Goal: Transaction & Acquisition: Purchase product/service

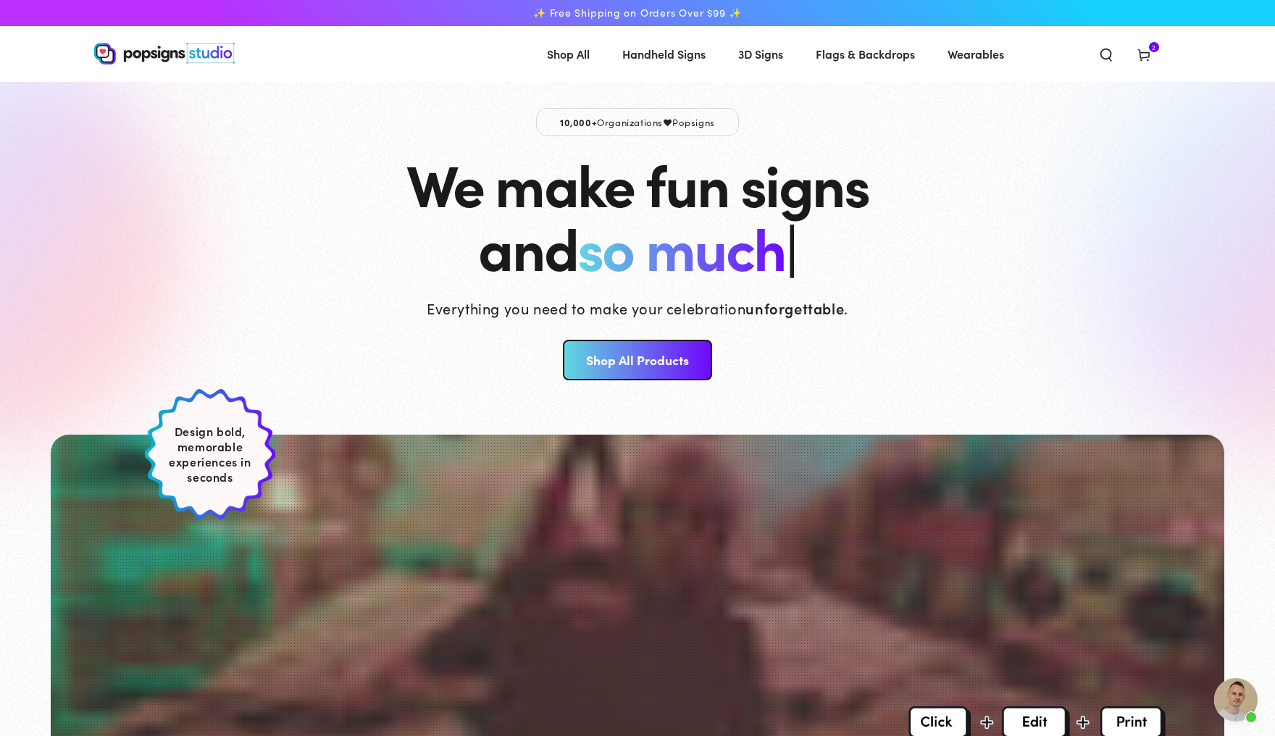
scroll to position [3680, 0]
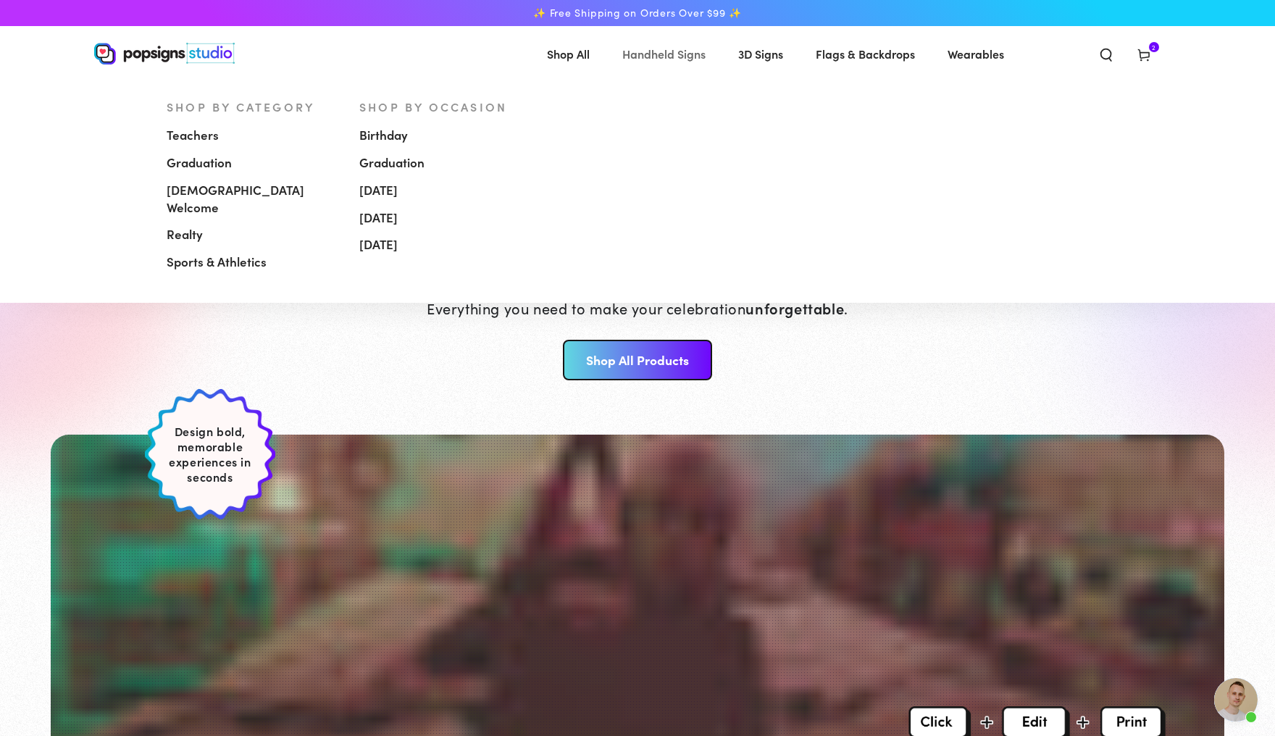
click at [682, 54] on span "Handheld Signs" at bounding box center [663, 53] width 83 height 21
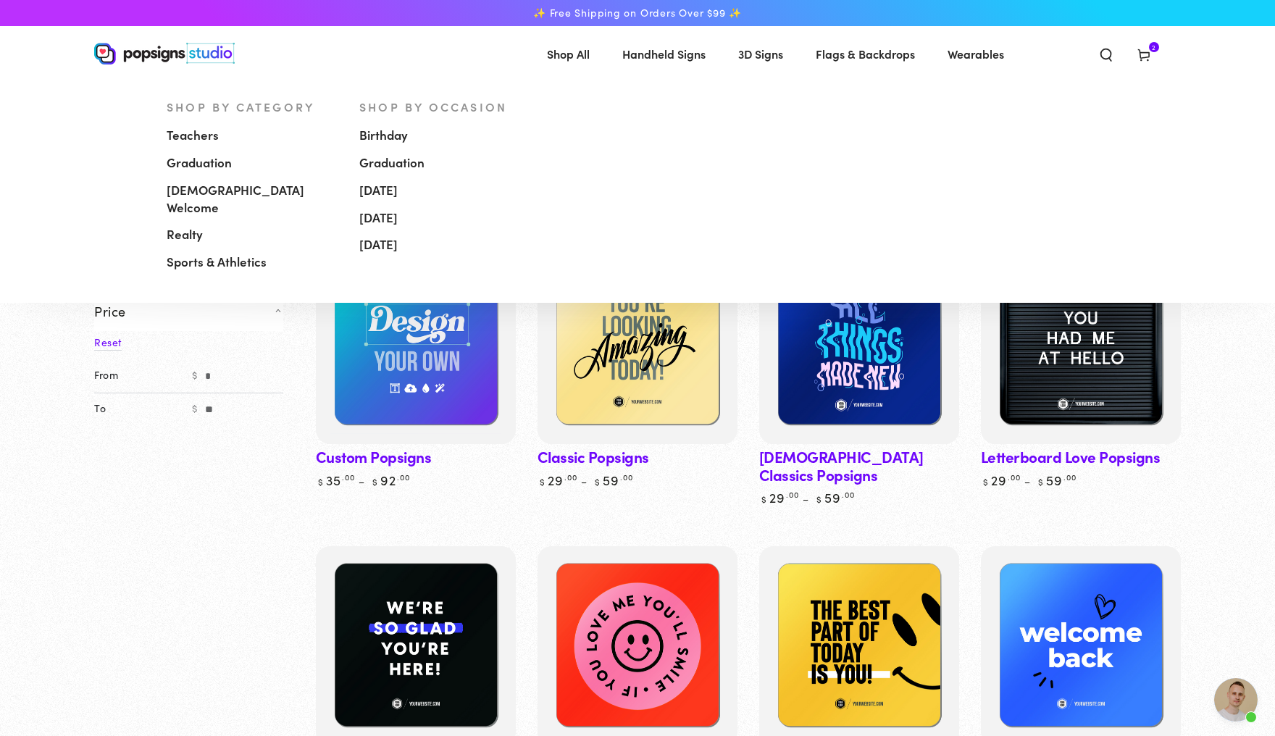
scroll to position [3680, 0]
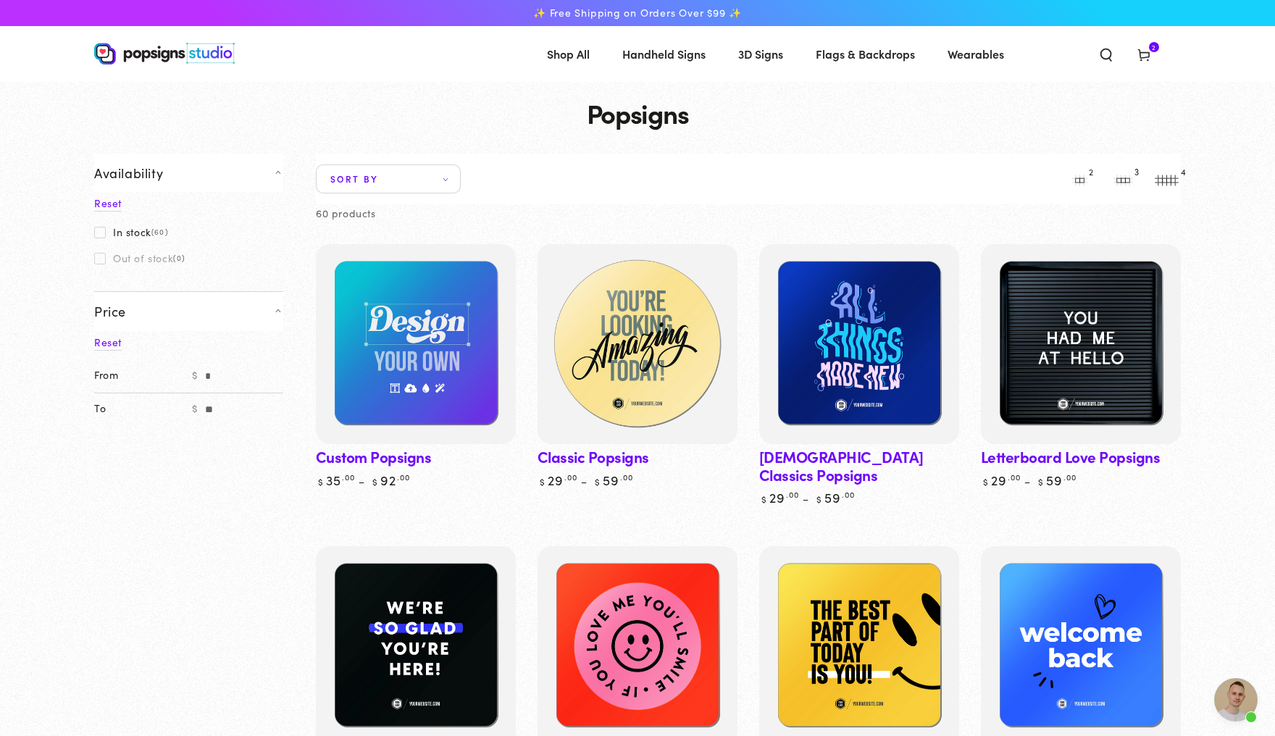
click at [690, 378] on img at bounding box center [638, 344] width 206 height 206
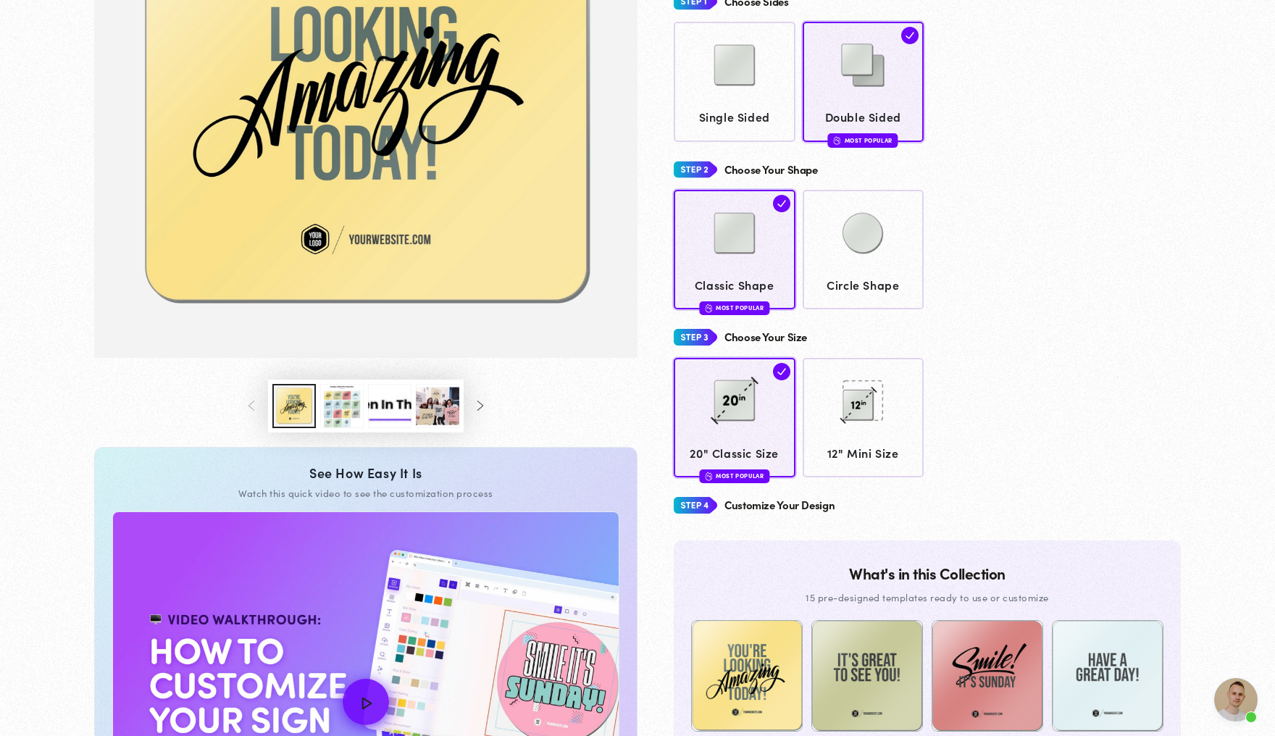
scroll to position [3680, 0]
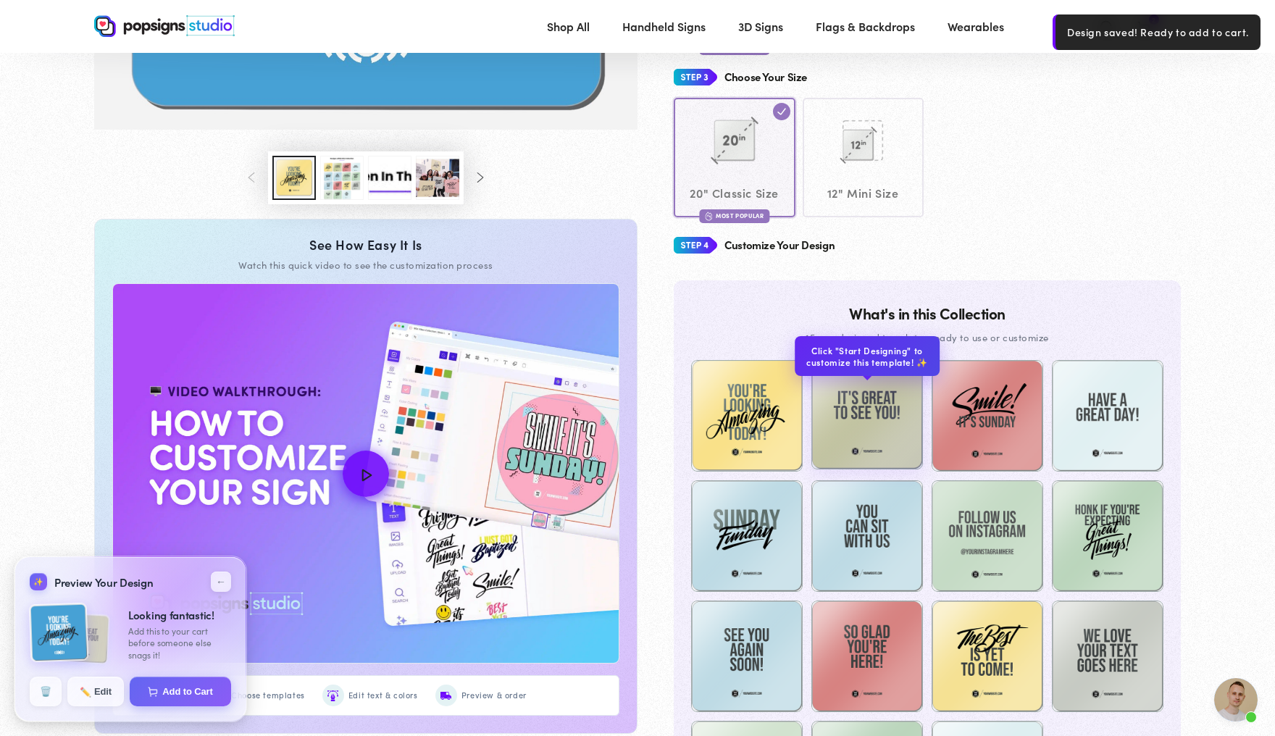
scroll to position [546, 0]
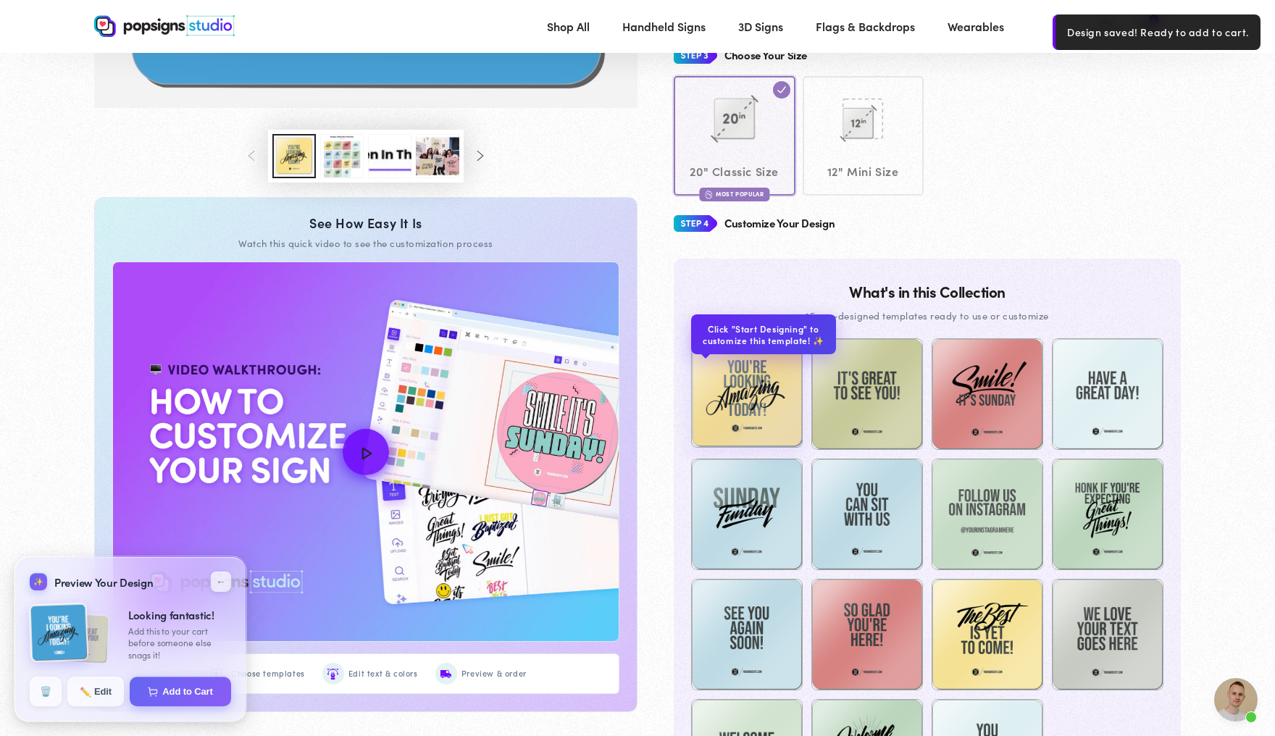
click at [737, 406] on img at bounding box center [747, 392] width 112 height 112
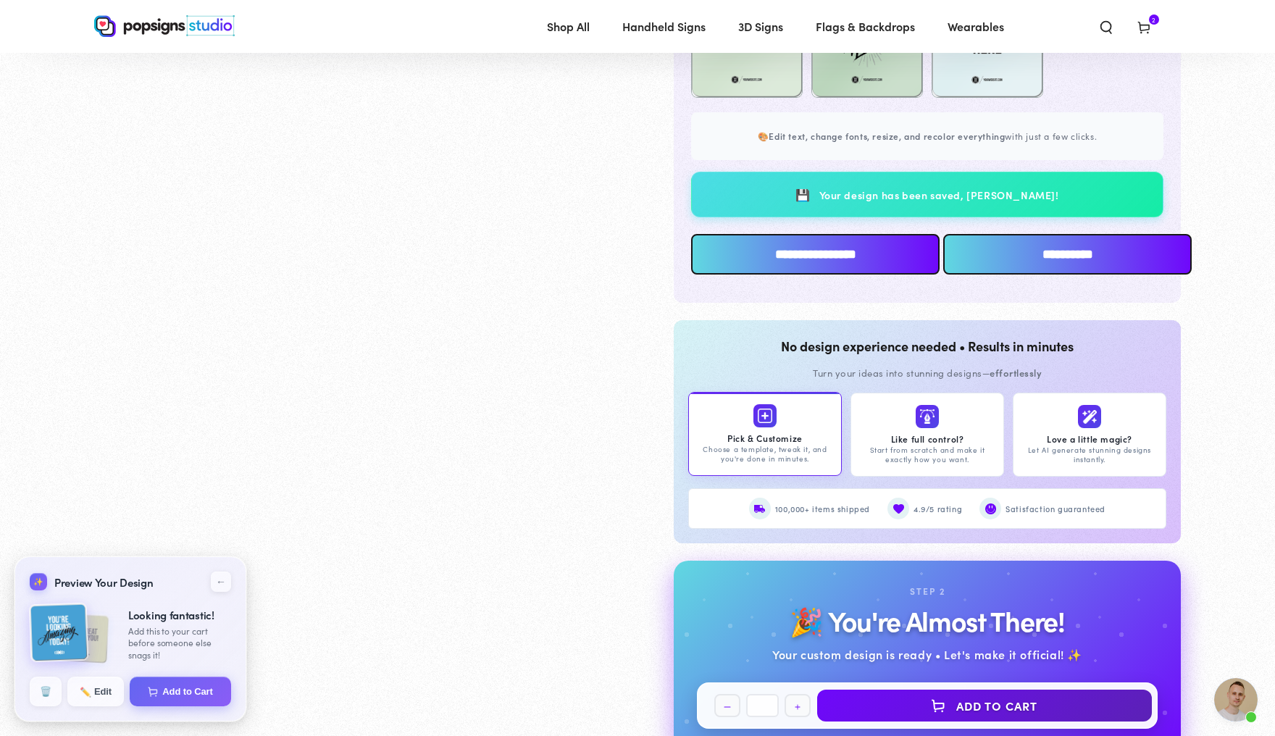
scroll to position [1295, 0]
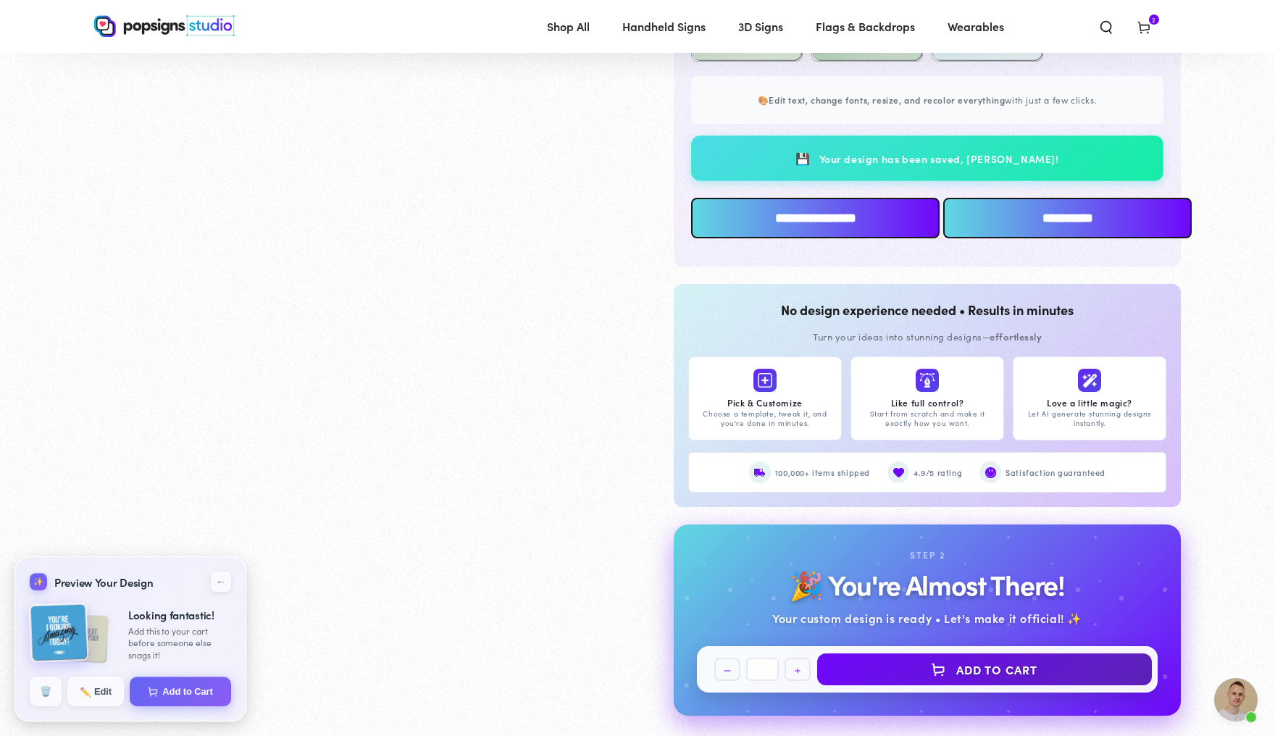
click at [868, 238] on input "**********" at bounding box center [815, 218] width 248 height 41
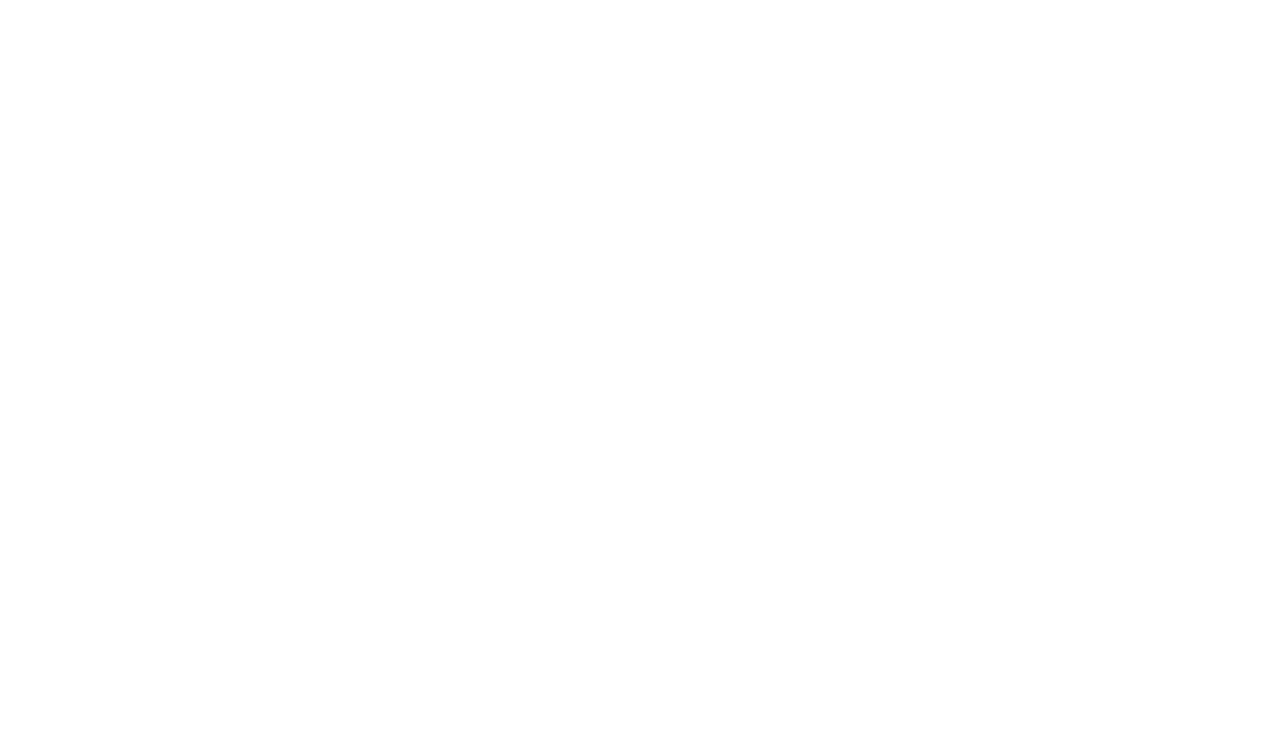
scroll to position [0, 0]
type textarea "An ancient tree with a door leading to a magical world"
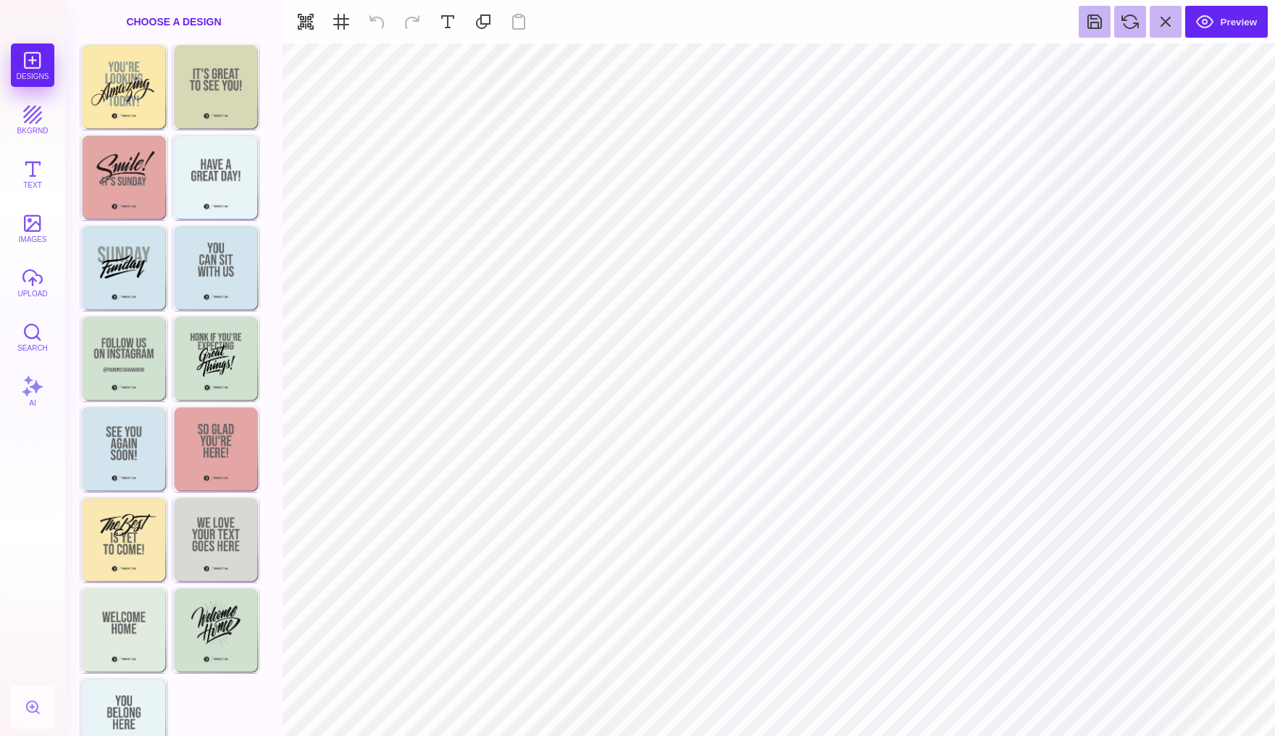
type input "#8F9895"
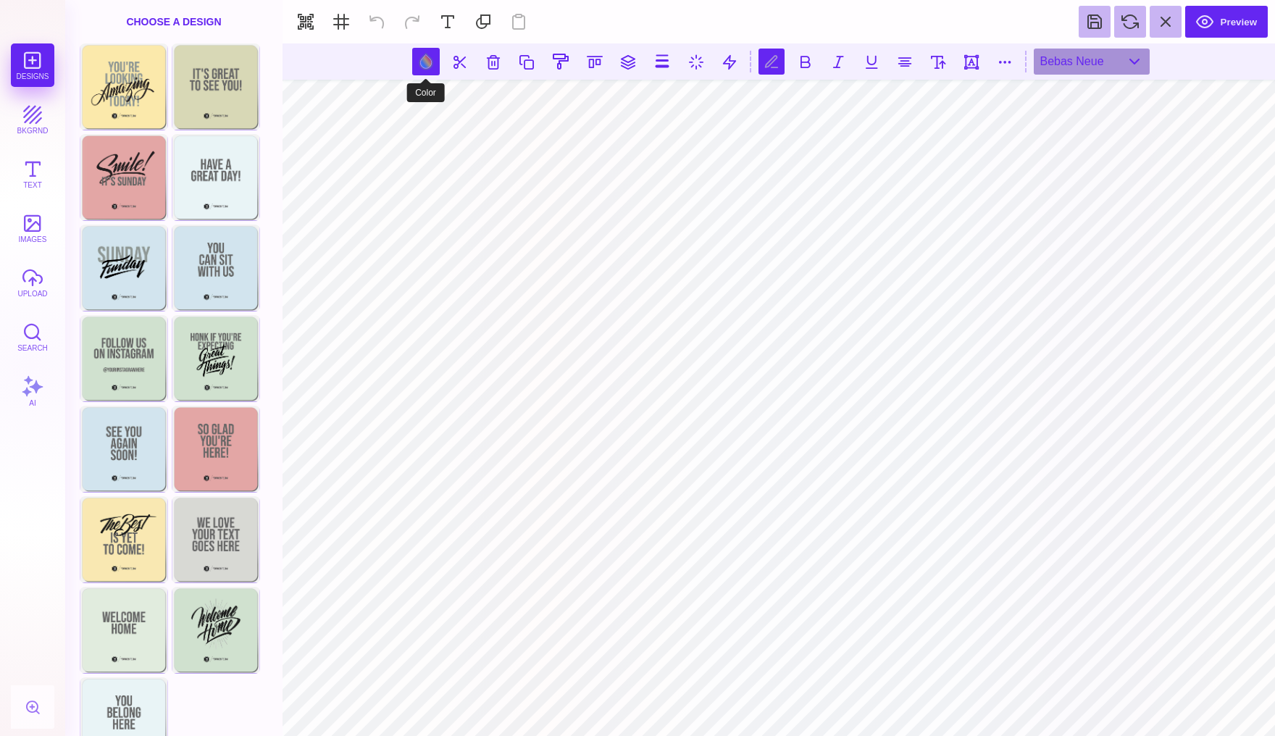
click at [423, 60] on button at bounding box center [426, 62] width 28 height 28
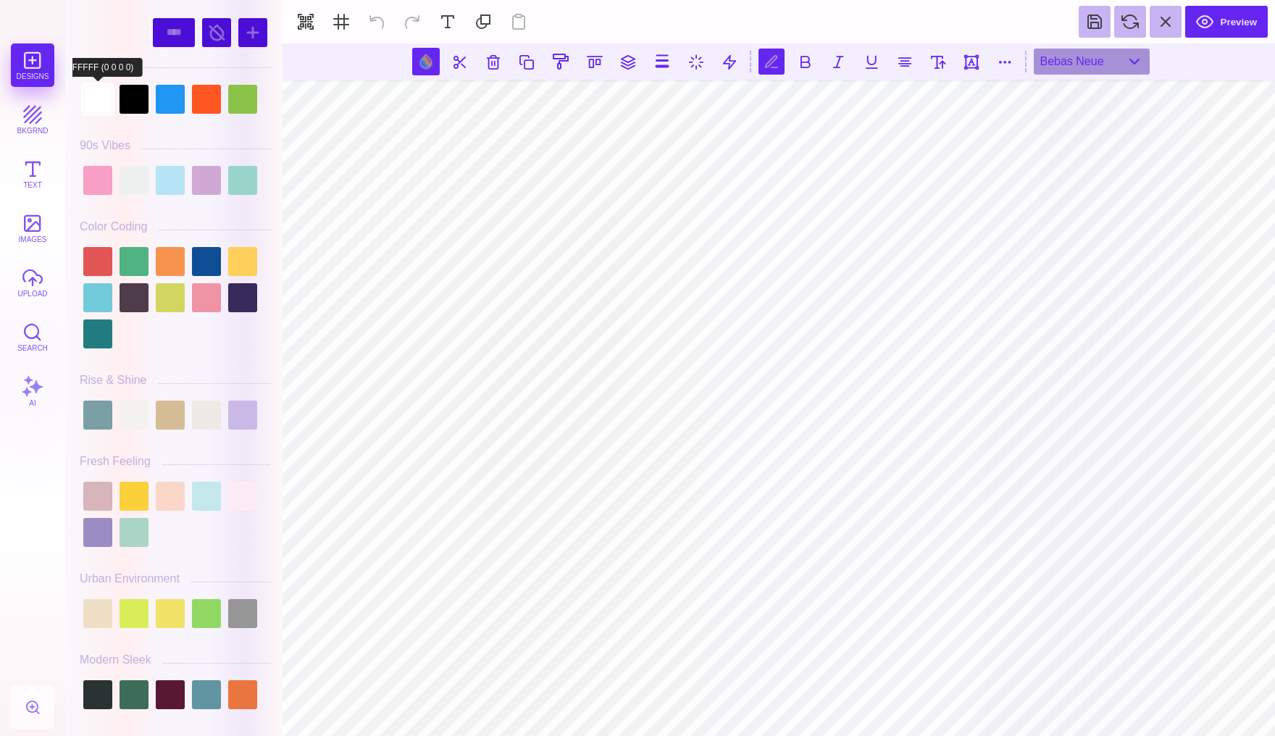
click at [97, 101] on div at bounding box center [97, 99] width 29 height 29
type input "#FFFFFF"
click at [97, 102] on div at bounding box center [97, 99] width 29 height 29
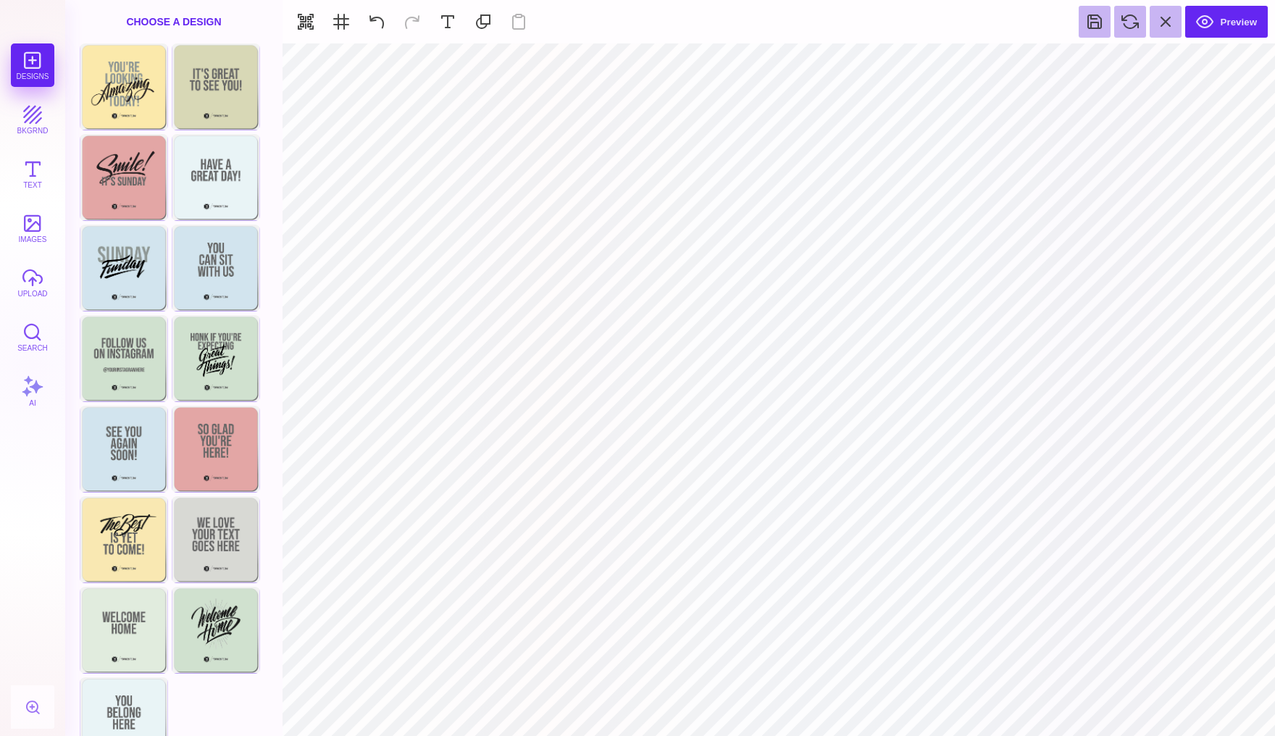
type input "#00FFFF"
click at [729, 62] on button at bounding box center [731, 62] width 28 height 28
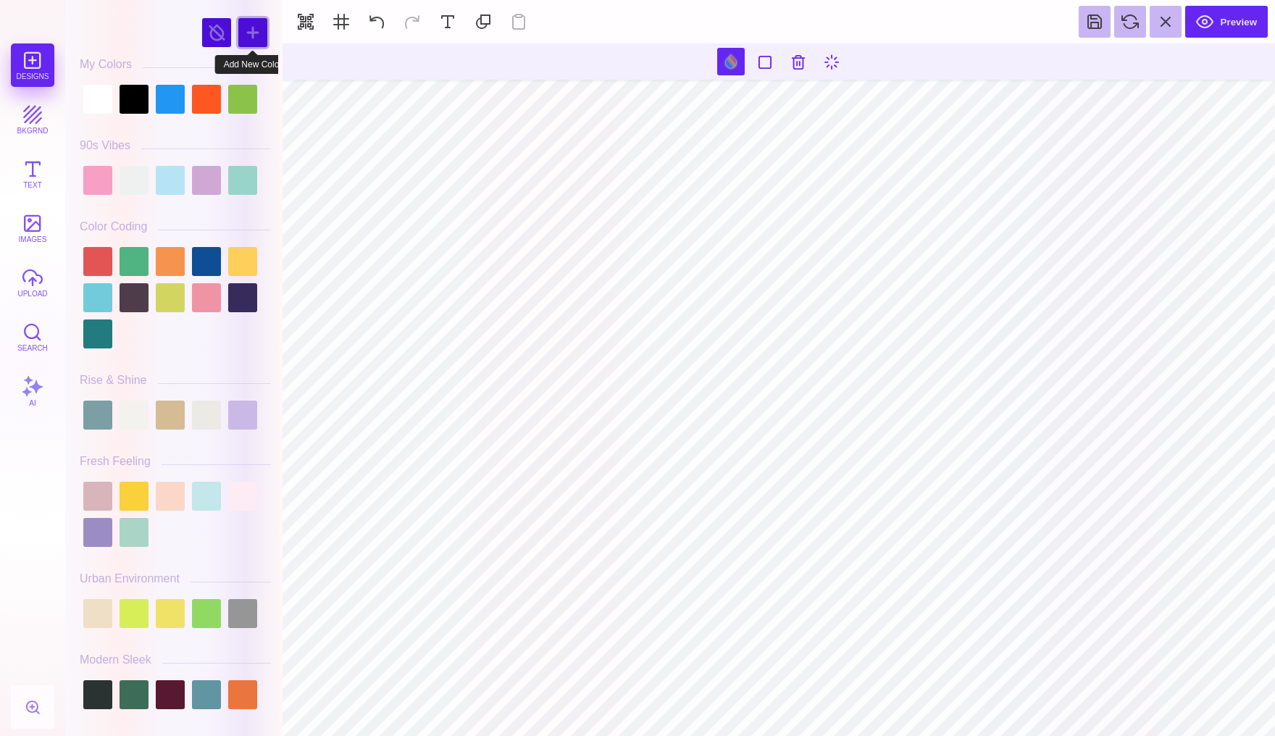
click at [250, 35] on div at bounding box center [252, 32] width 29 height 29
type input "#6B5FCC"
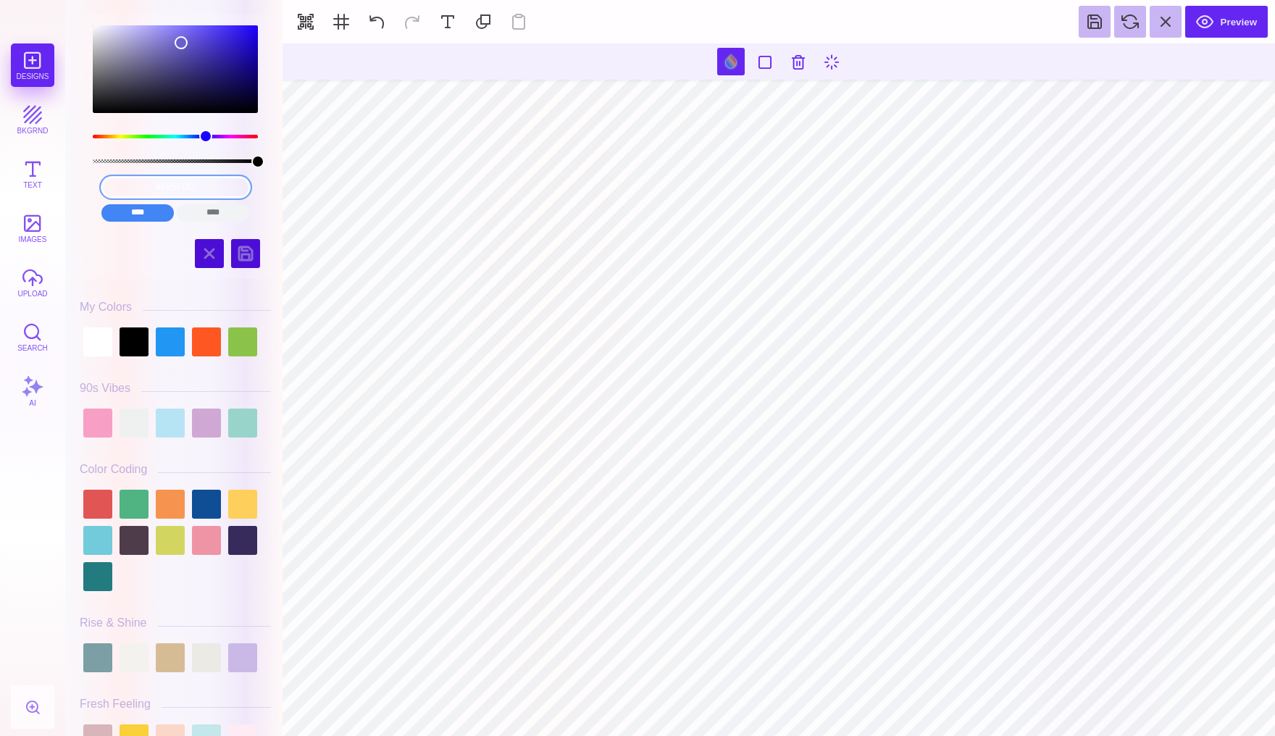
drag, startPoint x: 206, startPoint y: 185, endPoint x: 91, endPoint y: 181, distance: 115.9
click at [91, 181] on div "#6B5FCC **** **** **** **** **** **** ****** *****" at bounding box center [175, 199] width 169 height 58
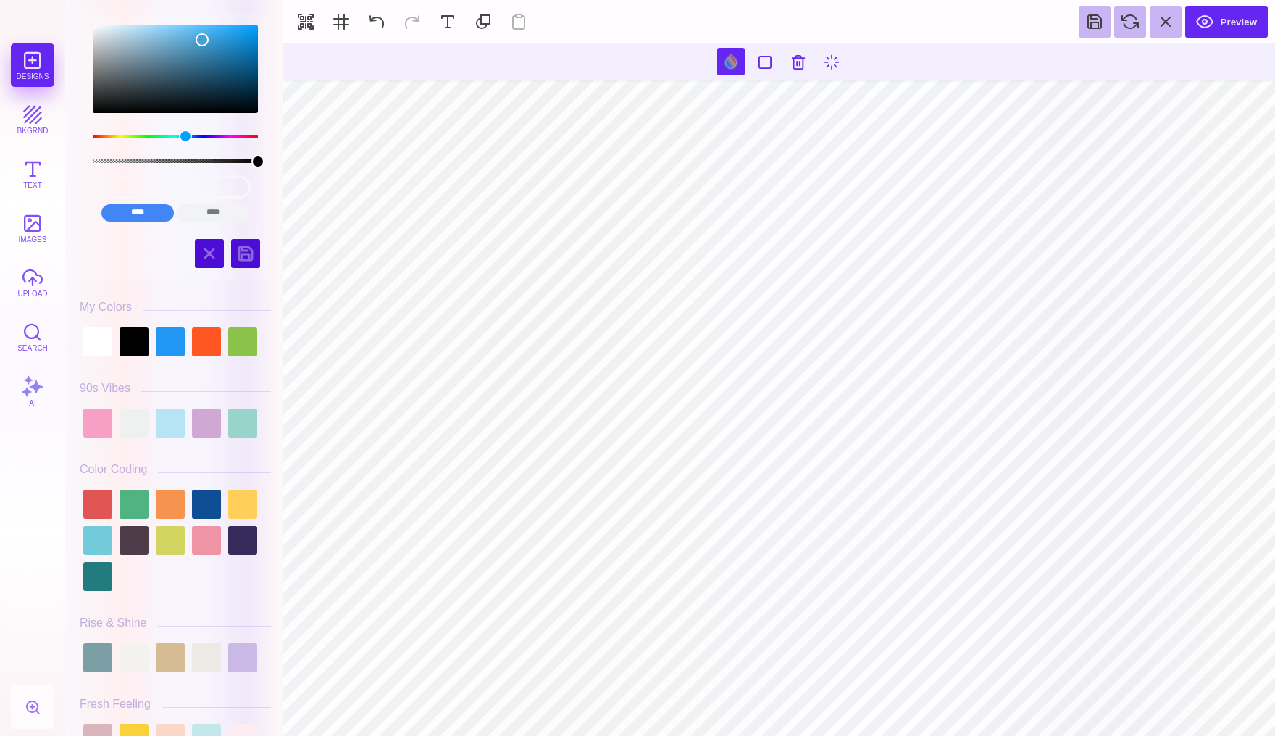
type input "#505050"
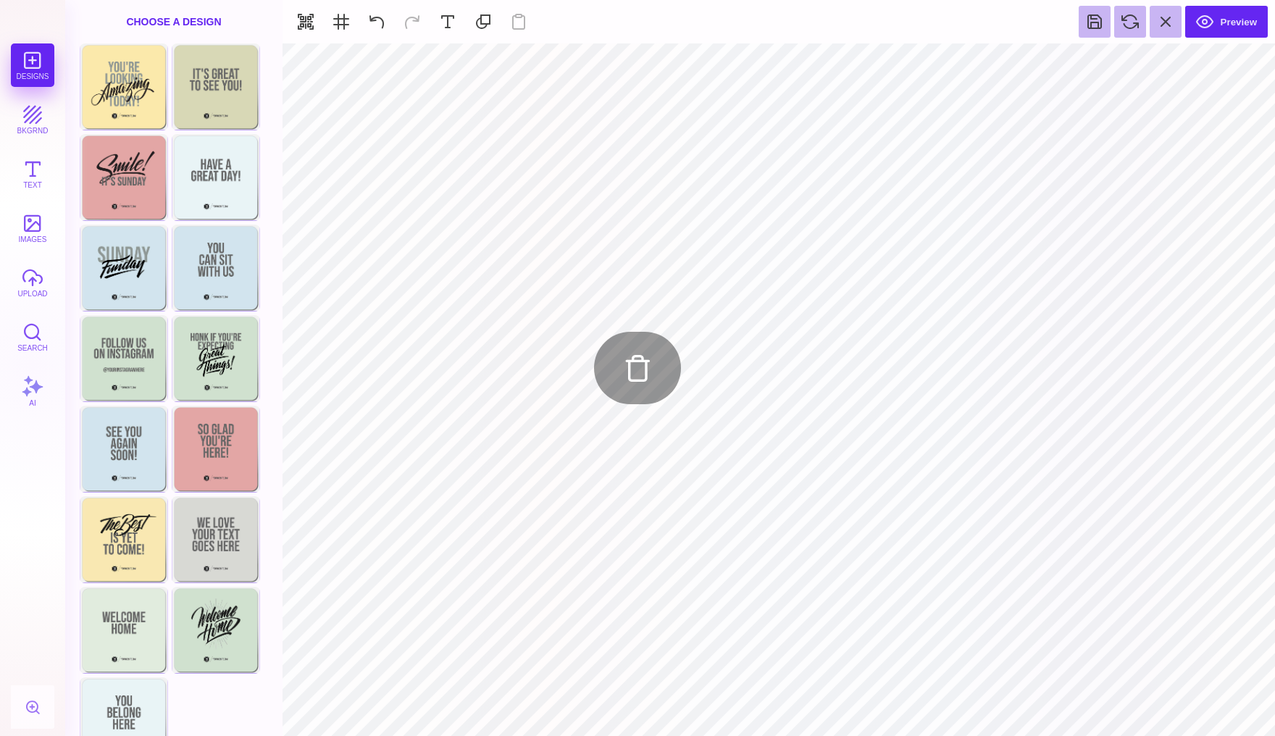
type input "#000000"
click at [33, 281] on button "upload" at bounding box center [32, 282] width 43 height 43
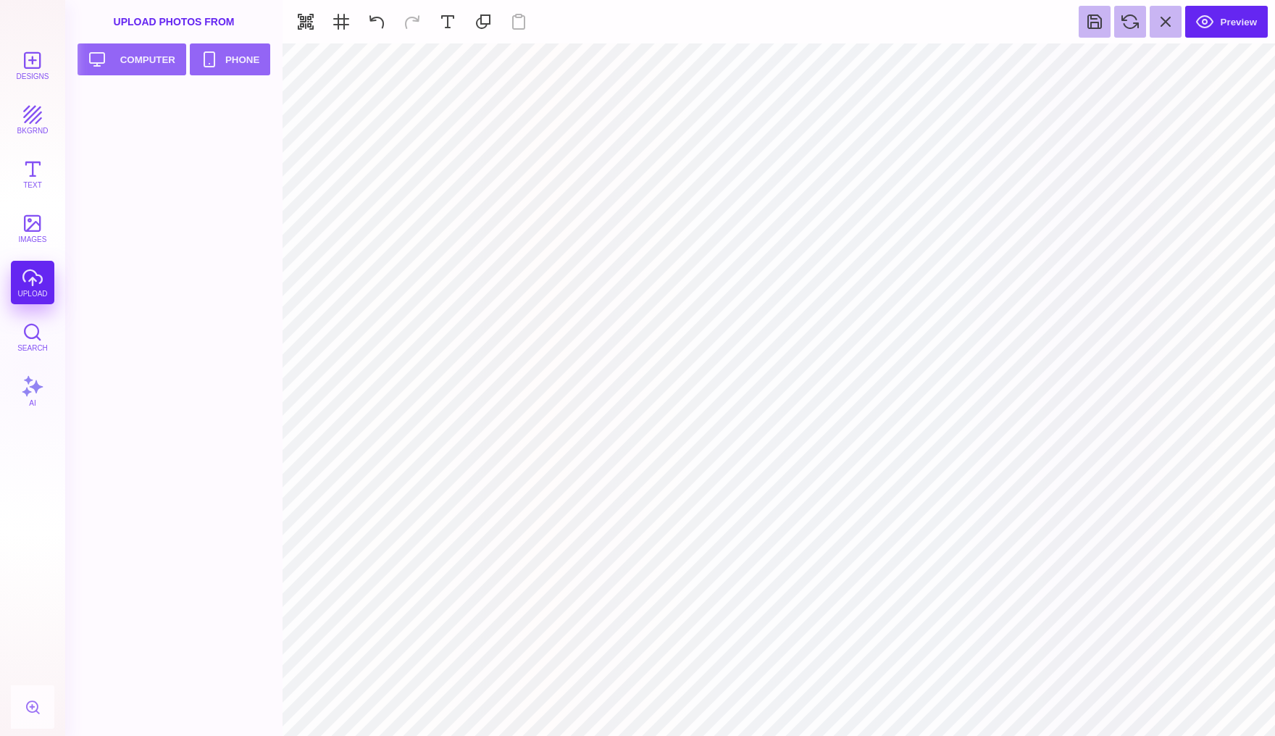
click at [38, 279] on div "Designs bkgrnd Text images upload Search AI" at bounding box center [32, 389] width 65 height 692
click at [141, 56] on button "Upload your artwork Computer" at bounding box center [132, 59] width 109 height 32
click at [93, 104] on div at bounding box center [93, 104] width 17 height 17
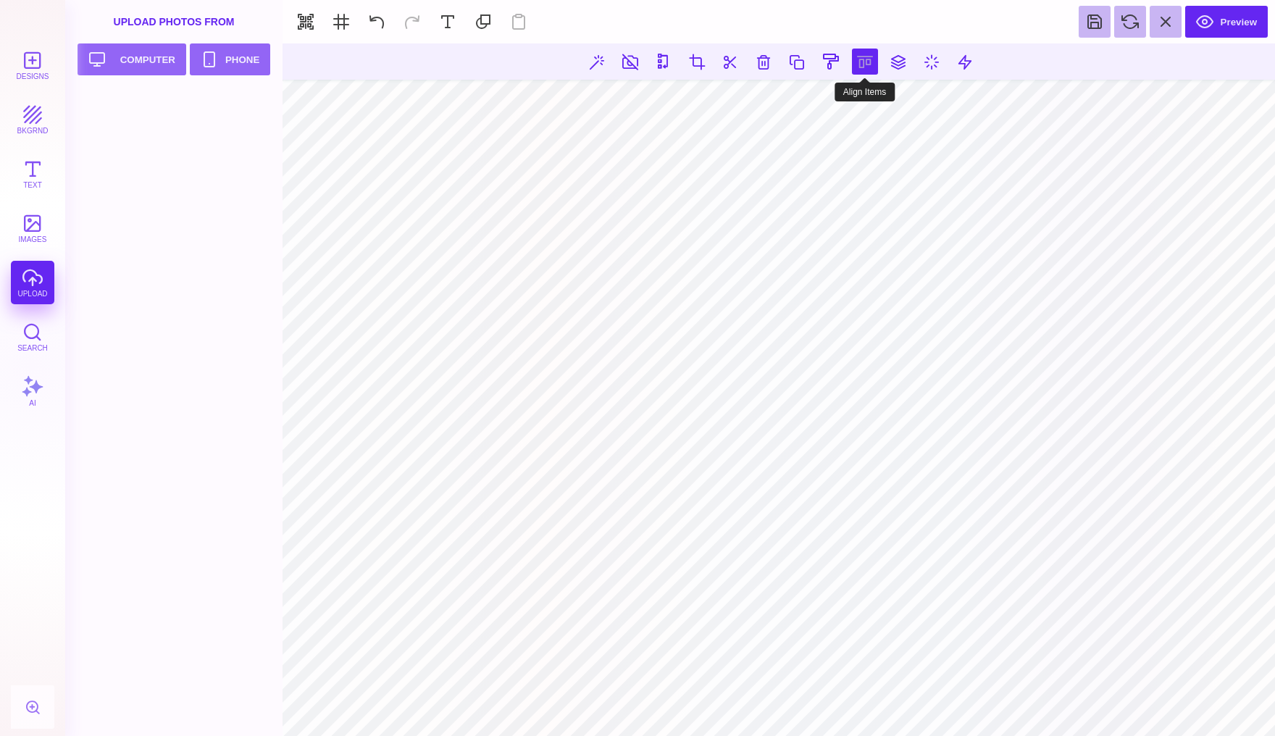
click at [867, 63] on button at bounding box center [865, 62] width 26 height 26
click at [839, 99] on button at bounding box center [848, 103] width 29 height 29
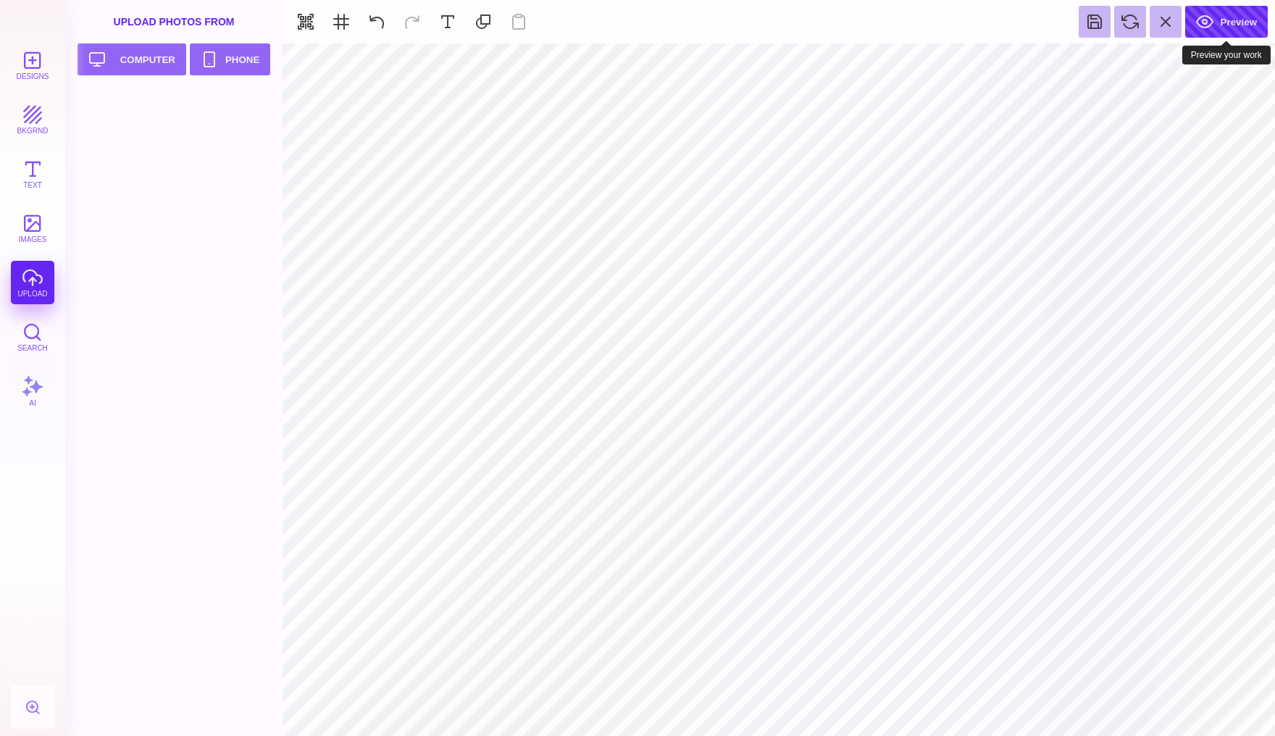
click at [1219, 27] on button "Preview" at bounding box center [1226, 22] width 83 height 32
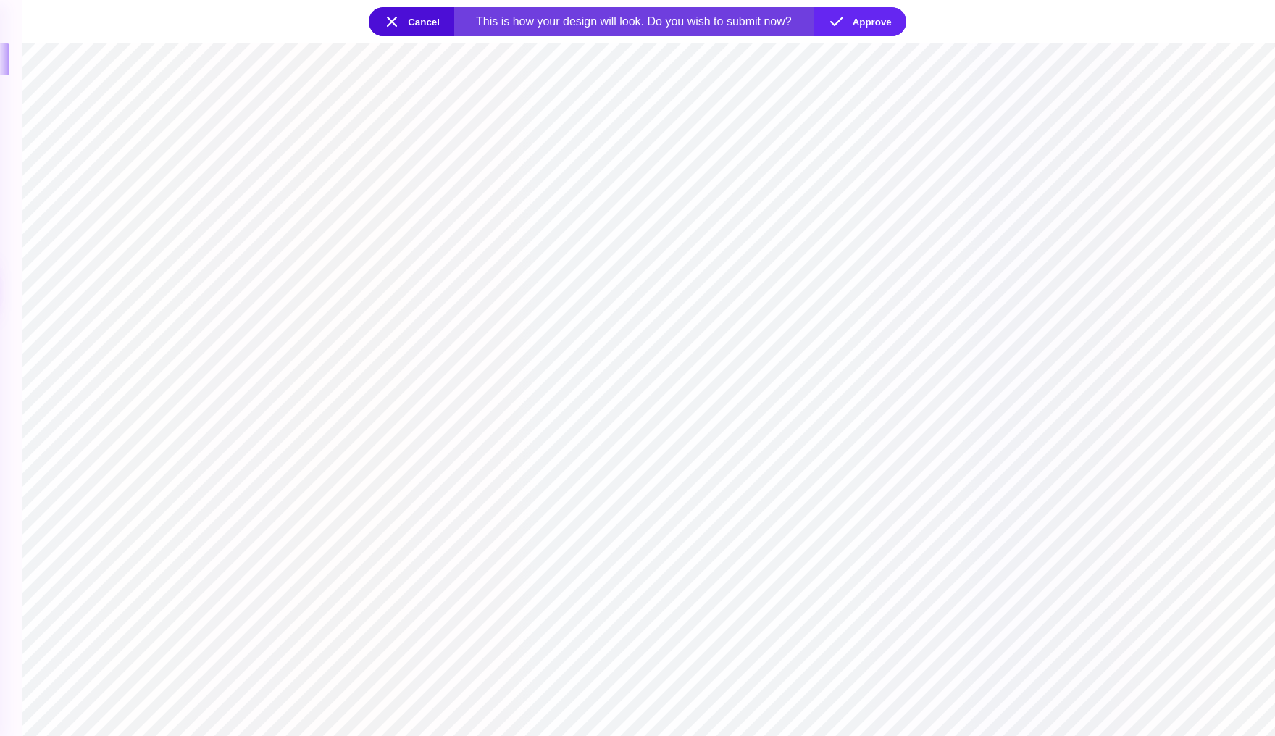
click at [430, 30] on button "Cancel" at bounding box center [411, 21] width 85 height 29
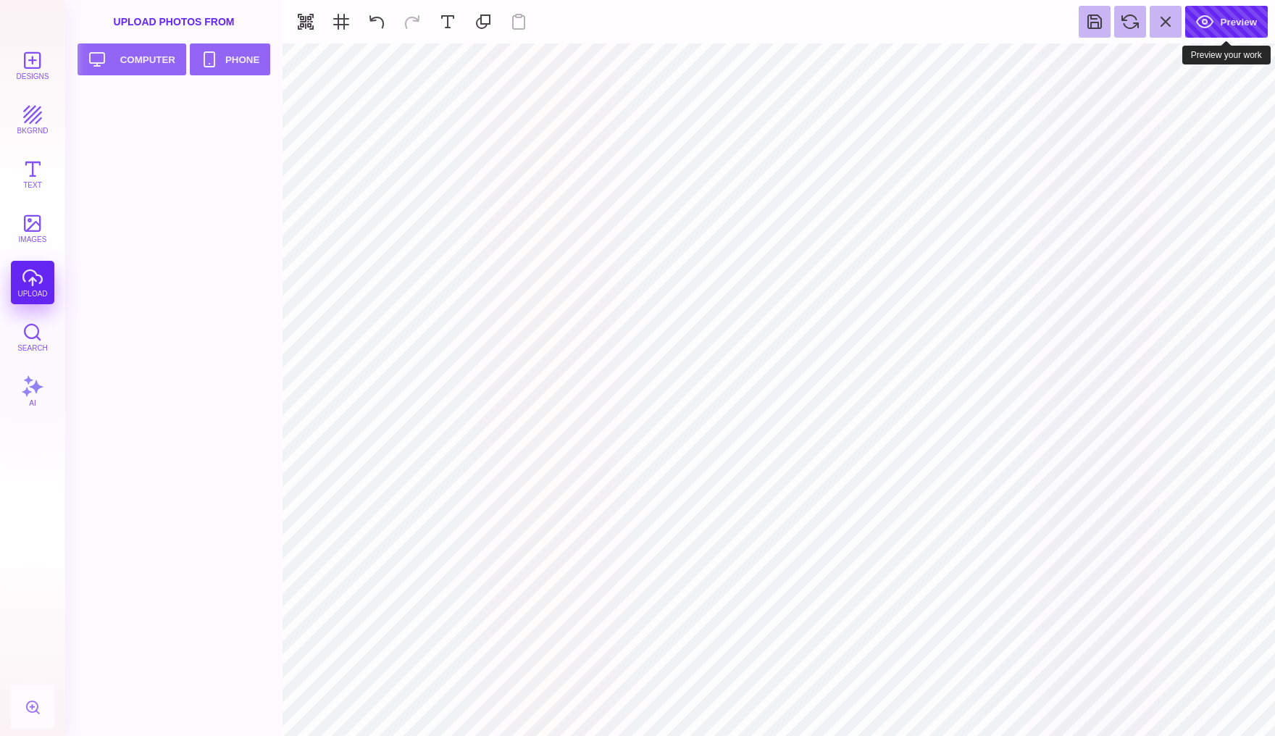
click at [1226, 25] on button "Preview" at bounding box center [1226, 22] width 83 height 32
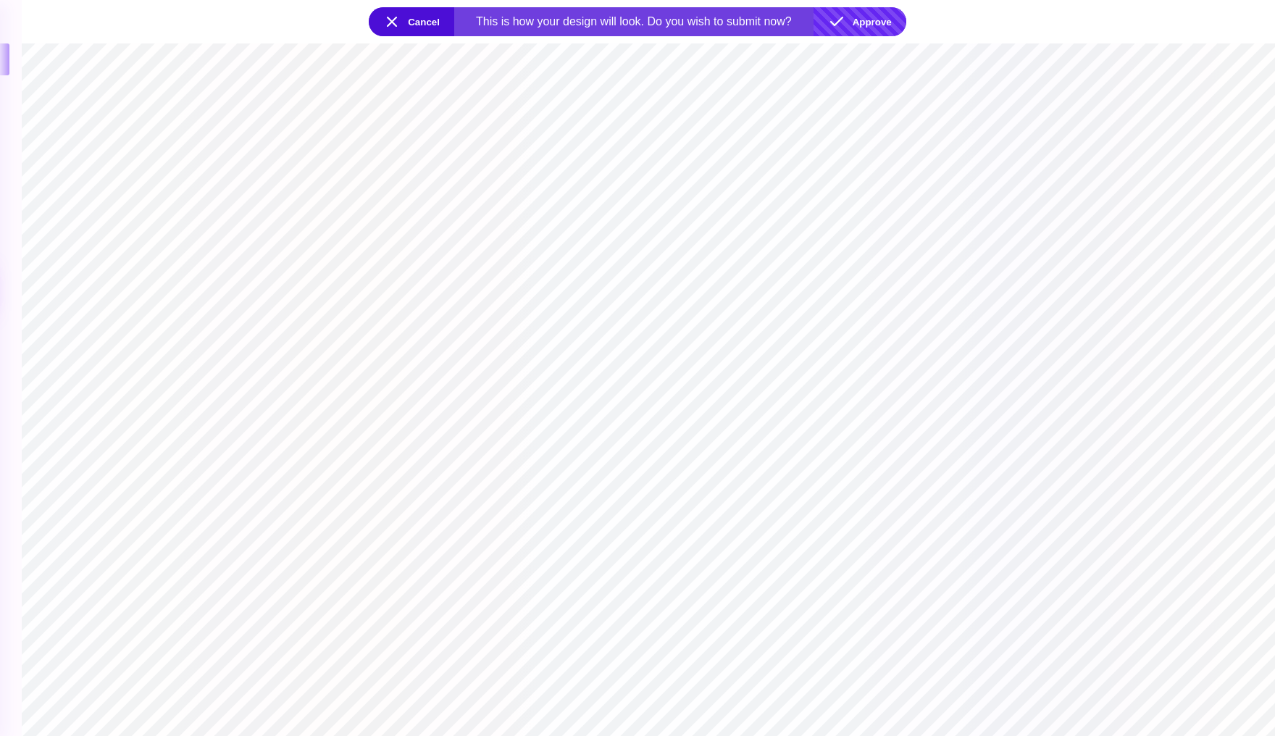
click at [873, 18] on button "Approve" at bounding box center [859, 21] width 93 height 29
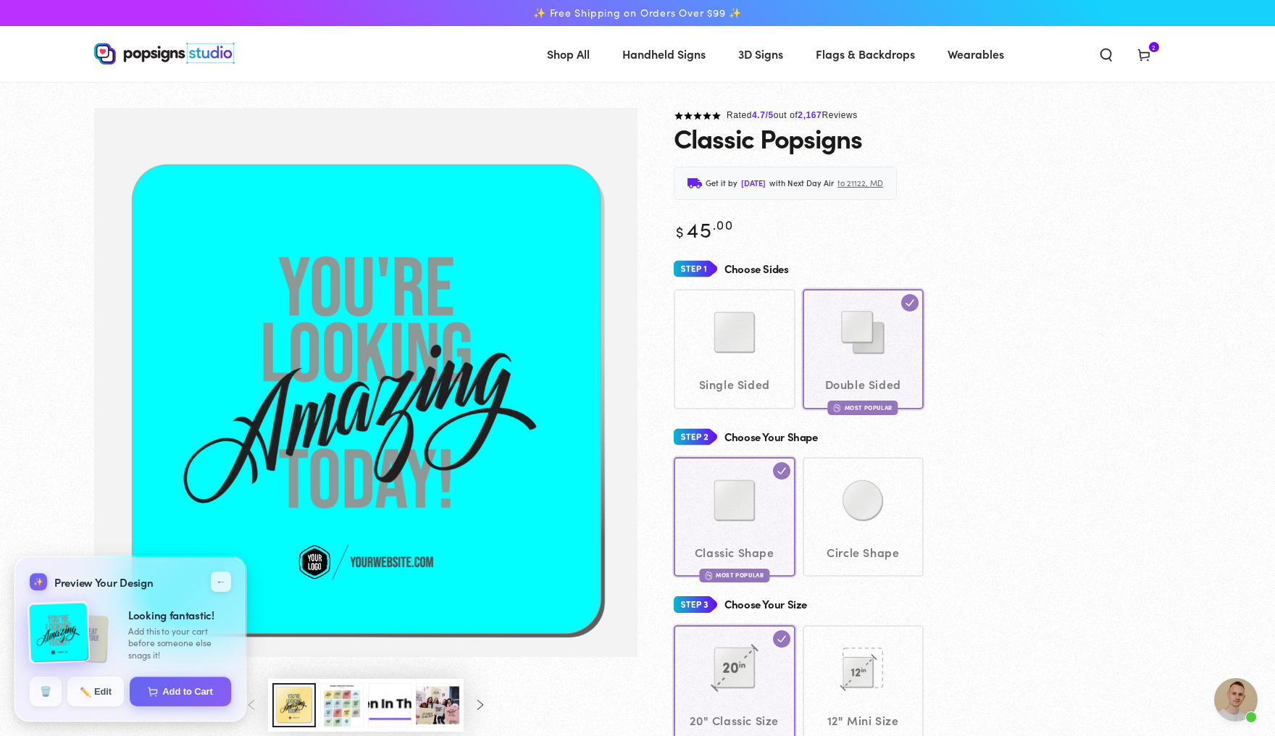
click at [75, 631] on img at bounding box center [59, 632] width 63 height 63
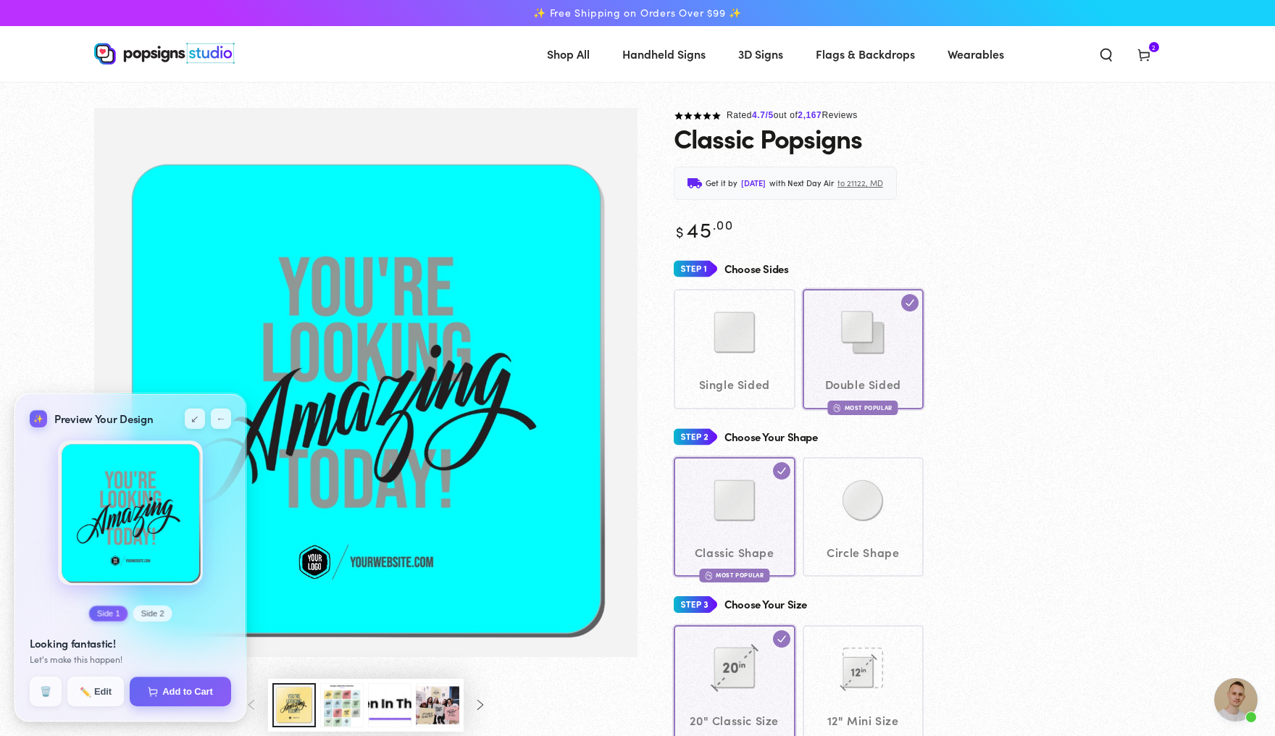
click at [143, 609] on button "Side 2" at bounding box center [152, 613] width 39 height 16
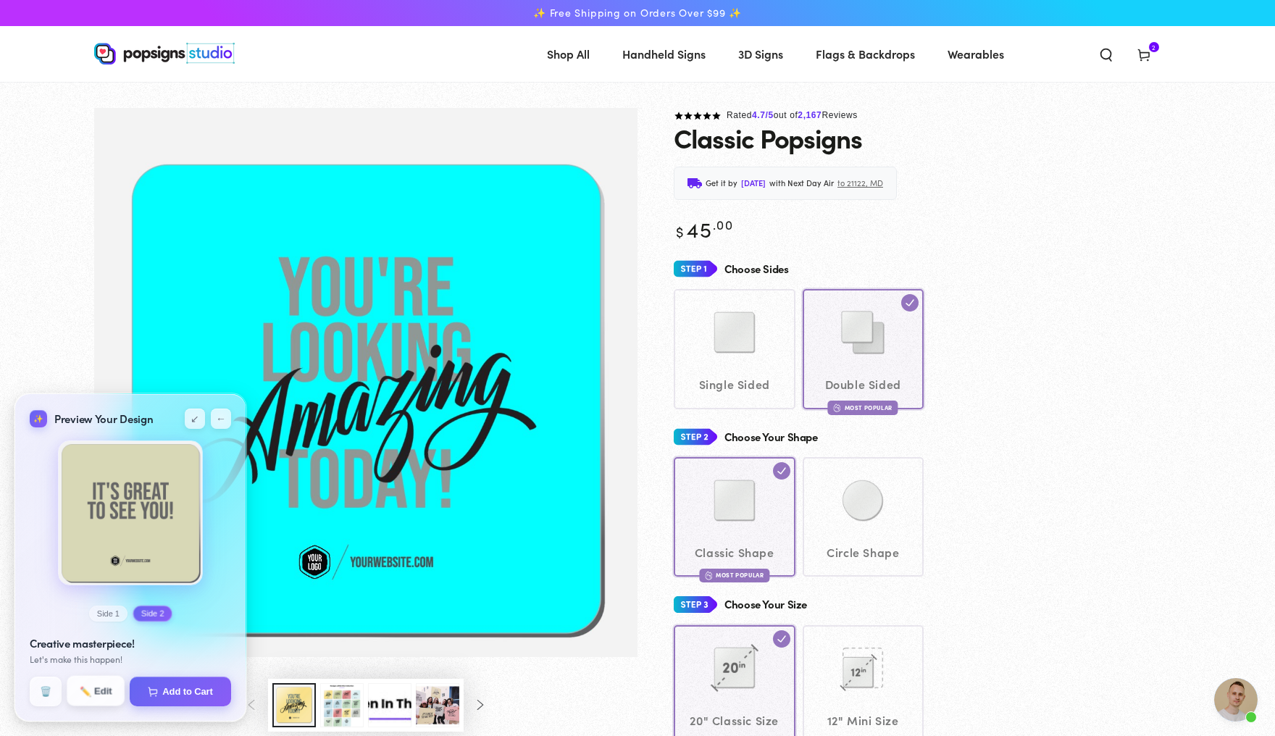
click at [106, 692] on button "✏️ Edit" at bounding box center [96, 691] width 58 height 30
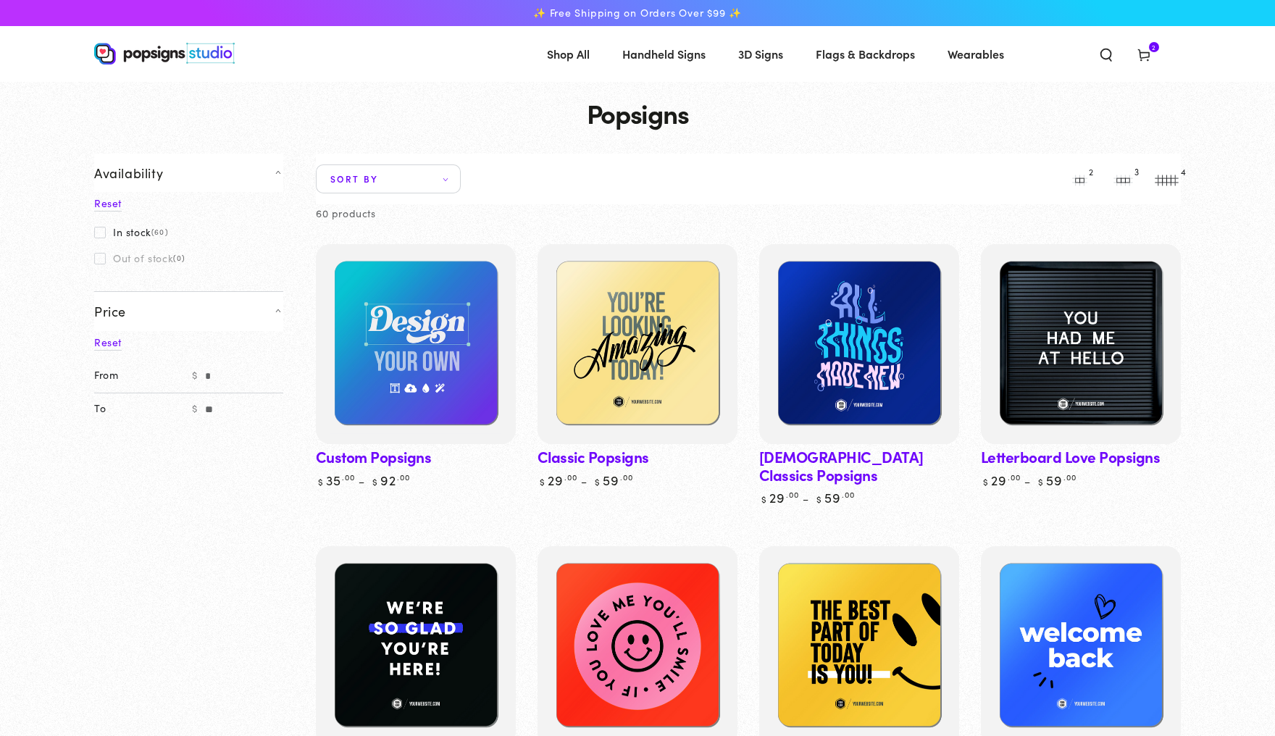
click at [1163, 43] on span "Cart 2 2 items" at bounding box center [1144, 54] width 38 height 32
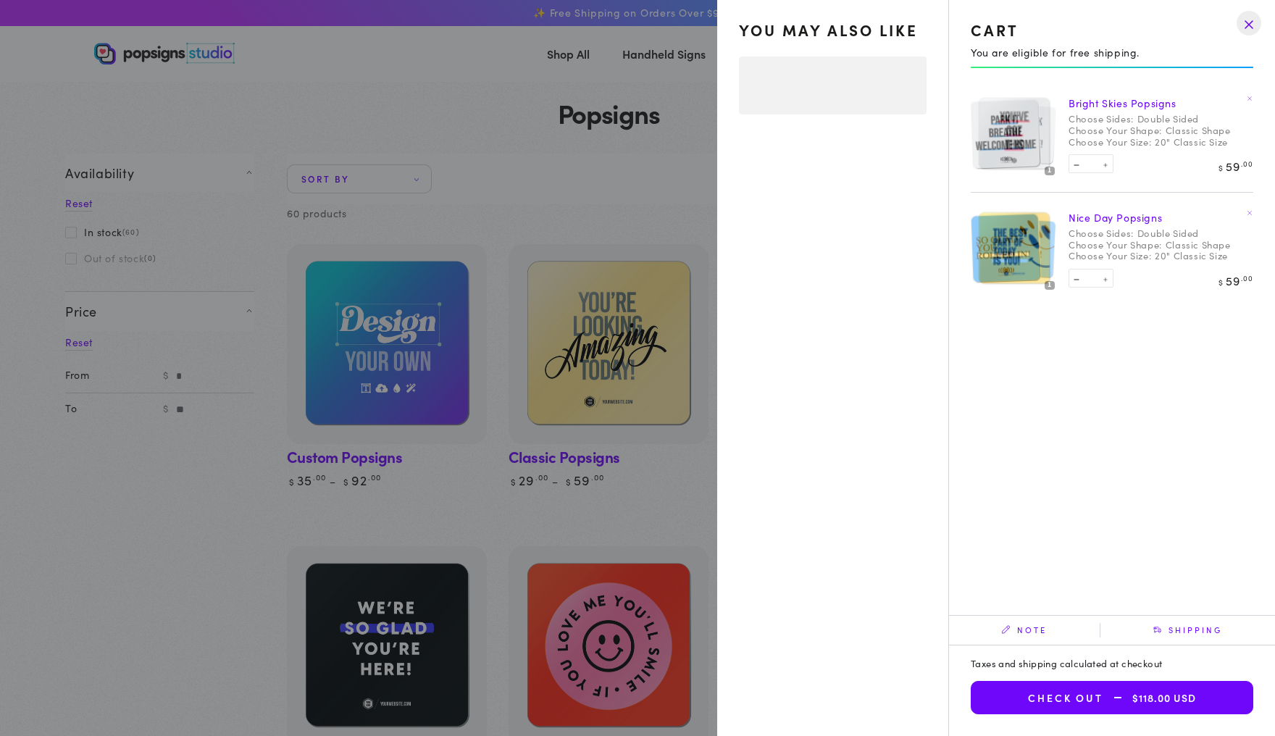
select select "**********"
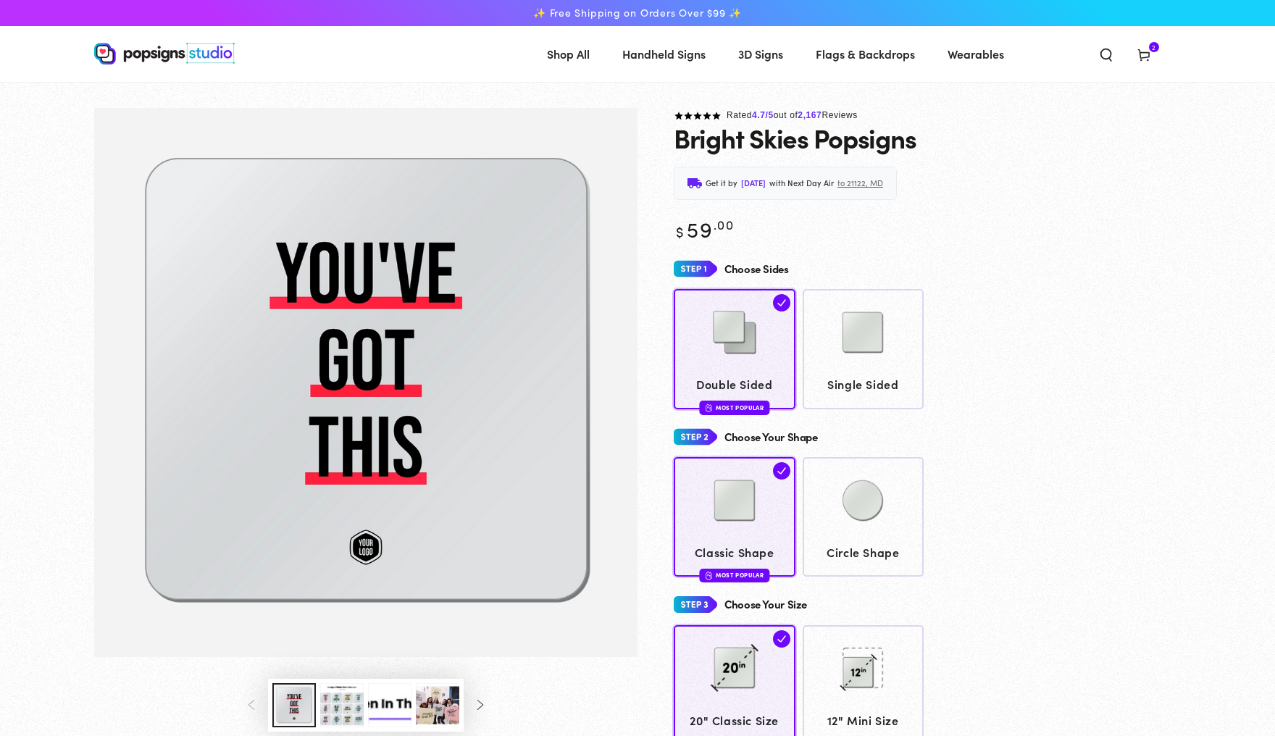
click at [1159, 46] on span "2 2 items" at bounding box center [1154, 47] width 10 height 10
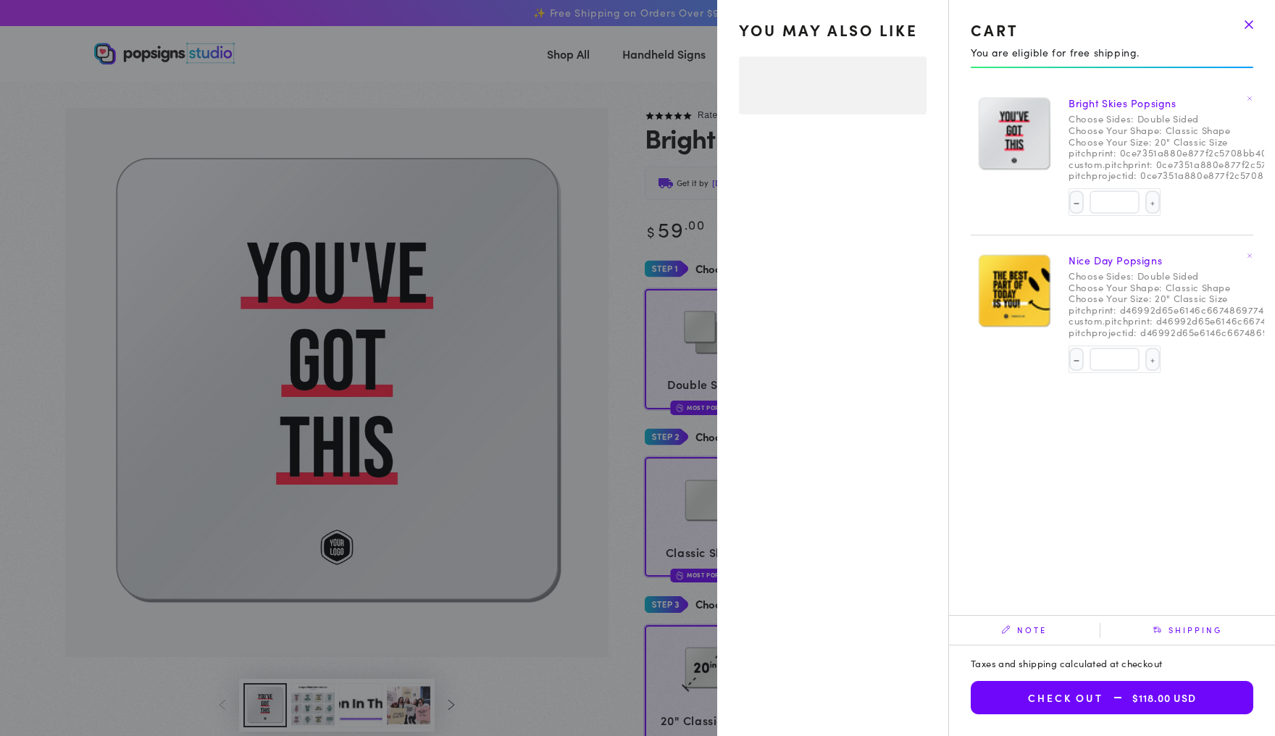
select select "**********"
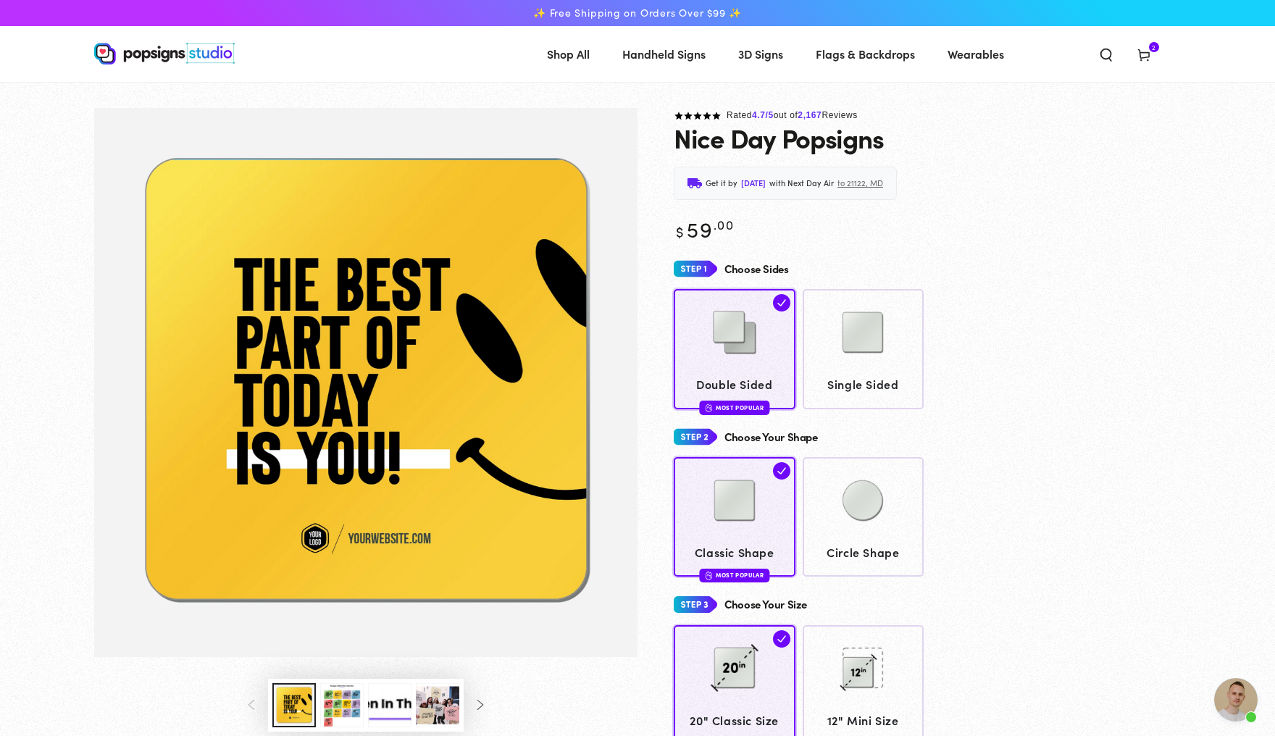
scroll to position [3680, 0]
click at [1151, 54] on icon at bounding box center [1143, 54] width 14 height 14
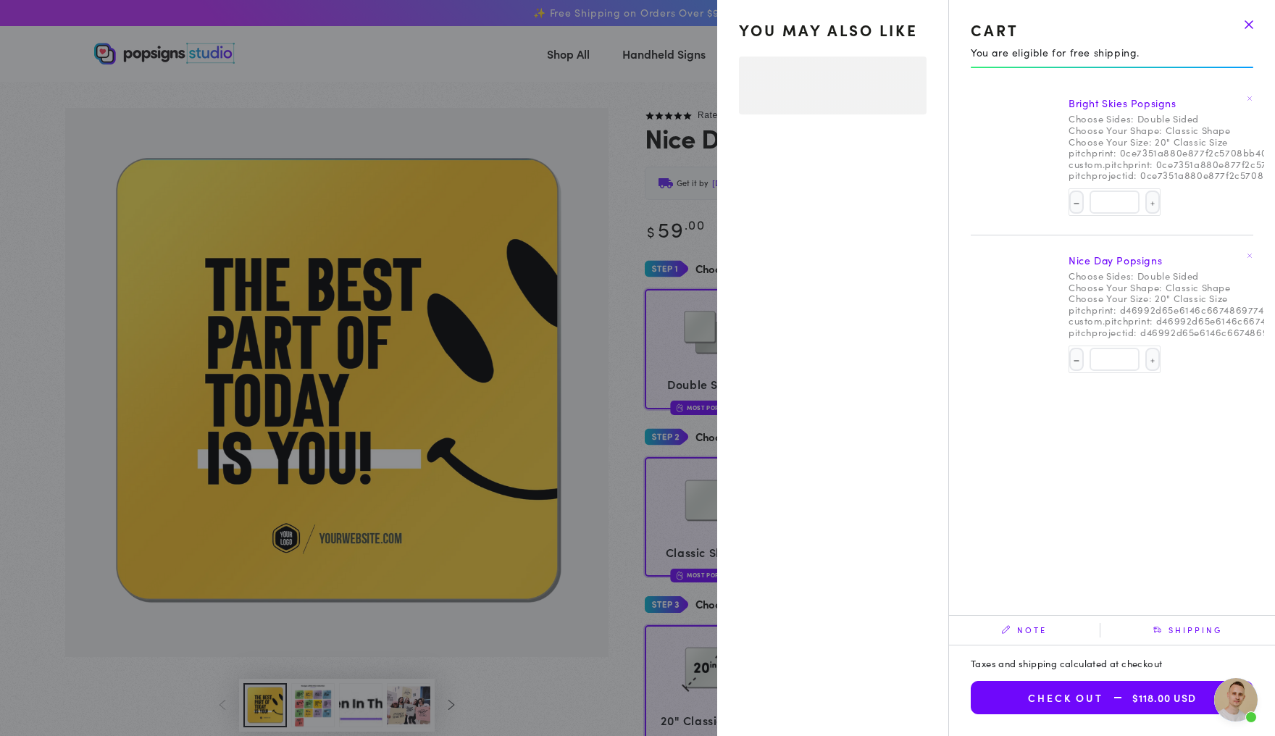
select select "**********"
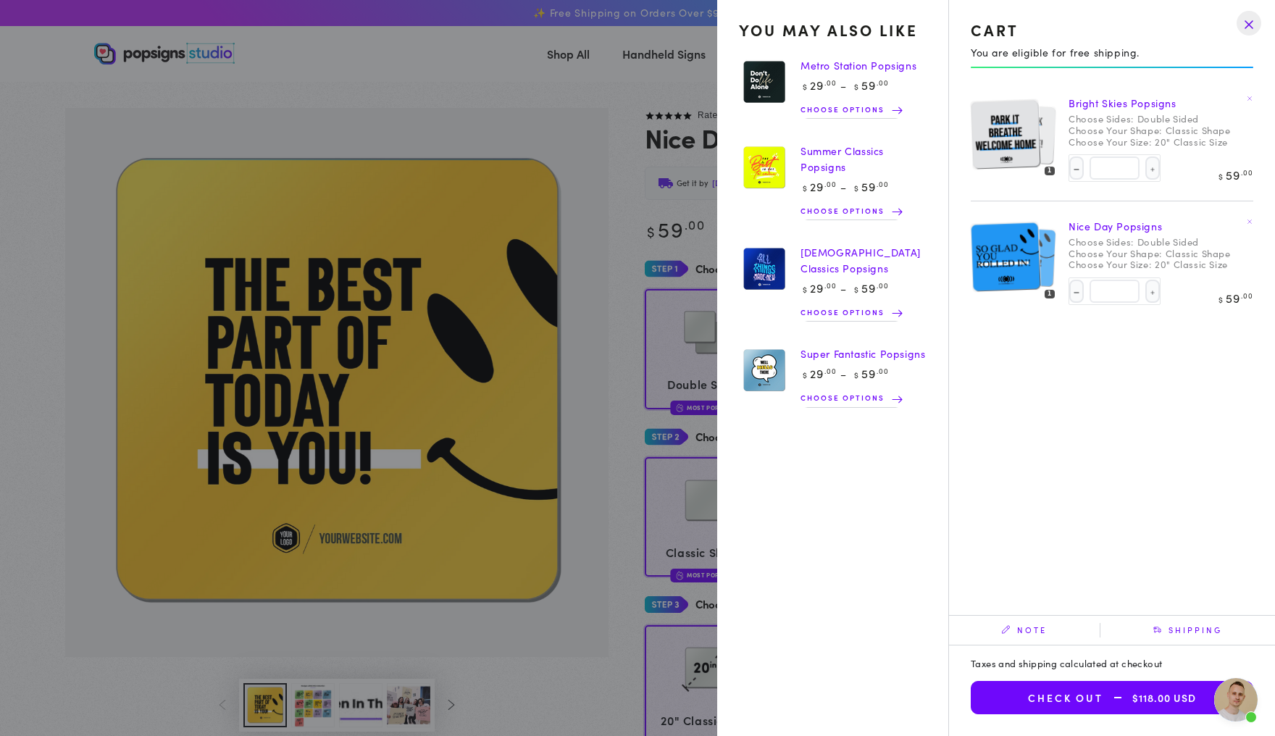
click at [1118, 109] on link "Bright Skies Popsigns" at bounding box center [1122, 103] width 108 height 14
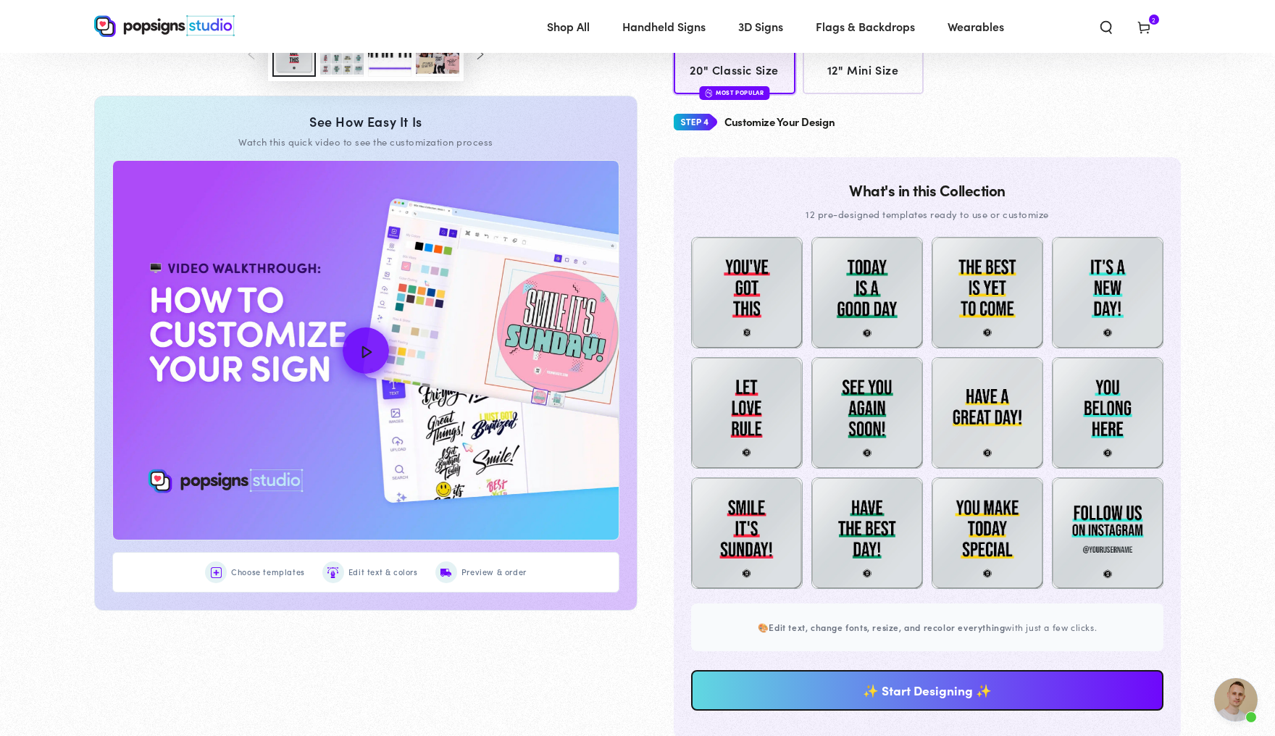
scroll to position [649, 0]
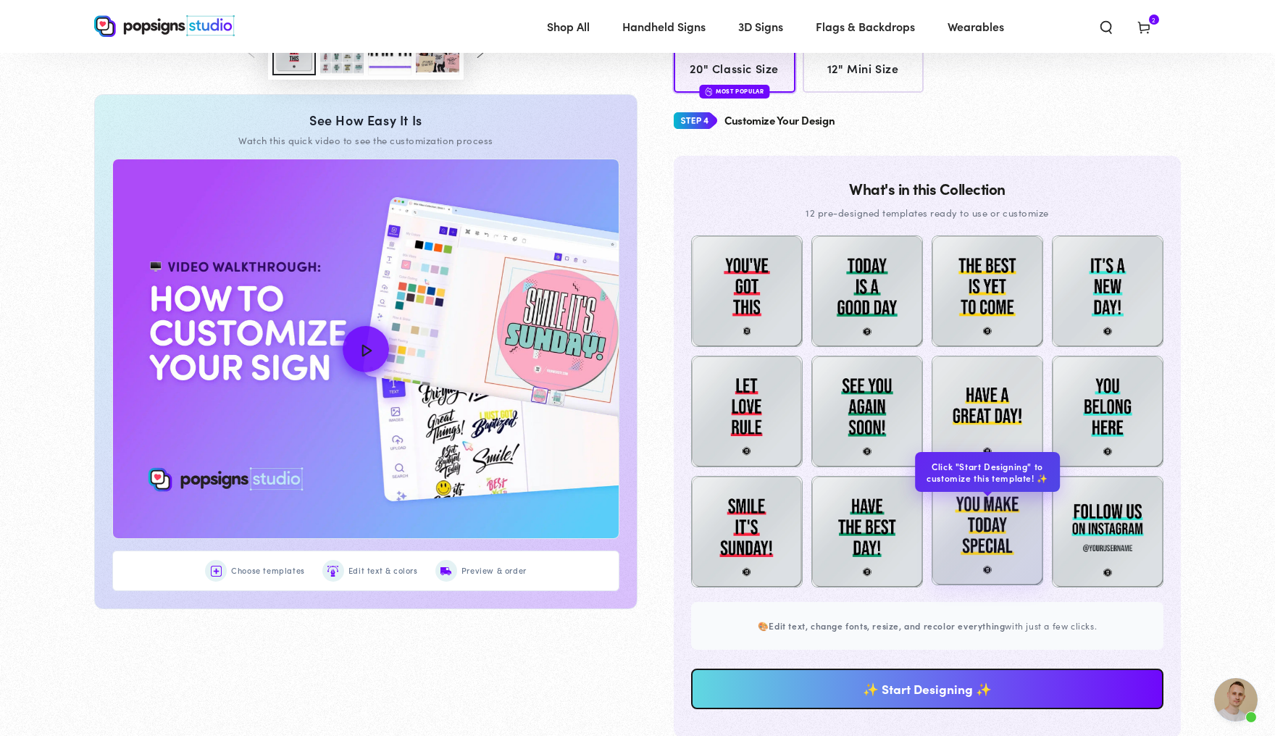
click at [991, 562] on img at bounding box center [987, 530] width 112 height 112
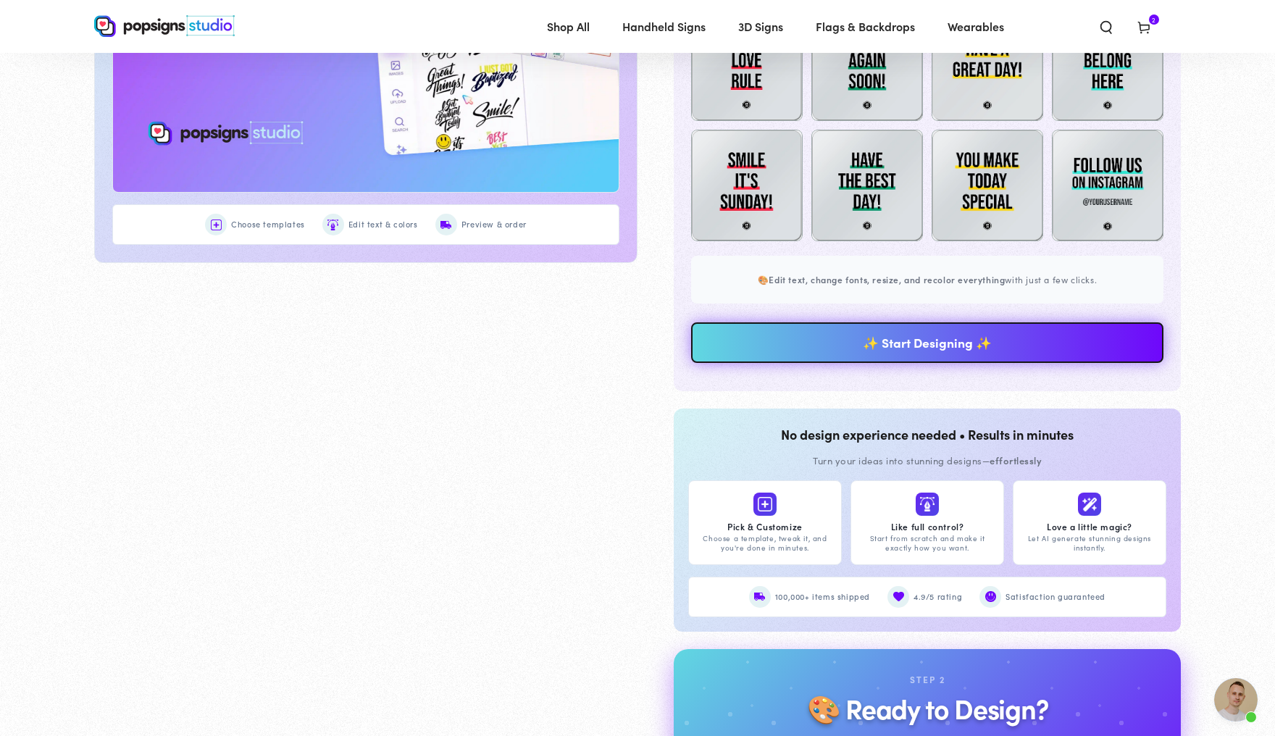
scroll to position [913, 0]
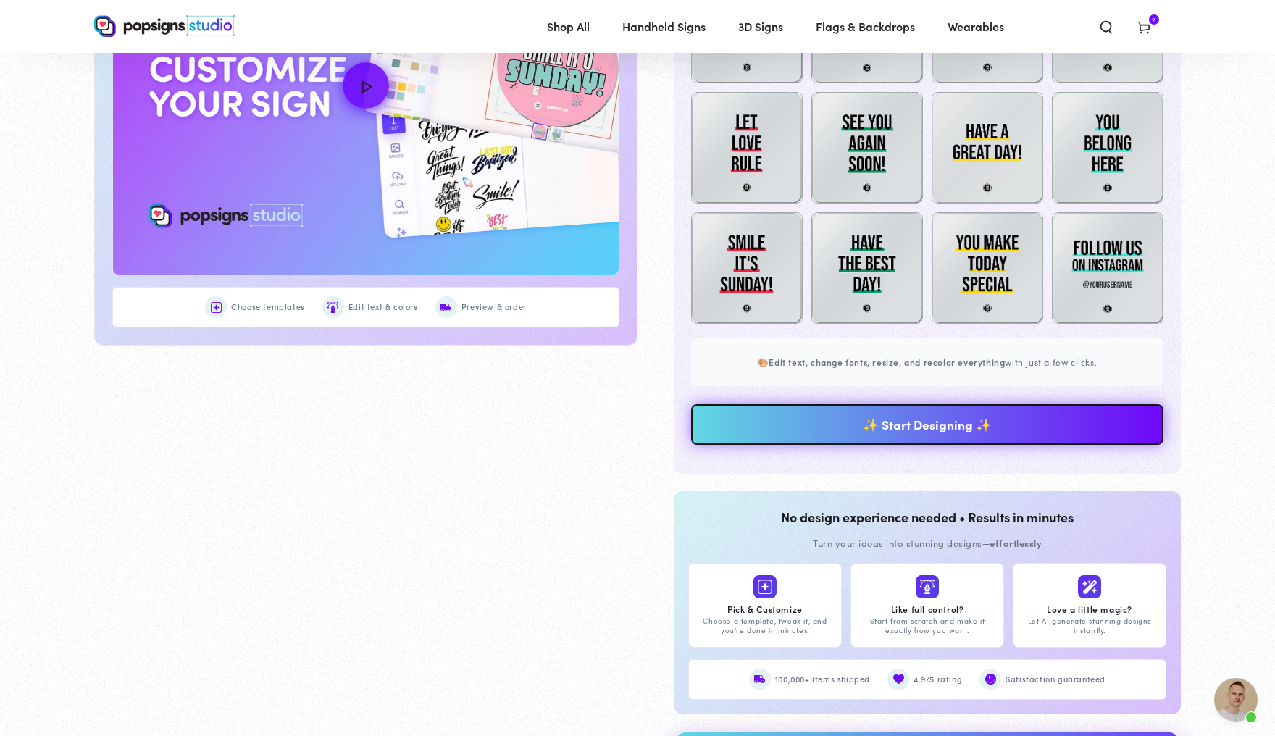
click at [968, 445] on link "✨ Start Designing ✨" at bounding box center [927, 424] width 472 height 41
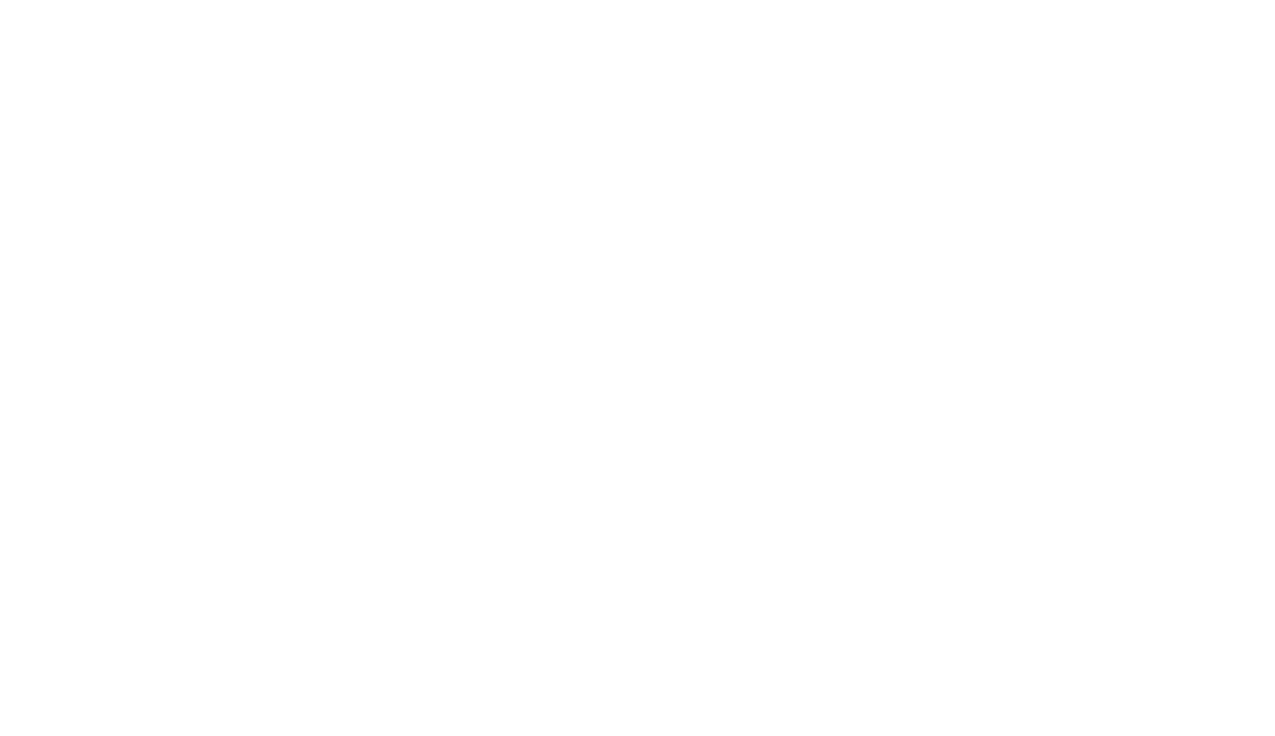
scroll to position [0, 0]
type textarea "An ancient tree with a door leading to a magical world"
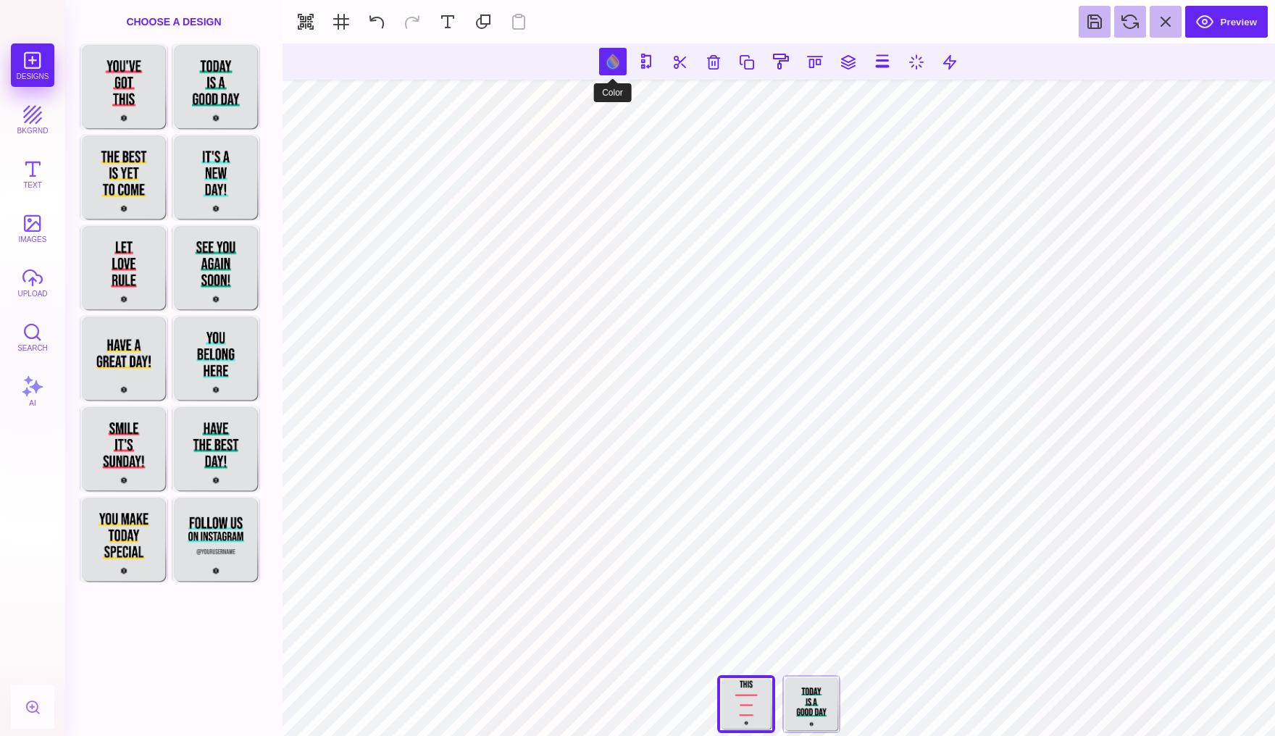
click at [609, 63] on button at bounding box center [613, 62] width 28 height 28
type input "#FF4160"
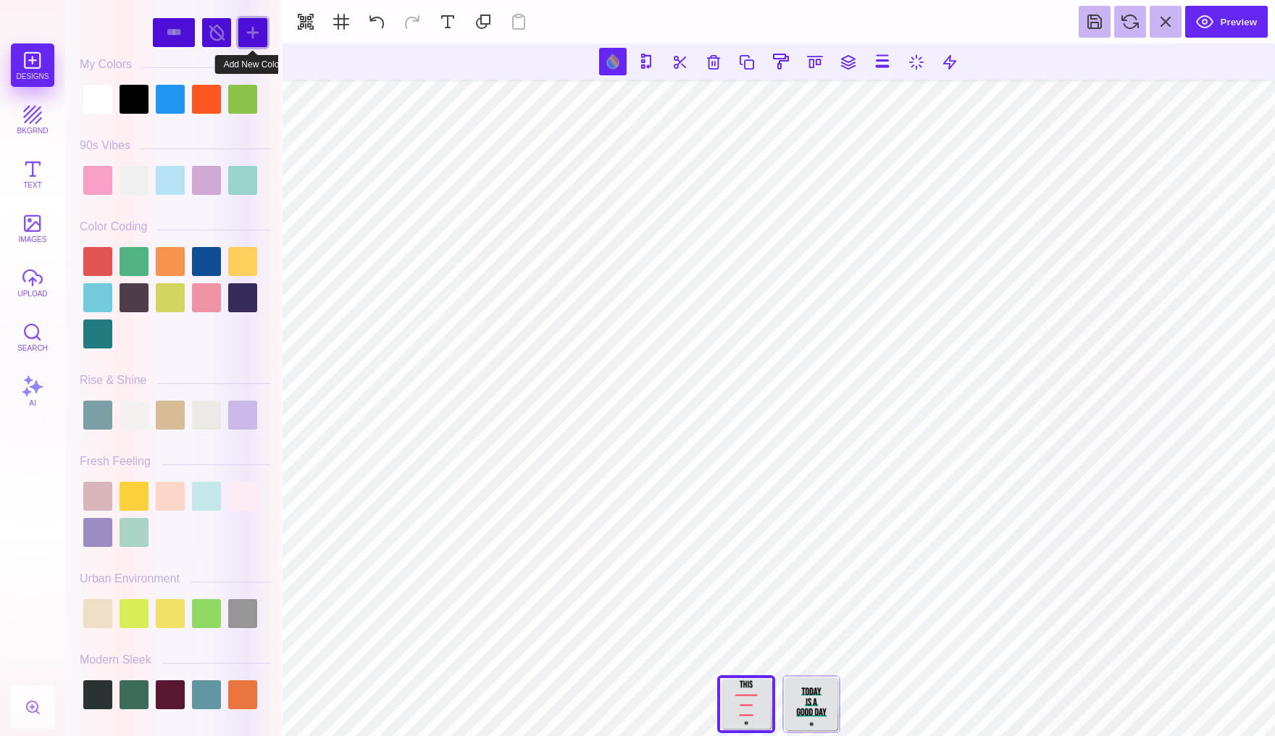
click at [254, 28] on div at bounding box center [252, 32] width 29 height 29
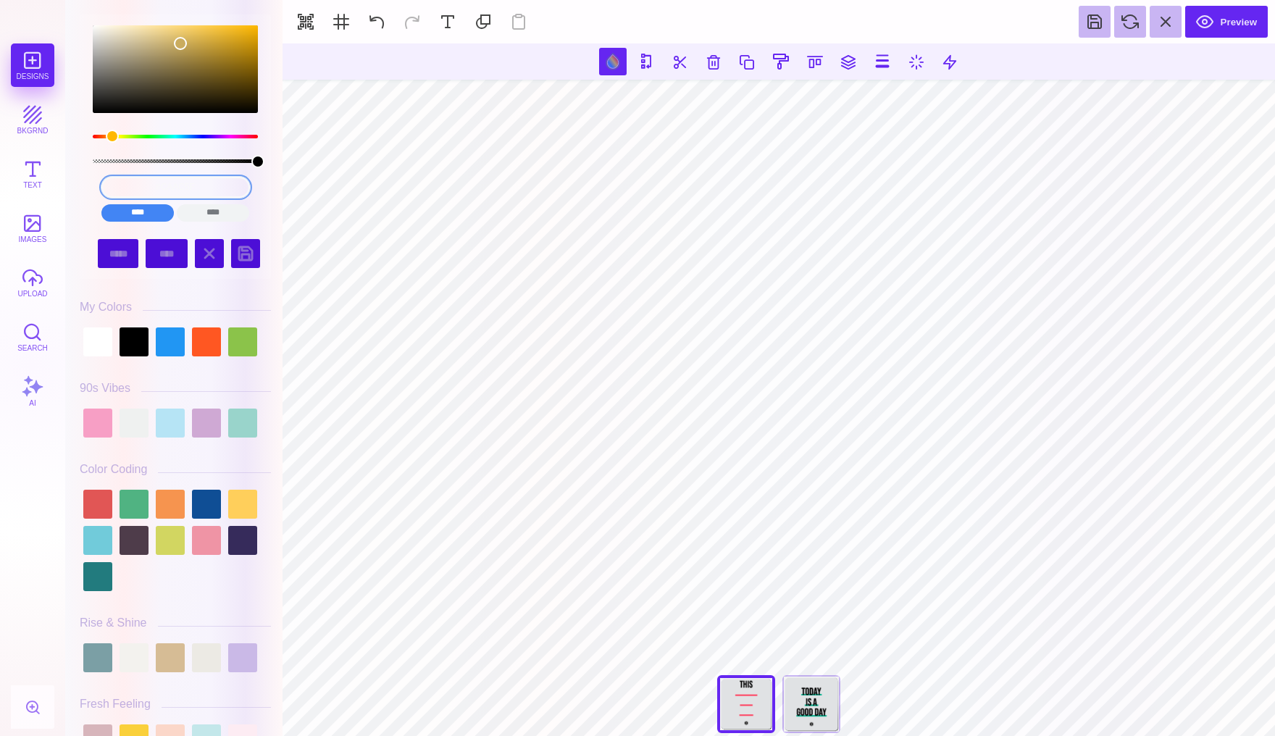
click at [172, 196] on input "#CAAC5F" at bounding box center [175, 187] width 148 height 21
click at [200, 180] on input "#CAAC5F" at bounding box center [175, 187] width 148 height 21
drag, startPoint x: 206, startPoint y: 182, endPoint x: 85, endPoint y: 183, distance: 121.0
click at [85, 183] on div "#CAAC5F **** **** **** **** **** **** ****** *****" at bounding box center [175, 121] width 191 height 214
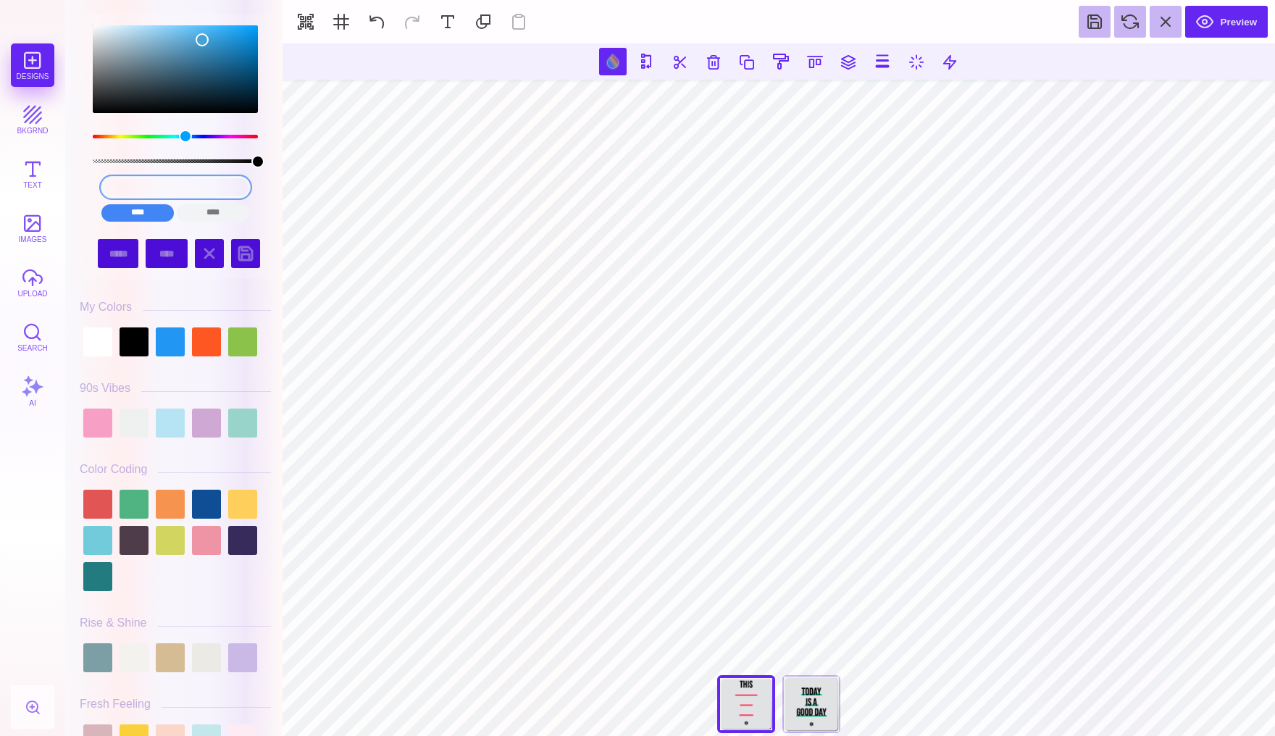
drag, startPoint x: 213, startPoint y: 186, endPoint x: 101, endPoint y: 185, distance: 112.3
click at [101, 185] on input "48A1D5" at bounding box center [175, 187] width 148 height 21
type input "#48A1D5"
click at [217, 180] on input "#48A1D5" at bounding box center [175, 187] width 148 height 21
drag, startPoint x: 217, startPoint y: 180, endPoint x: 79, endPoint y: 181, distance: 137.6
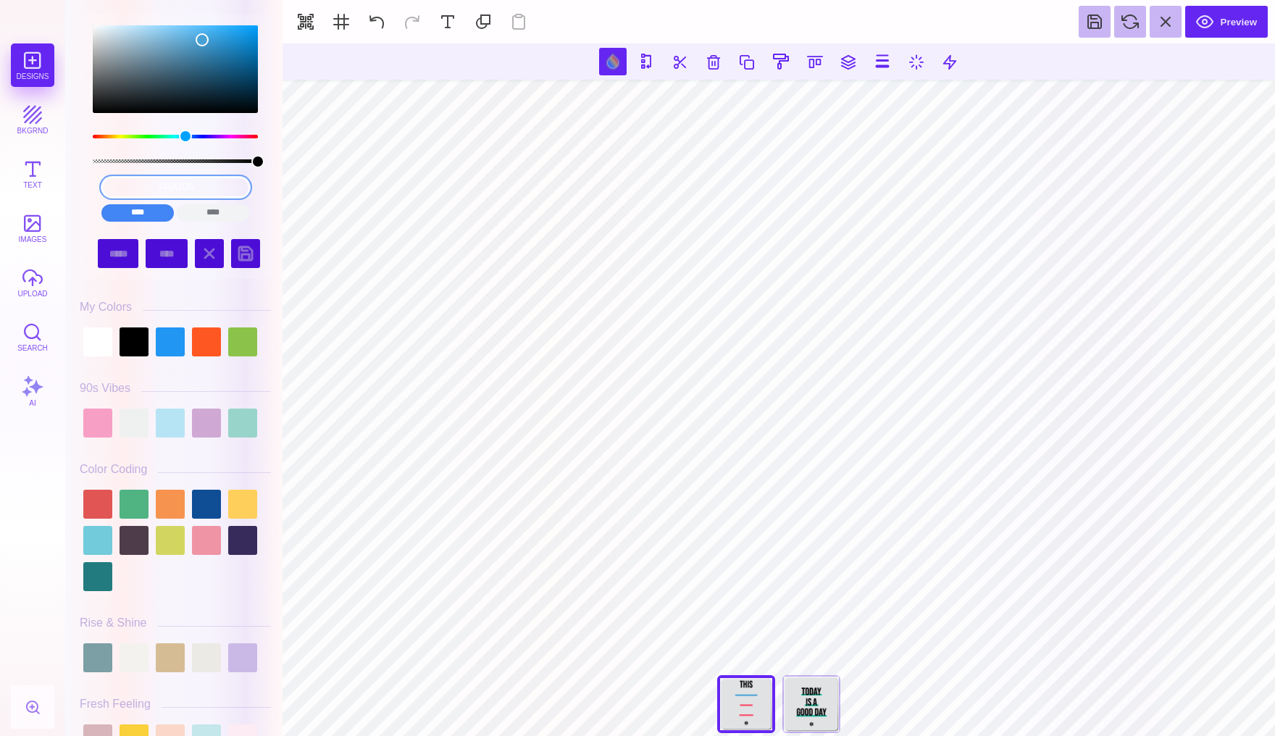
click at [80, 181] on div "#48A1D5 **** **** **** **** **** **** ****** *****" at bounding box center [175, 121] width 191 height 214
drag, startPoint x: 216, startPoint y: 192, endPoint x: 128, endPoint y: 191, distance: 87.6
click at [128, 191] on input "#48A1D5" at bounding box center [175, 187] width 148 height 21
click at [156, 214] on input "****" at bounding box center [137, 212] width 72 height 17
click at [157, 214] on input "****" at bounding box center [137, 212] width 72 height 17
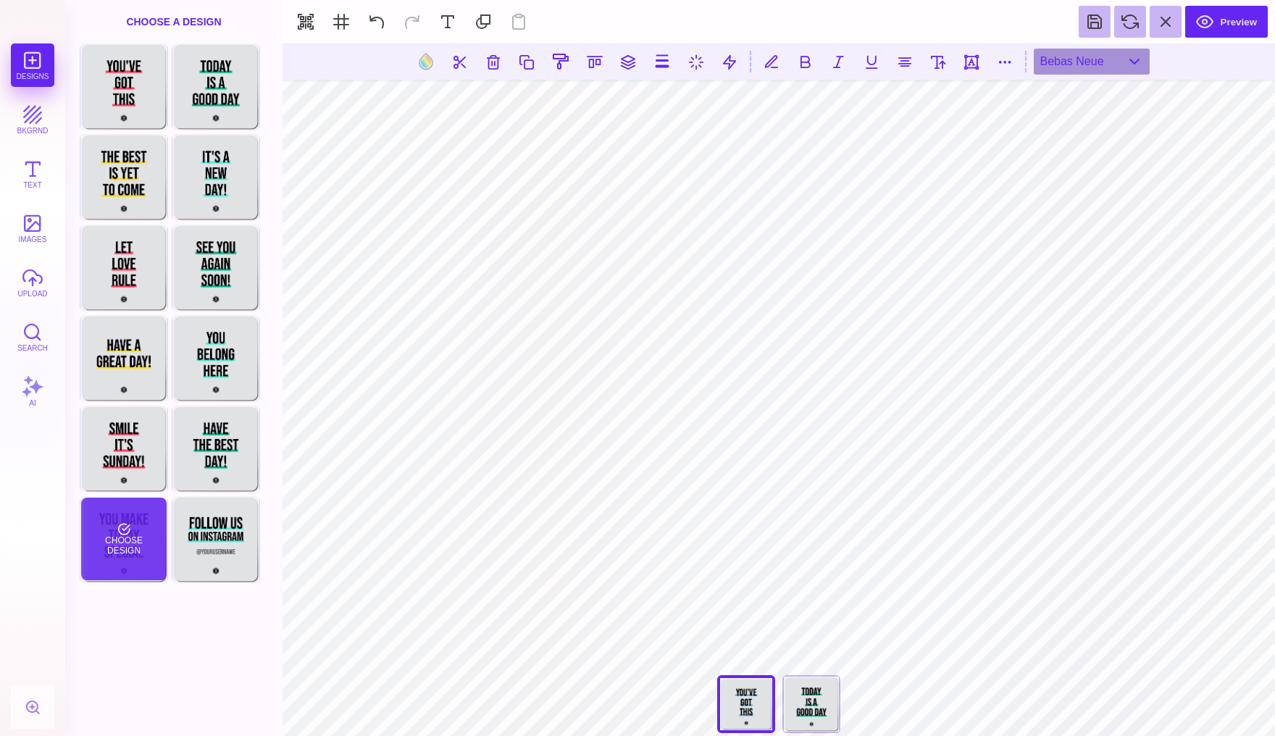
click at [144, 545] on div "Choose Design" at bounding box center [123, 539] width 85 height 83
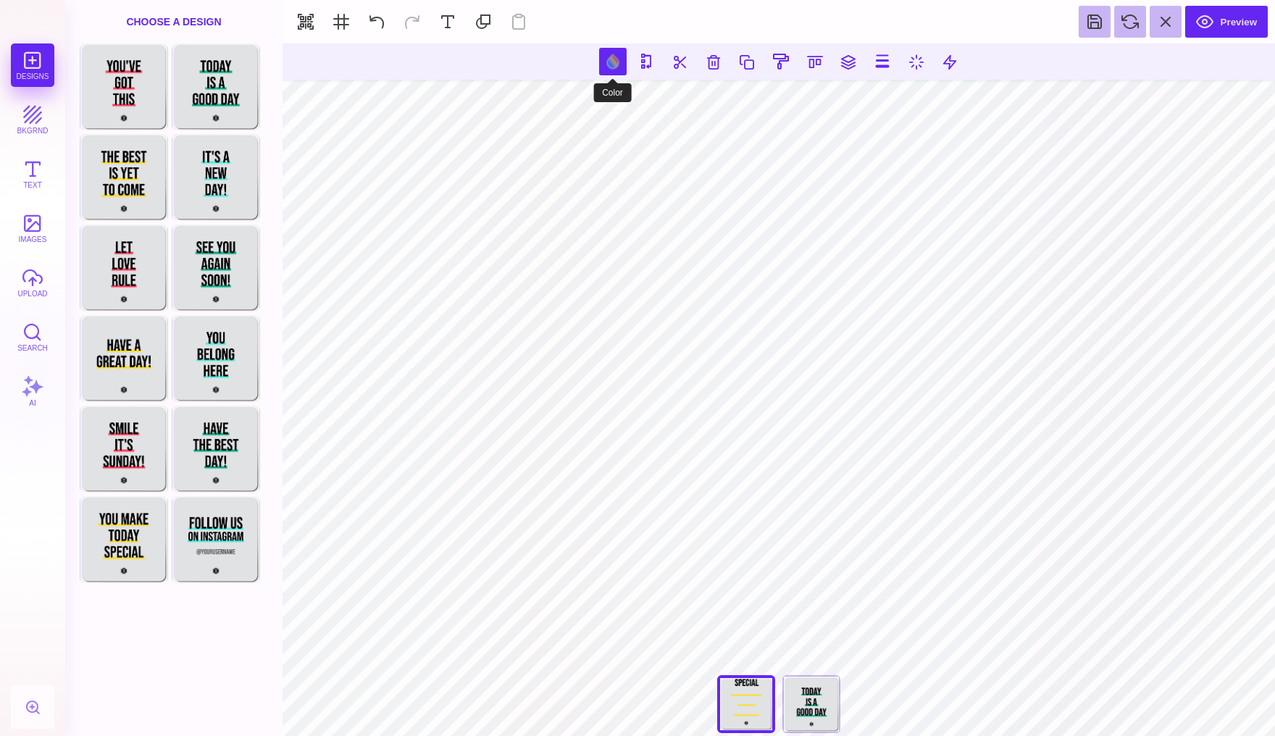
click at [609, 59] on button at bounding box center [613, 62] width 28 height 28
type input "#FFDE28"
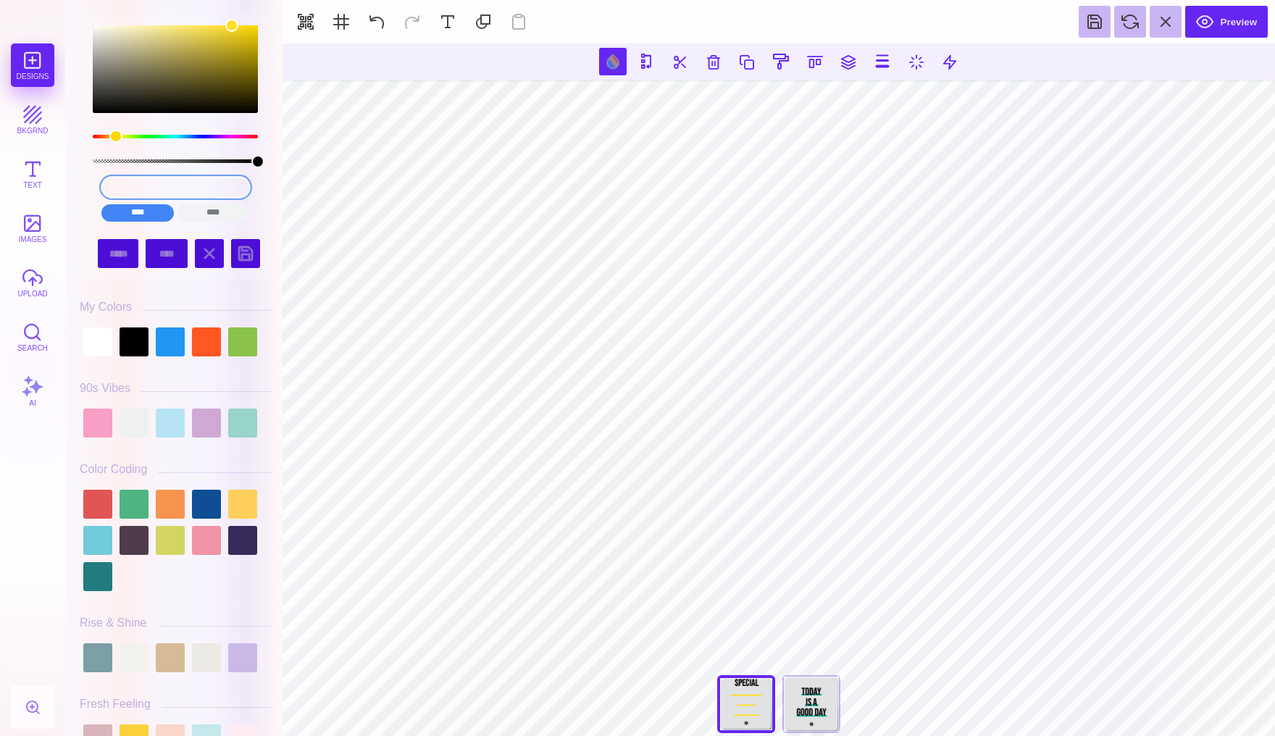
drag, startPoint x: 209, startPoint y: 187, endPoint x: 114, endPoint y: 187, distance: 94.9
click at [114, 187] on input "#FFDE28" at bounding box center [175, 187] width 148 height 21
paste input "48A1D5"
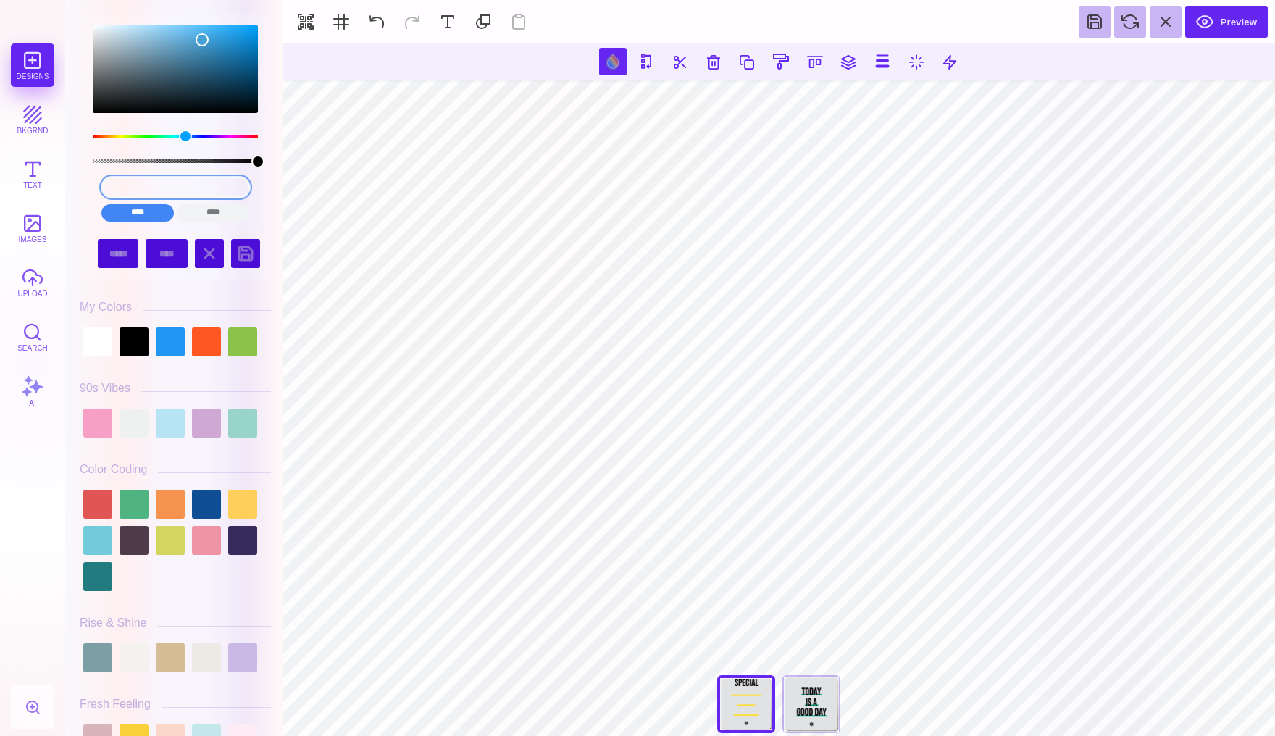
click at [166, 192] on input "48A1D5" at bounding box center [175, 187] width 148 height 21
type input "#48A1D5"
click at [141, 217] on input "****" at bounding box center [137, 212] width 72 height 17
click at [155, 212] on input "****" at bounding box center [137, 212] width 72 height 17
click at [134, 239] on div "***** ******" at bounding box center [118, 253] width 41 height 29
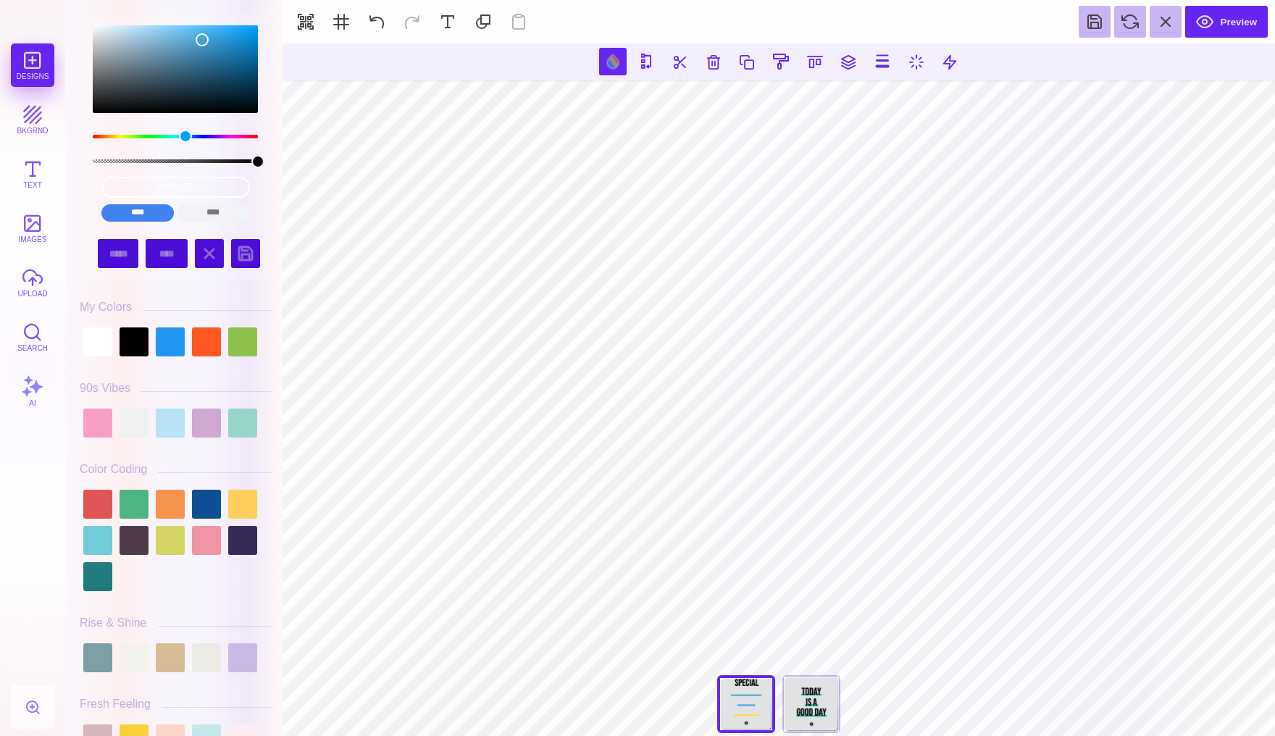
click at [155, 206] on input "****" at bounding box center [137, 212] width 72 height 17
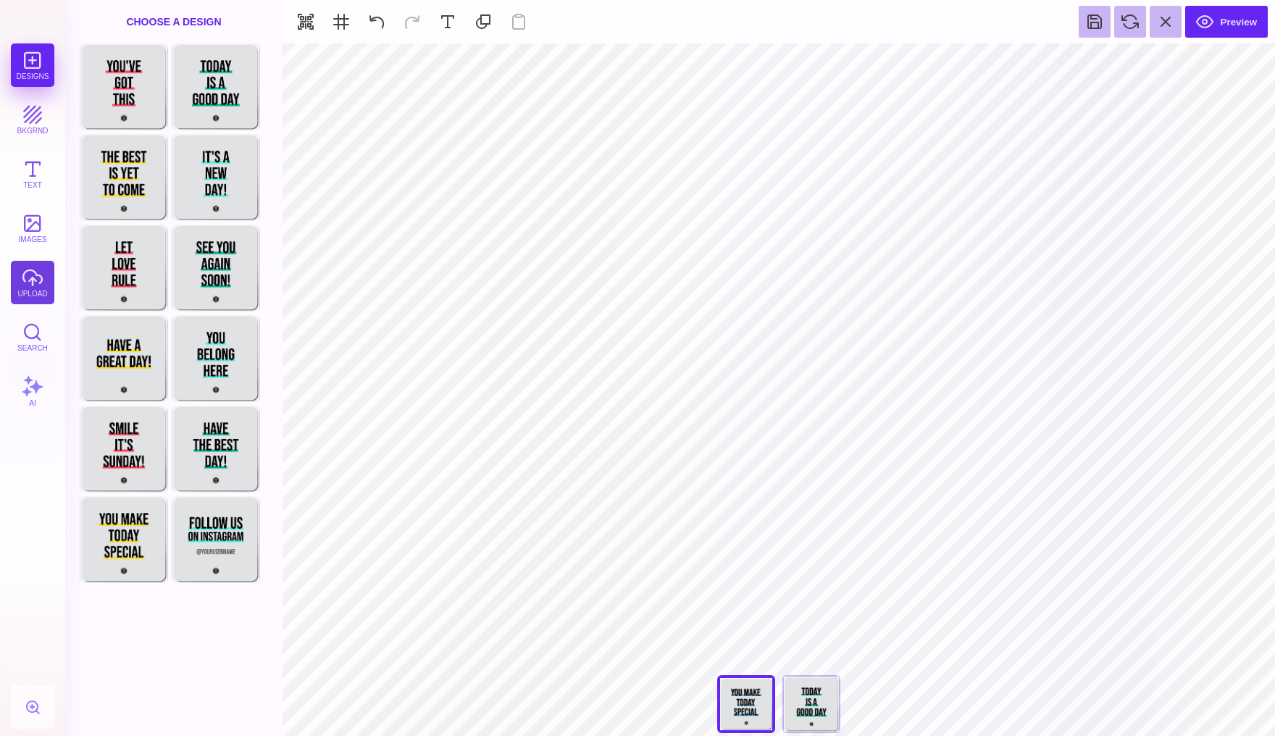
click at [36, 286] on button "upload" at bounding box center [32, 282] width 43 height 43
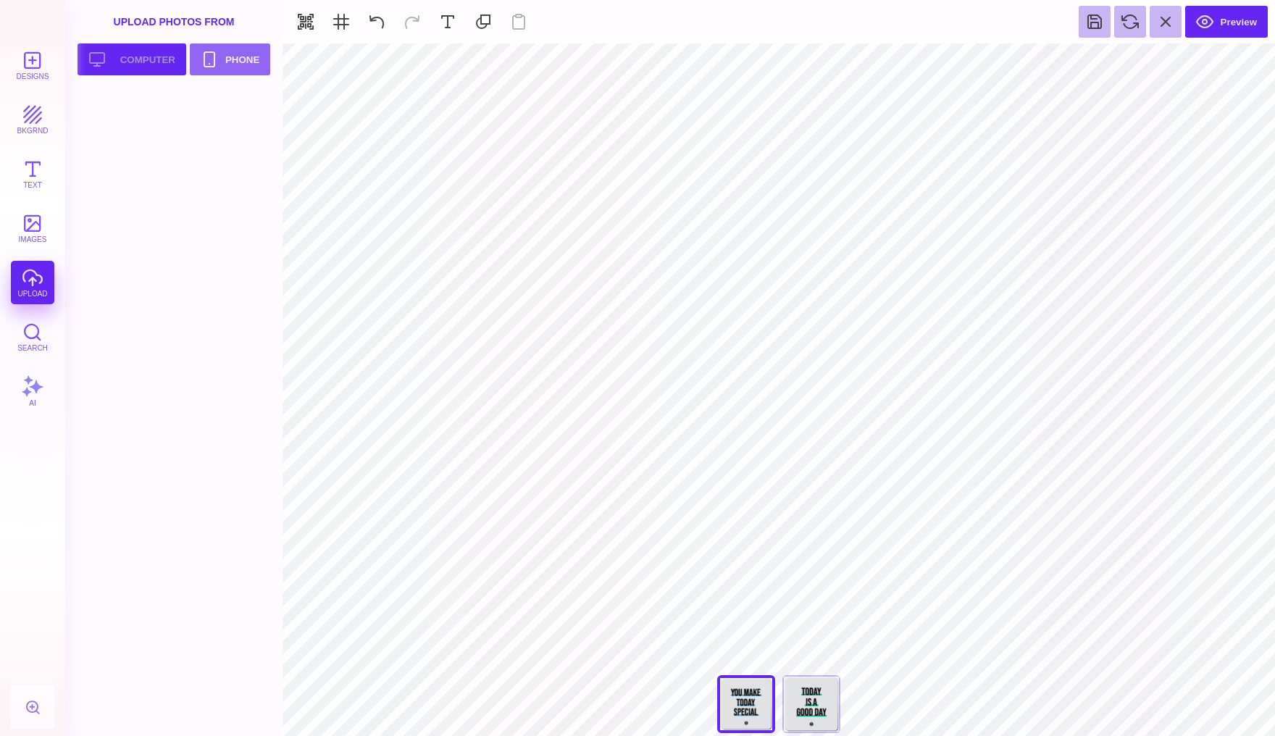
click at [151, 59] on button "Upload your artwork Computer" at bounding box center [132, 59] width 109 height 32
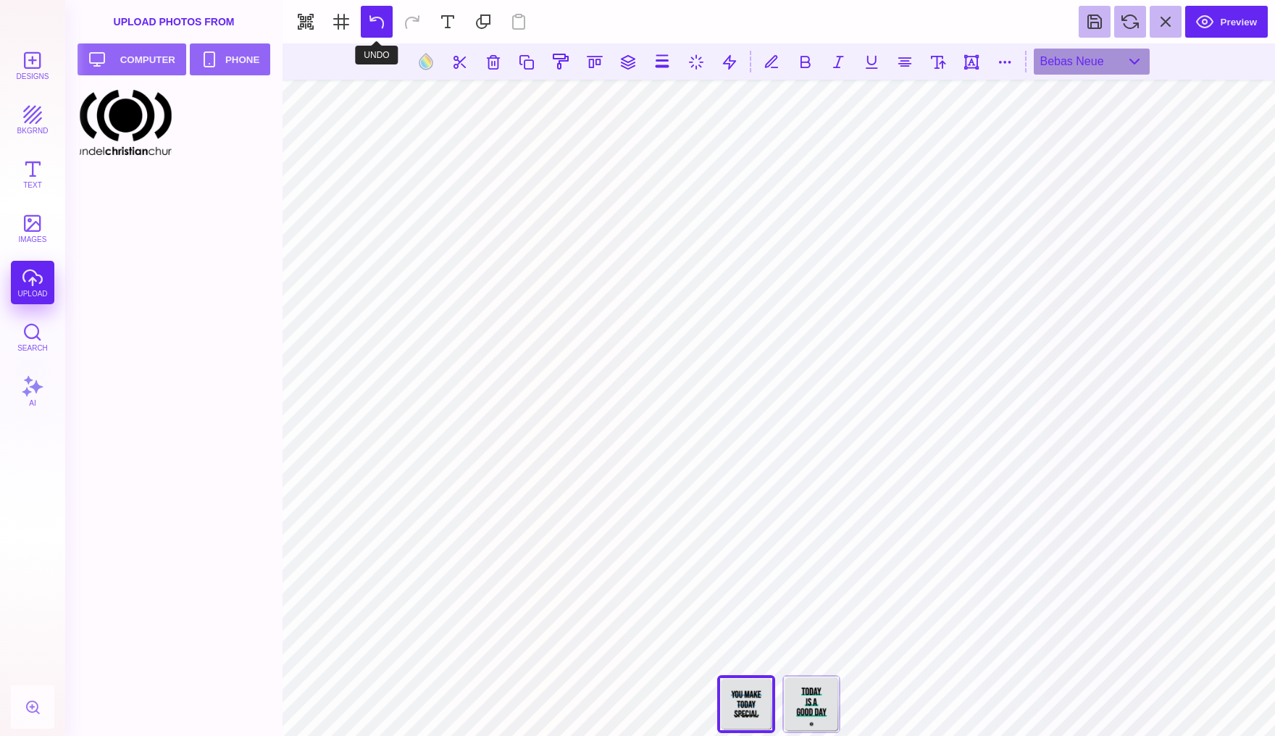
click at [380, 26] on button at bounding box center [377, 22] width 32 height 32
click at [373, 23] on button at bounding box center [377, 22] width 32 height 32
click at [373, 20] on button at bounding box center [377, 22] width 32 height 32
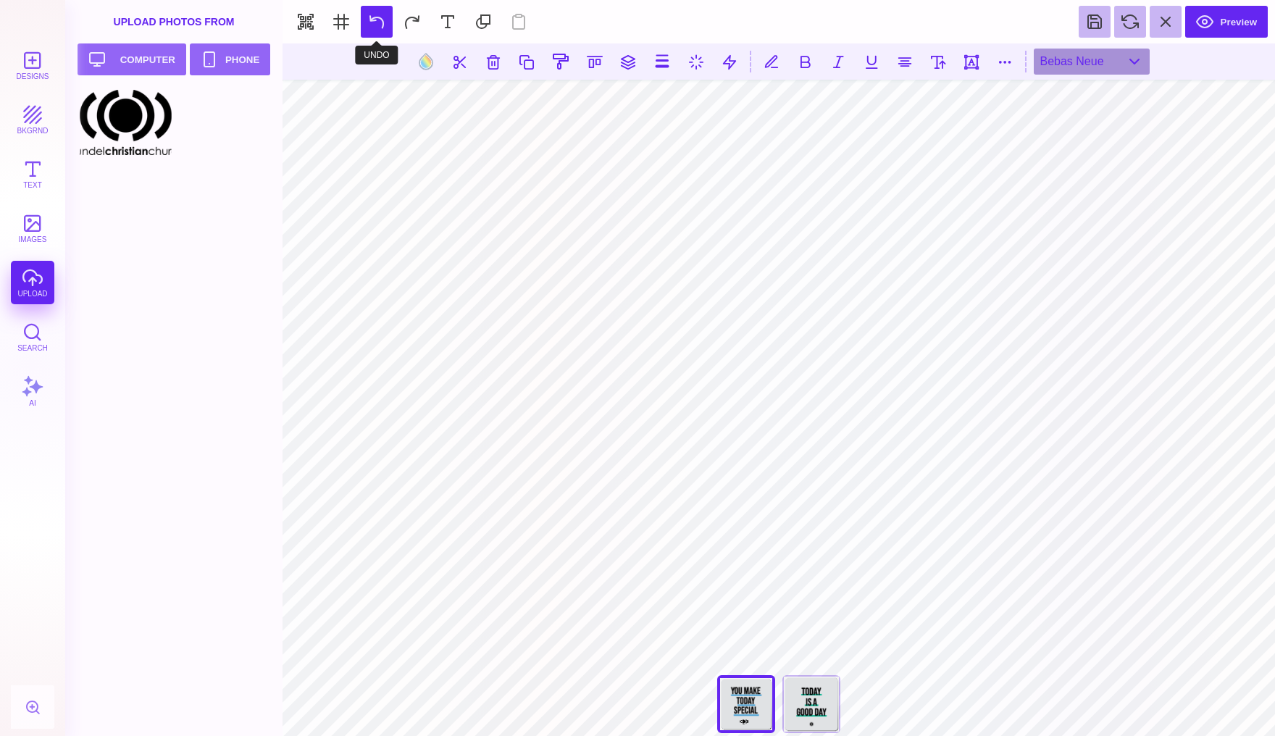
click at [373, 20] on button at bounding box center [377, 22] width 32 height 32
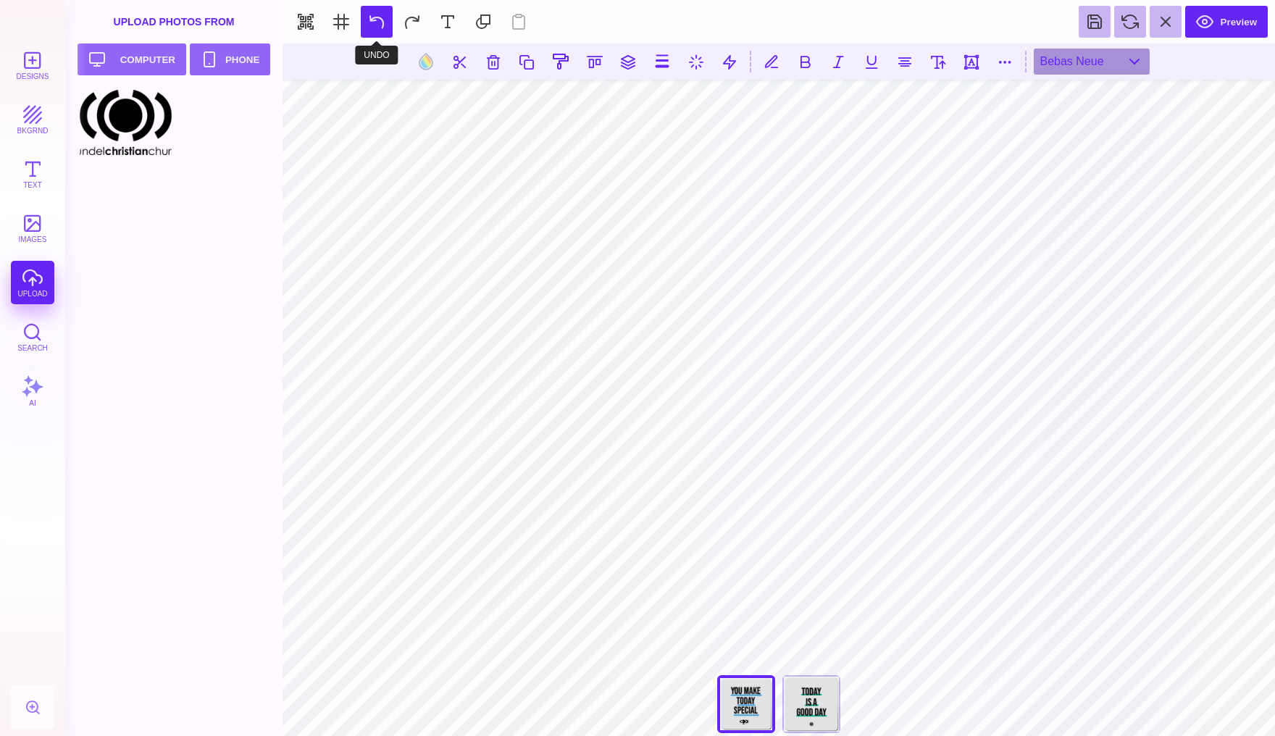
click at [373, 20] on button at bounding box center [377, 22] width 32 height 32
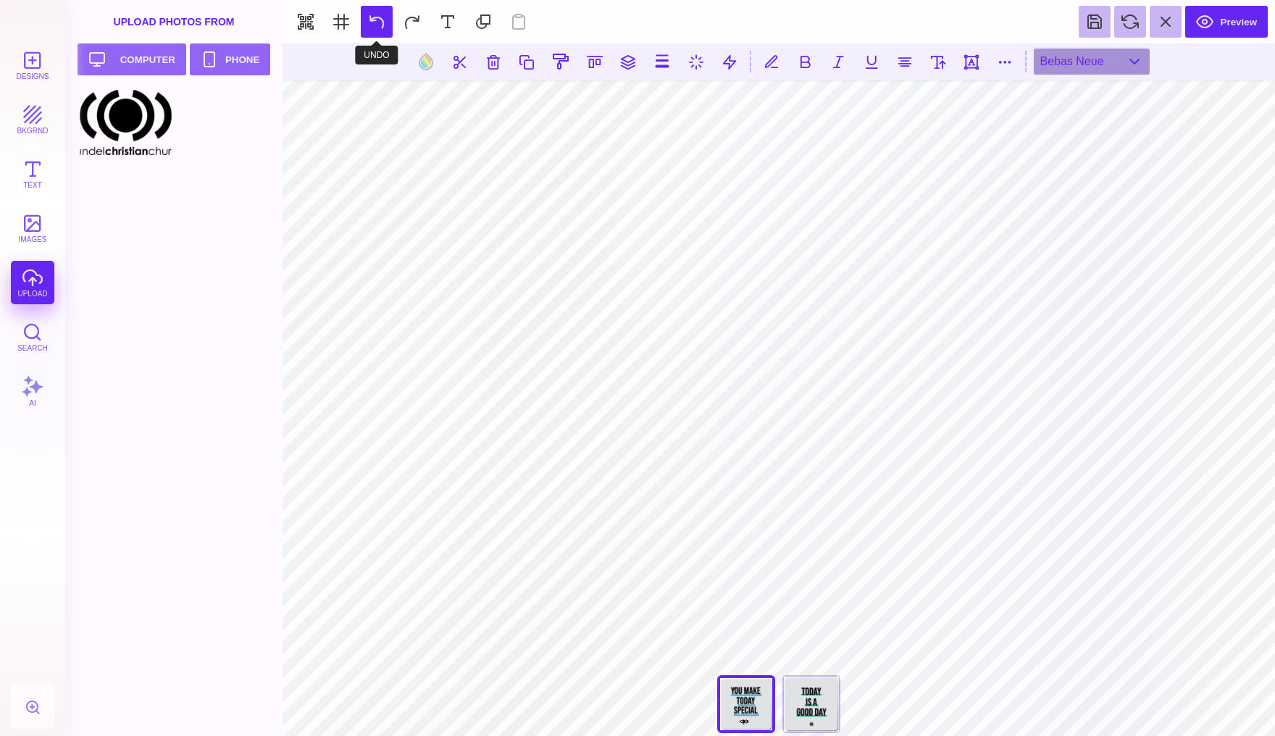
click at [373, 20] on button at bounding box center [377, 22] width 32 height 32
click at [1131, 22] on button at bounding box center [1130, 22] width 32 height 32
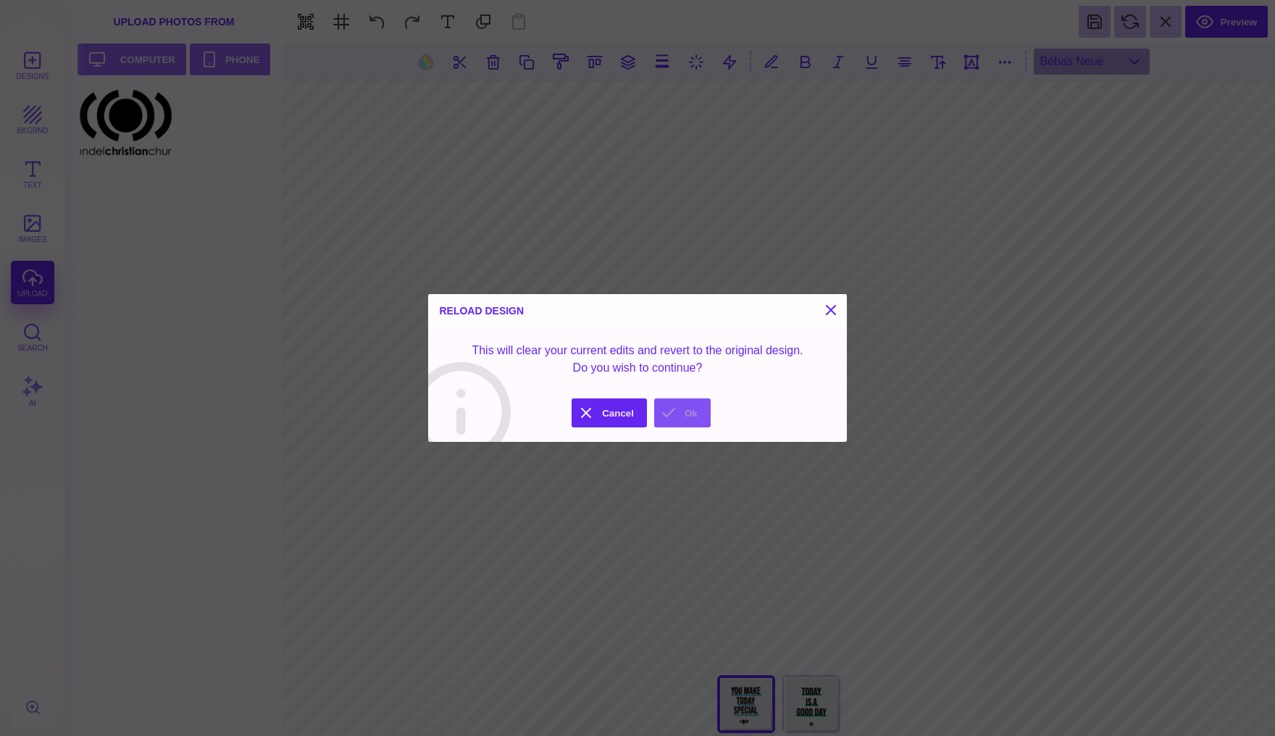
click at [669, 409] on button "Ok" at bounding box center [682, 412] width 56 height 29
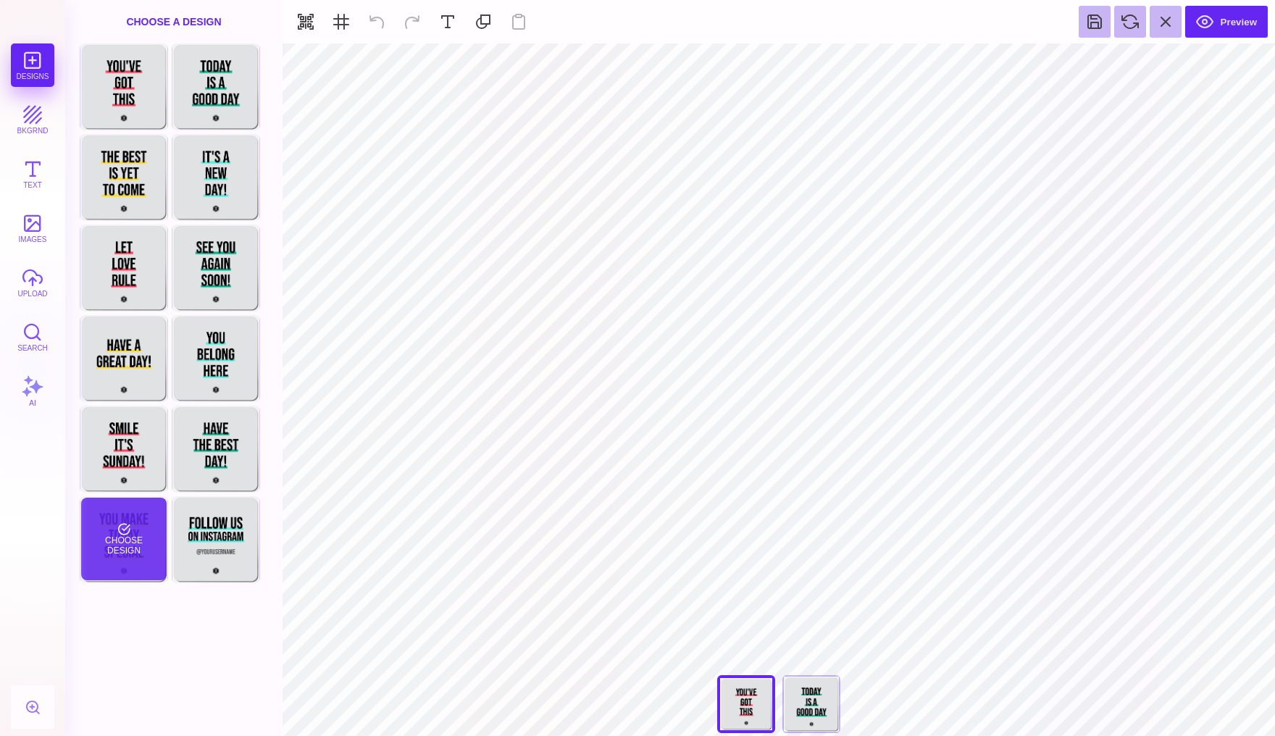
click at [127, 529] on div "Choose Design" at bounding box center [123, 539] width 85 height 83
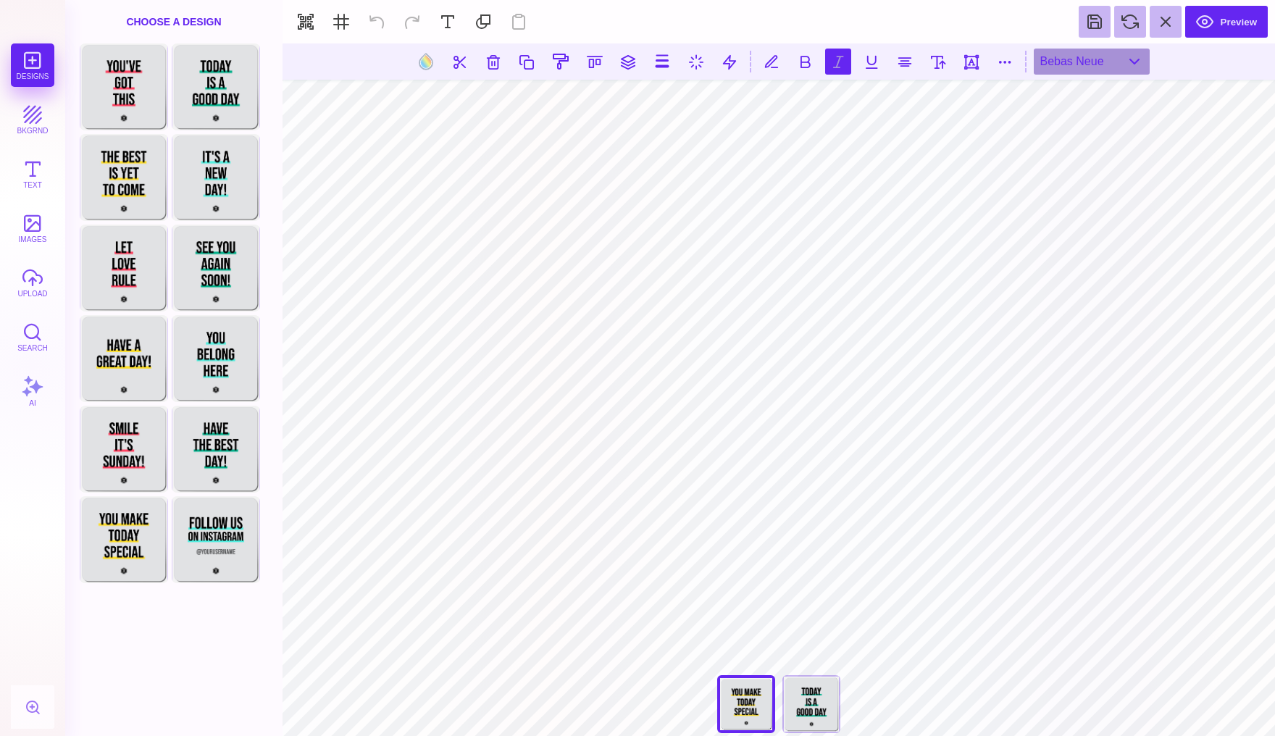
click at [829, 69] on section "**********" at bounding box center [778, 389] width 992 height 692
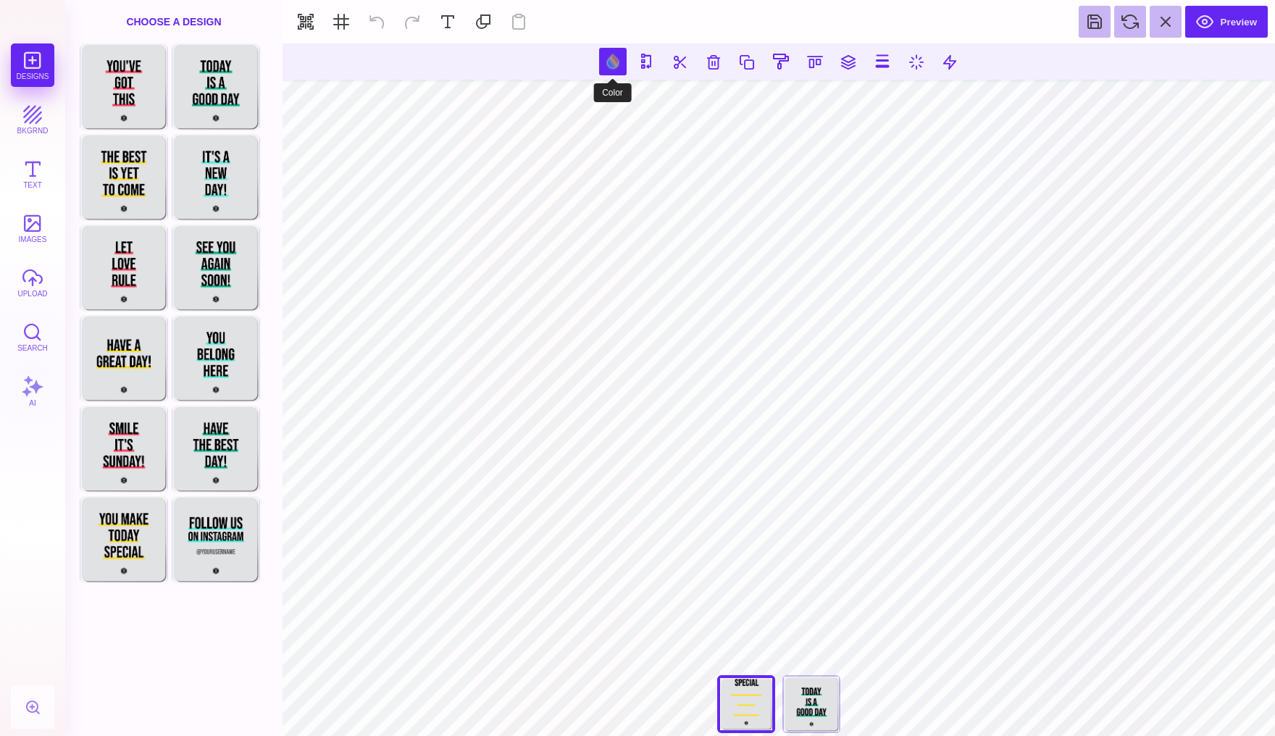
click at [610, 55] on button at bounding box center [613, 62] width 28 height 28
type input "#FFDE28"
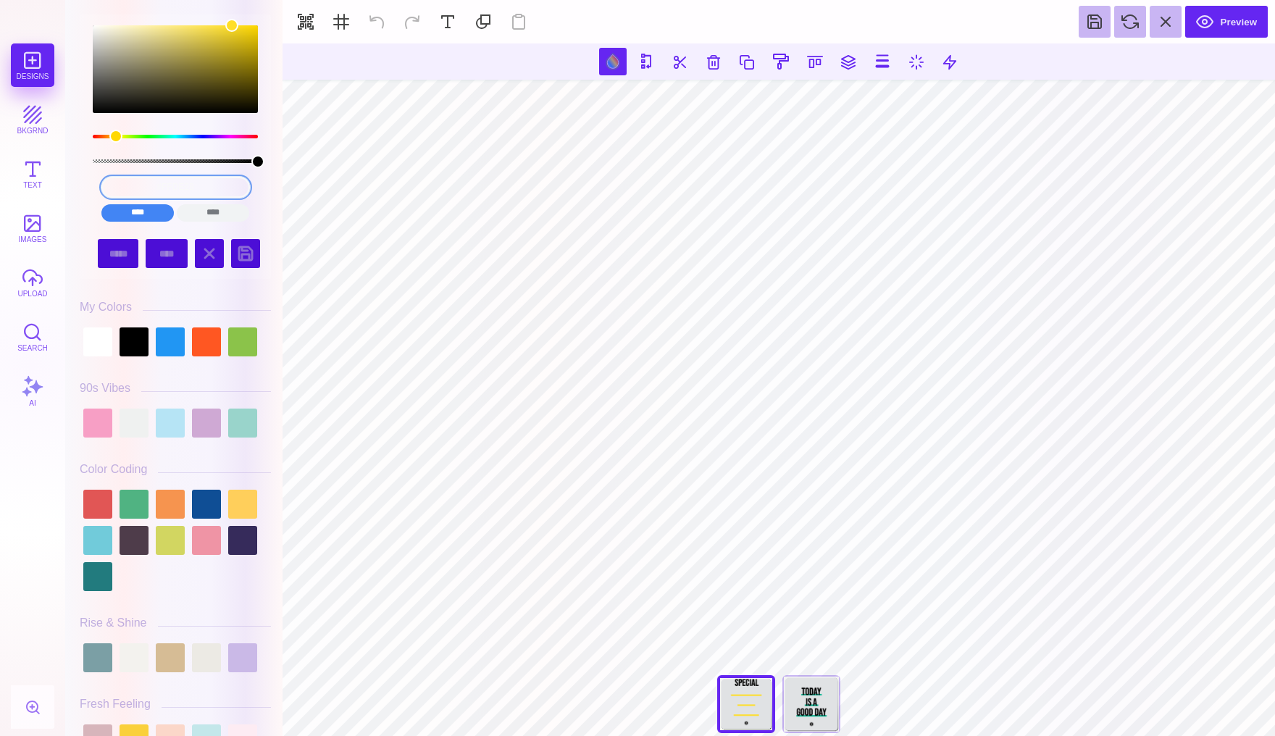
drag, startPoint x: 204, startPoint y: 184, endPoint x: 108, endPoint y: 177, distance: 96.6
click at [108, 177] on input "#FFDE28" at bounding box center [175, 187] width 148 height 21
paste input "48A1D5"
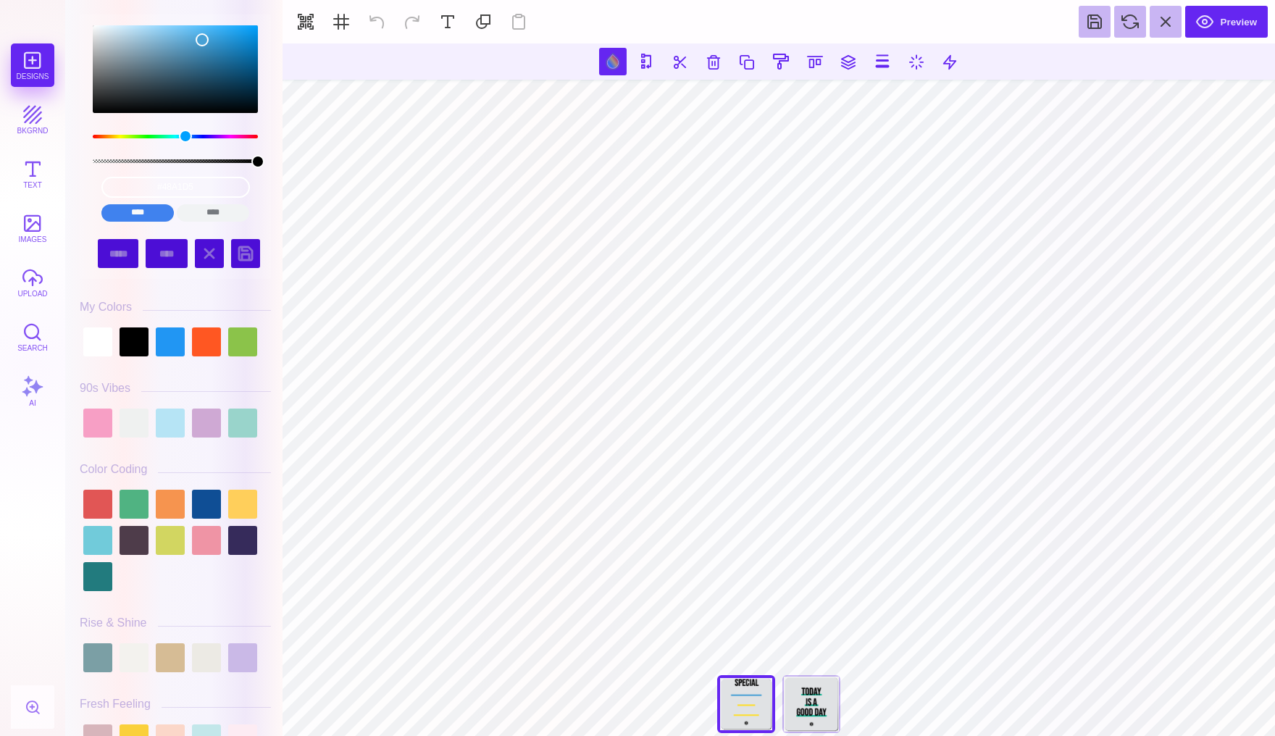
click at [133, 214] on input "****" at bounding box center [137, 212] width 72 height 17
click at [146, 212] on input "****" at bounding box center [137, 212] width 72 height 17
type input "#48A3D5"
click at [185, 133] on div "color picker dialog" at bounding box center [185, 136] width 13 height 13
drag, startPoint x: 208, startPoint y: 188, endPoint x: 121, endPoint y: 188, distance: 86.9
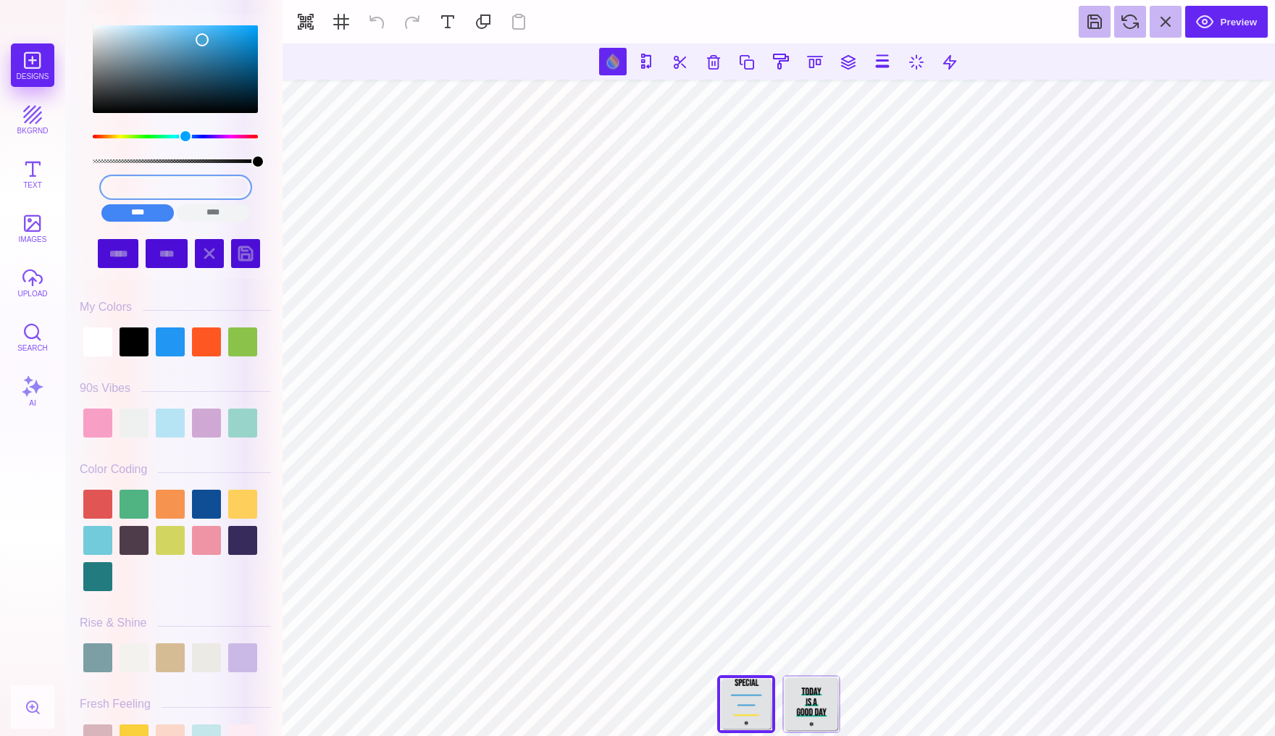
click at [121, 188] on input "#48A3D5" at bounding box center [175, 187] width 148 height 21
click at [175, 189] on input "color picker dialog" at bounding box center [175, 187] width 148 height 21
paste input "48A1D5"
type input "#48A1D5"
click at [160, 210] on input "****" at bounding box center [137, 212] width 72 height 17
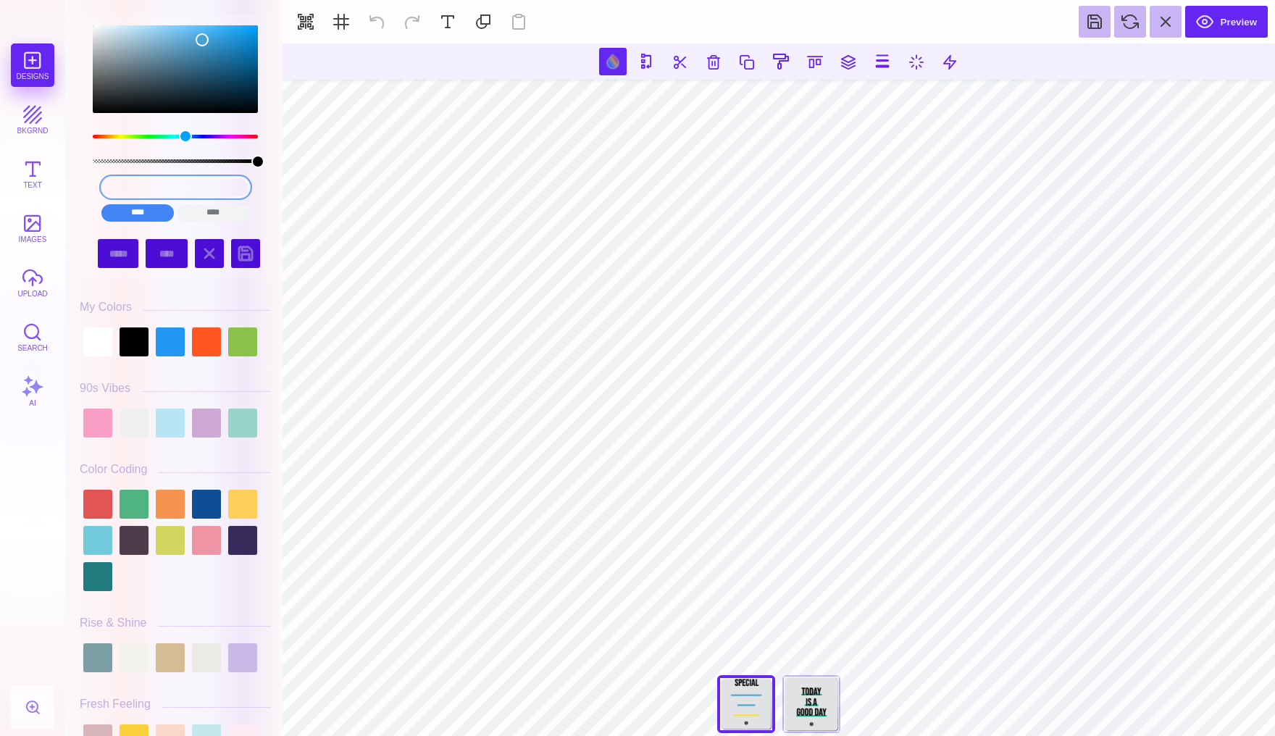
click at [210, 186] on input "#48A1D5" at bounding box center [175, 187] width 148 height 21
drag, startPoint x: 210, startPoint y: 186, endPoint x: 123, endPoint y: 186, distance: 86.9
click at [123, 186] on input "#48A1D5" at bounding box center [175, 187] width 148 height 21
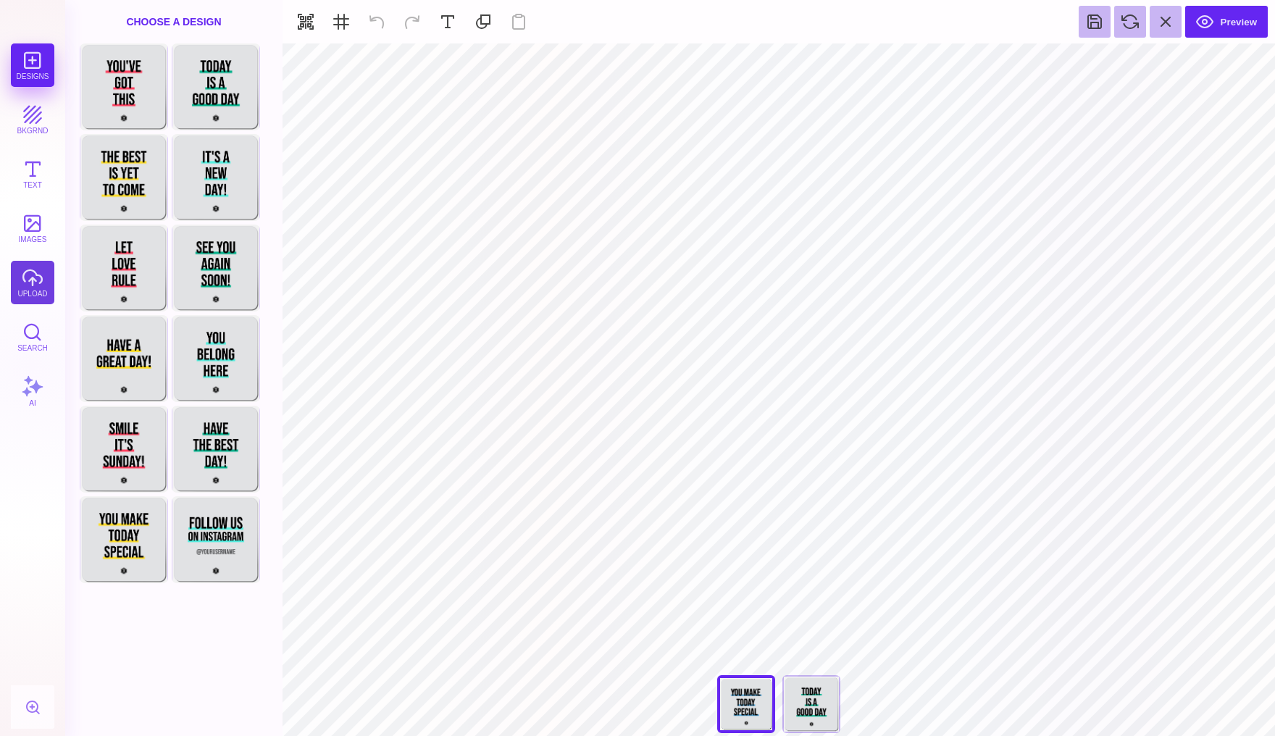
click at [26, 274] on button "upload" at bounding box center [32, 282] width 43 height 43
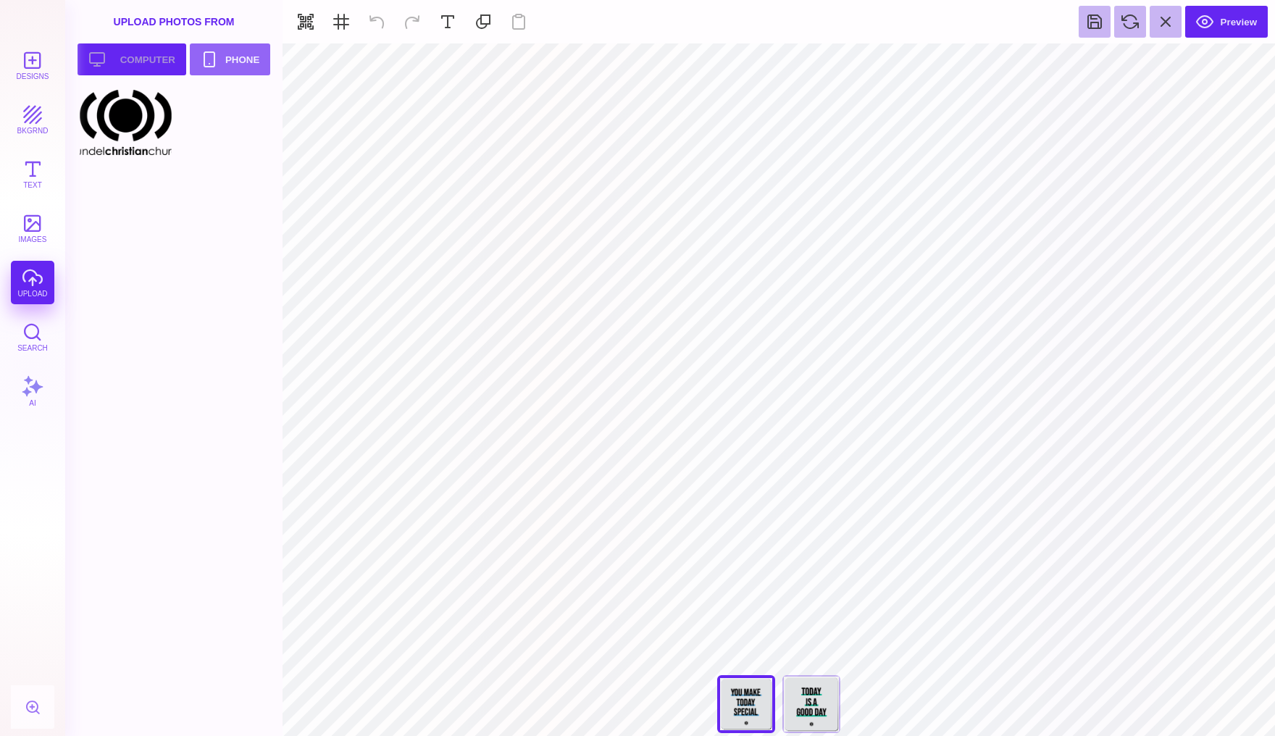
click at [142, 50] on button "Upload your artwork Computer" at bounding box center [132, 59] width 109 height 32
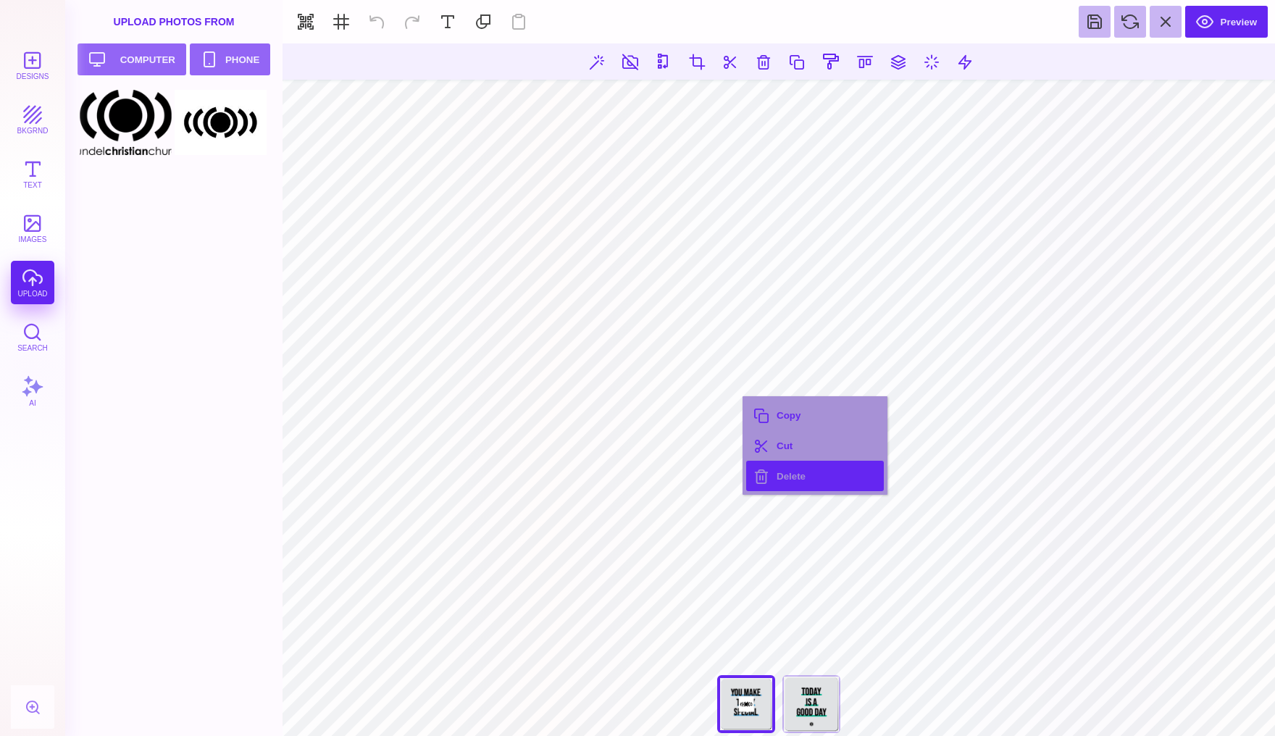
click at [783, 477] on button "Delete" at bounding box center [815, 476] width 138 height 30
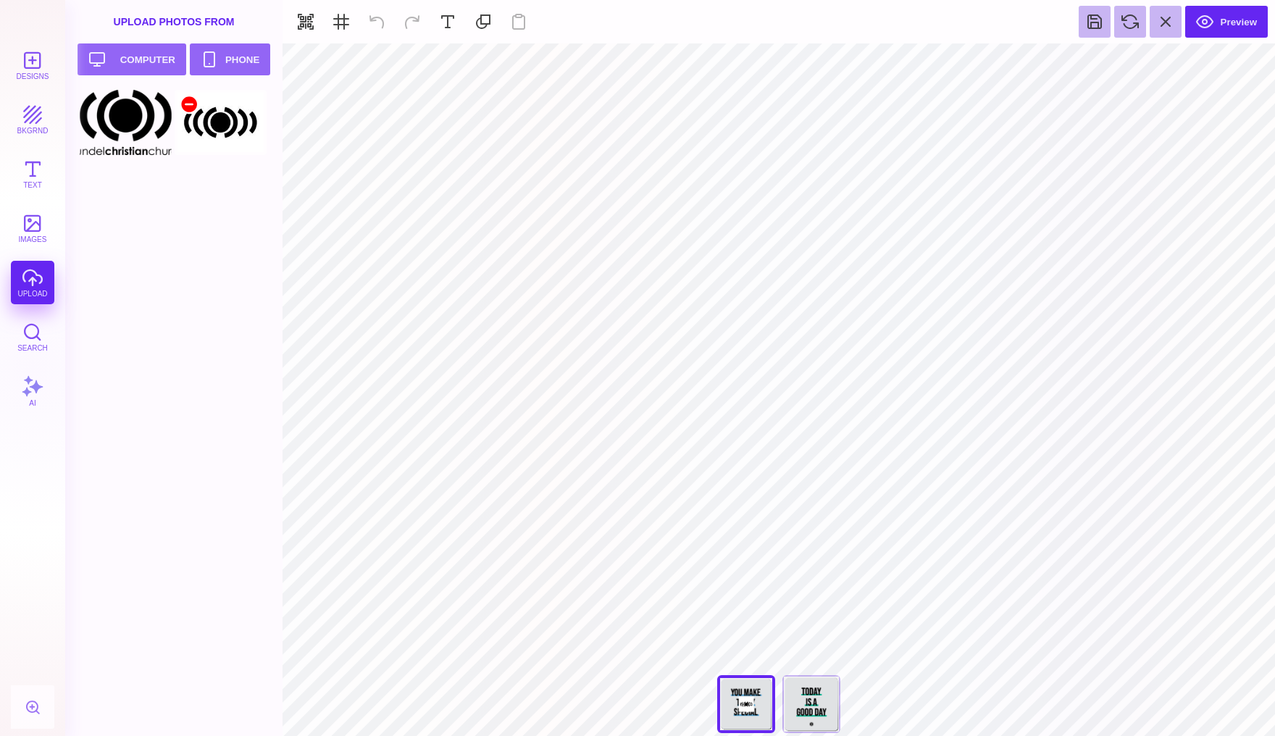
click at [189, 100] on div at bounding box center [188, 104] width 17 height 17
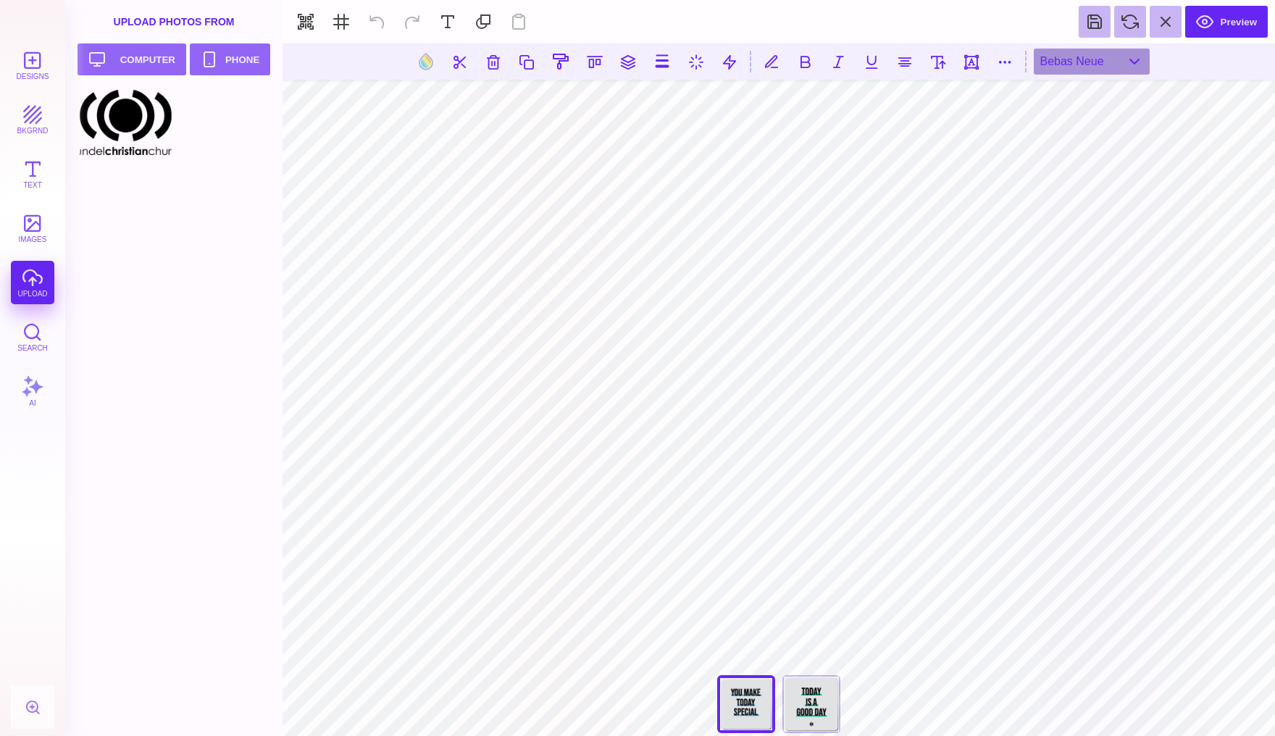
click at [774, 42] on section "Designs bkgrnd Text images upload Search AI set page background" at bounding box center [637, 368] width 1275 height 736
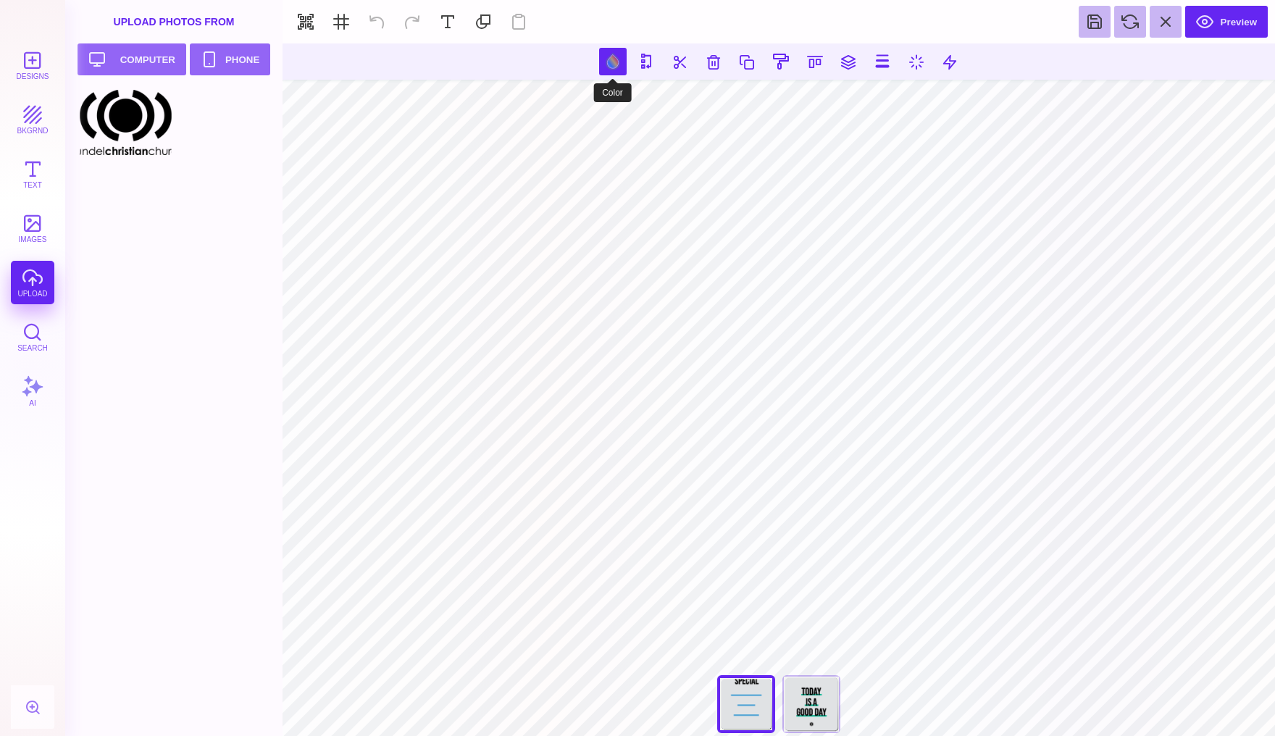
click at [614, 62] on button at bounding box center [613, 62] width 28 height 28
type input "#48A1D5"
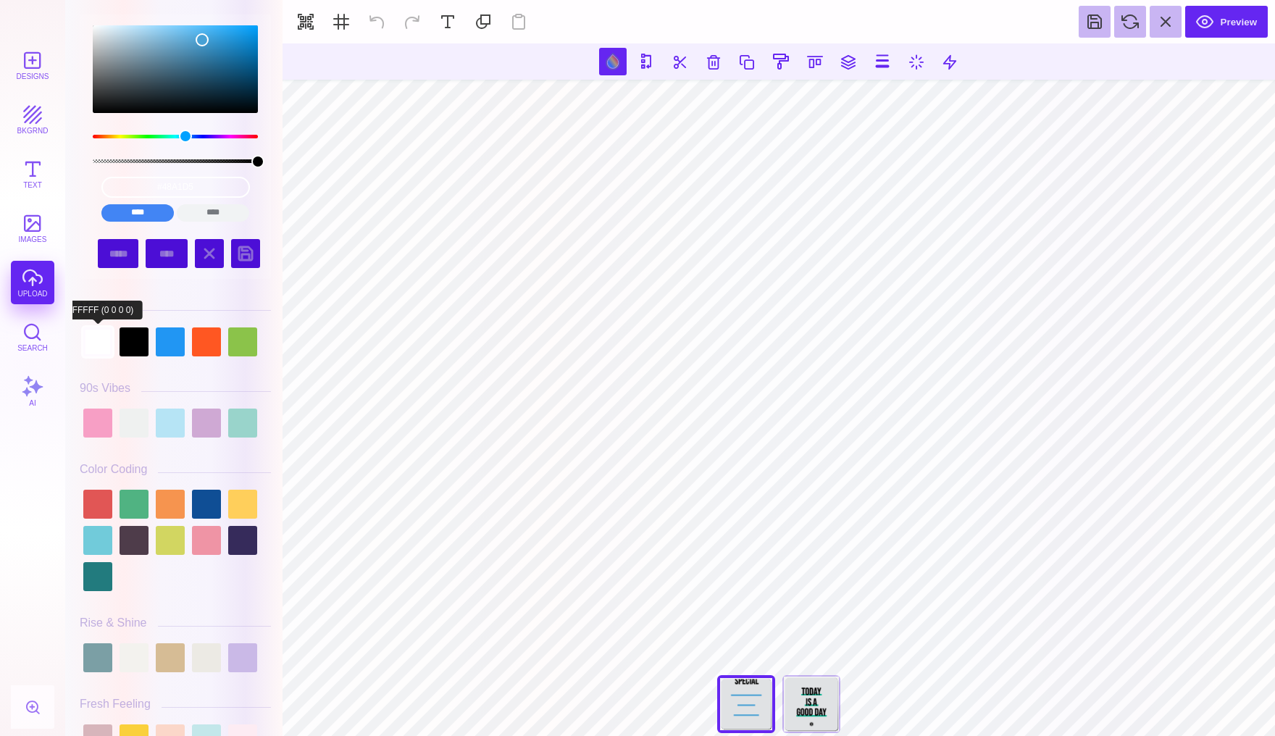
click at [104, 341] on div at bounding box center [97, 341] width 29 height 29
type input "#FFFFFF"
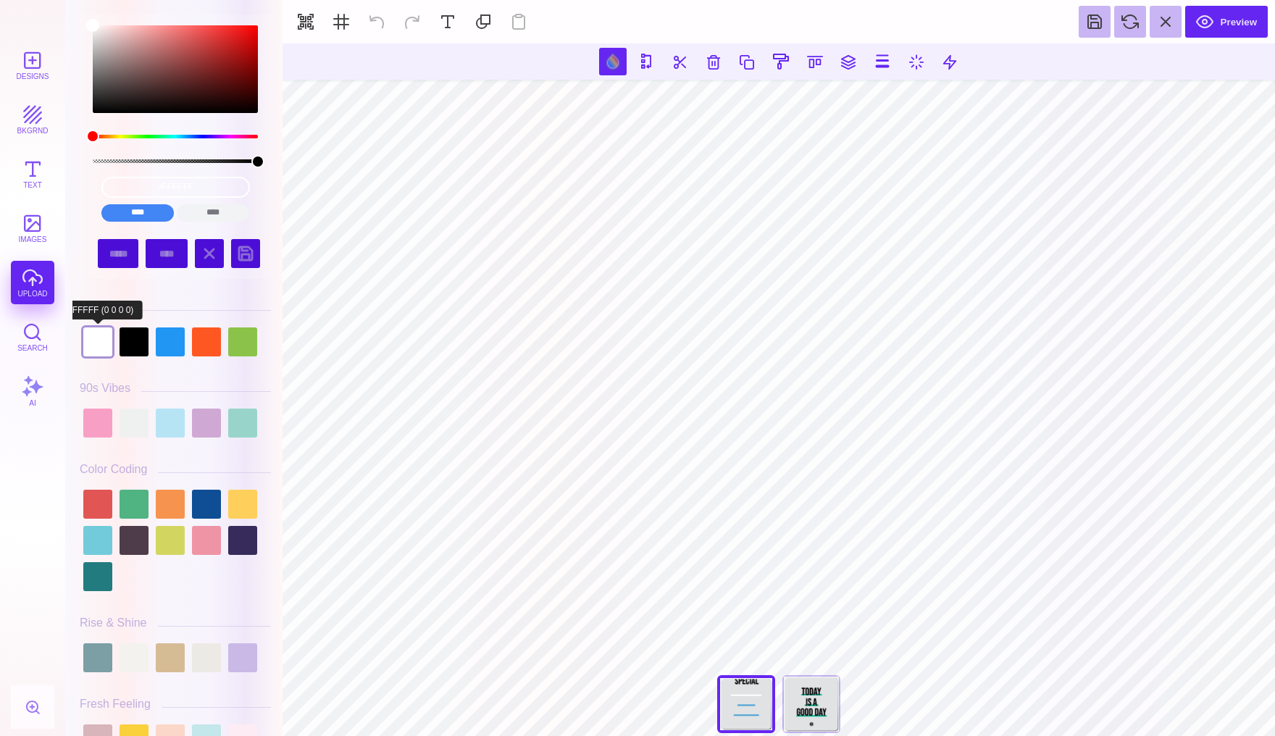
click at [90, 356] on div at bounding box center [97, 341] width 29 height 29
click at [95, 347] on div at bounding box center [97, 341] width 29 height 29
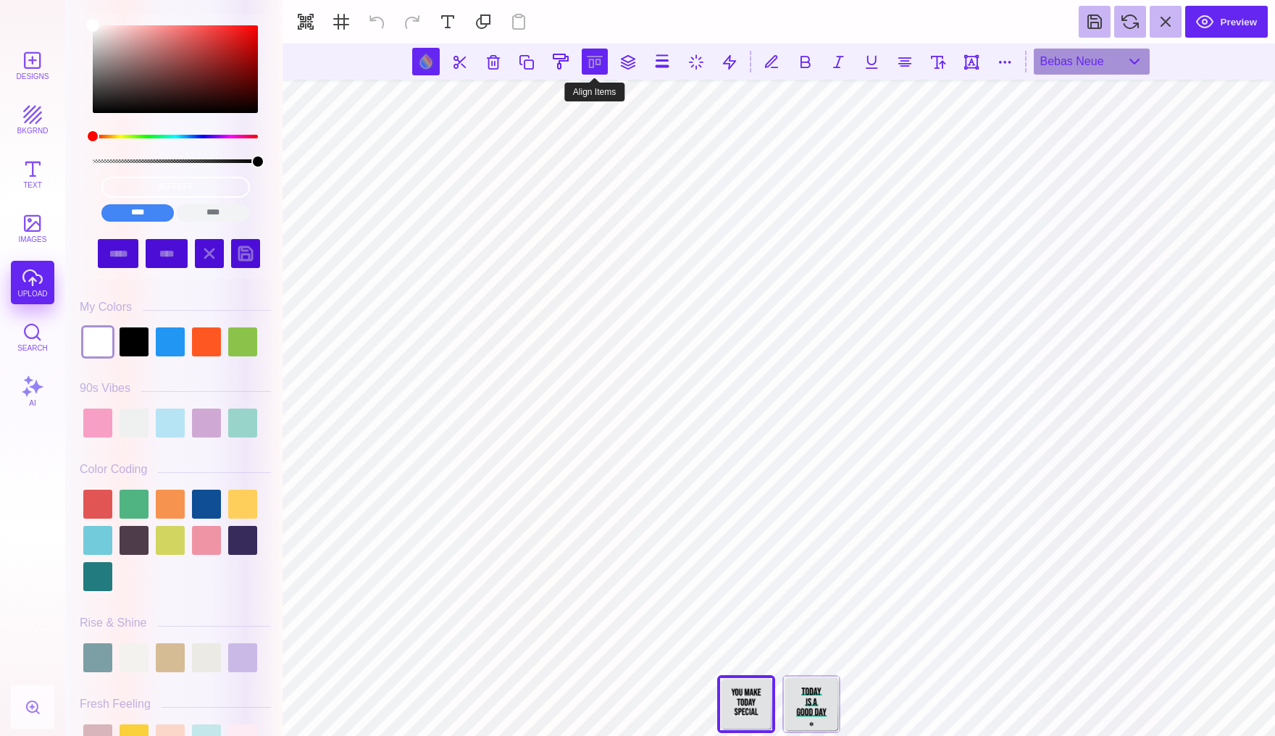
click at [595, 62] on button at bounding box center [595, 62] width 26 height 26
click at [601, 104] on button at bounding box center [610, 103] width 29 height 29
click at [577, 103] on button at bounding box center [578, 103] width 29 height 29
click at [608, 105] on button at bounding box center [610, 103] width 29 height 29
click at [591, 67] on button at bounding box center [595, 62] width 26 height 26
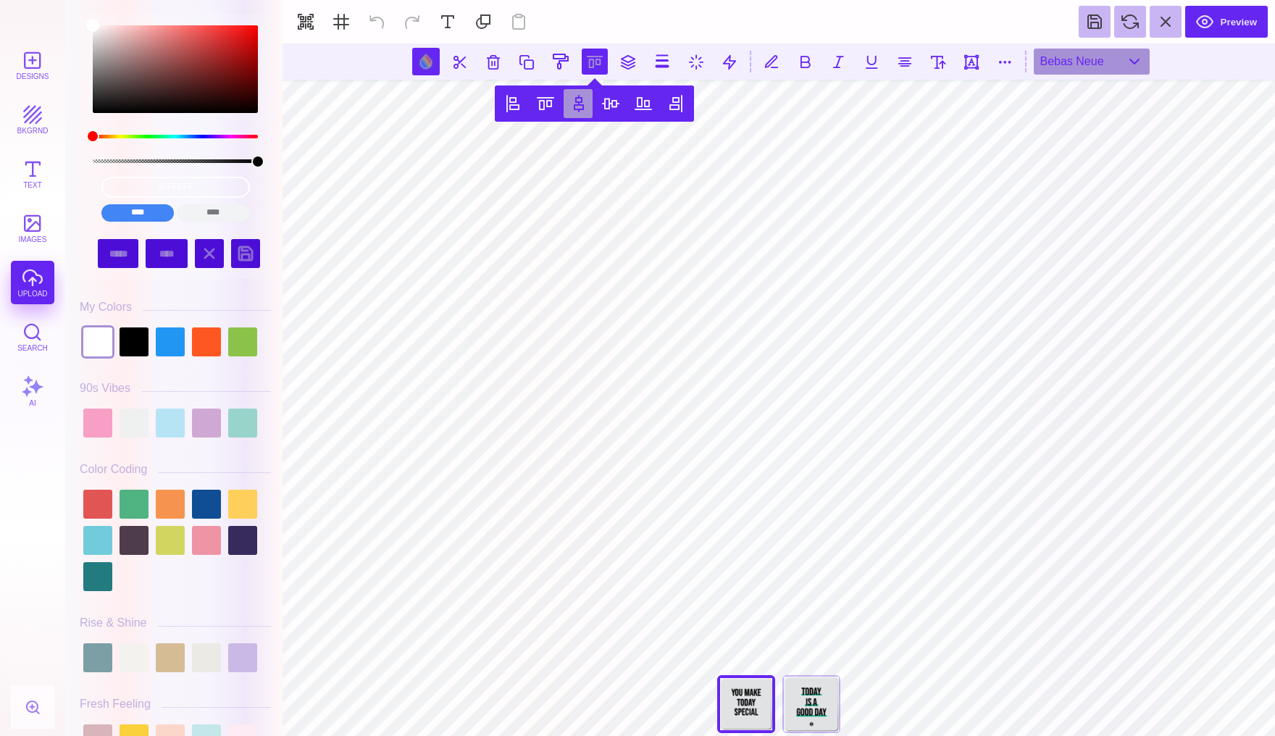
click at [580, 105] on button at bounding box center [578, 103] width 29 height 29
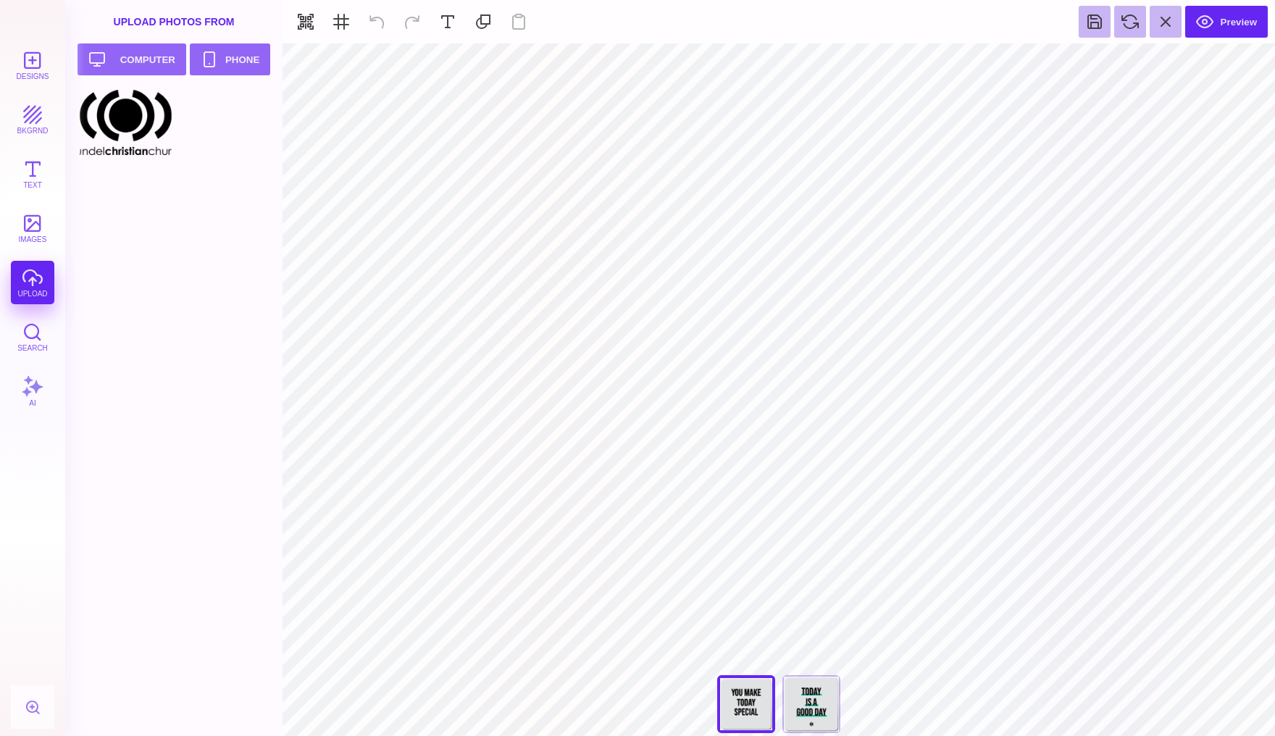
type input "#E0E2E4"
click at [726, 60] on button at bounding box center [731, 62] width 28 height 28
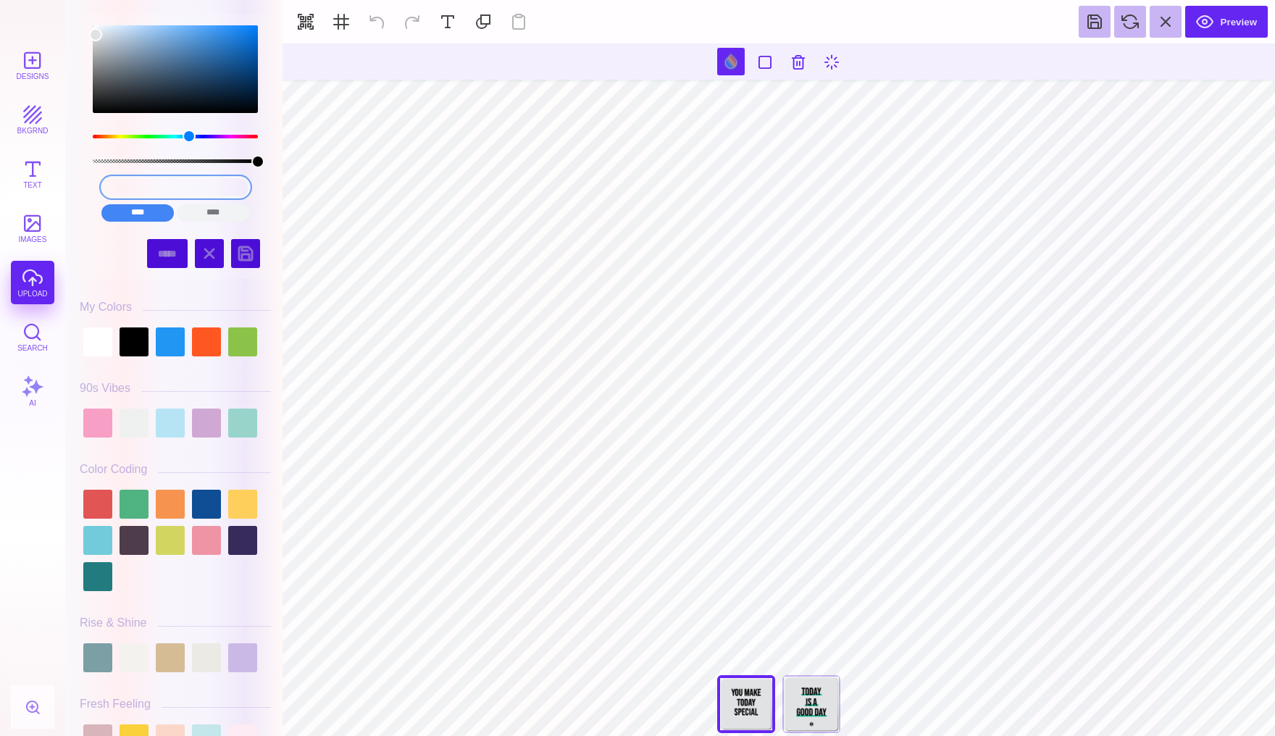
drag, startPoint x: 206, startPoint y: 186, endPoint x: 118, endPoint y: 185, distance: 88.4
click at [118, 185] on input "#E0E2E4" at bounding box center [175, 187] width 148 height 21
paste input "48A1D5"
type input "#48A1D5"
click at [32, 279] on div "Designs bkgrnd Text images upload Search AI" at bounding box center [32, 389] width 65 height 692
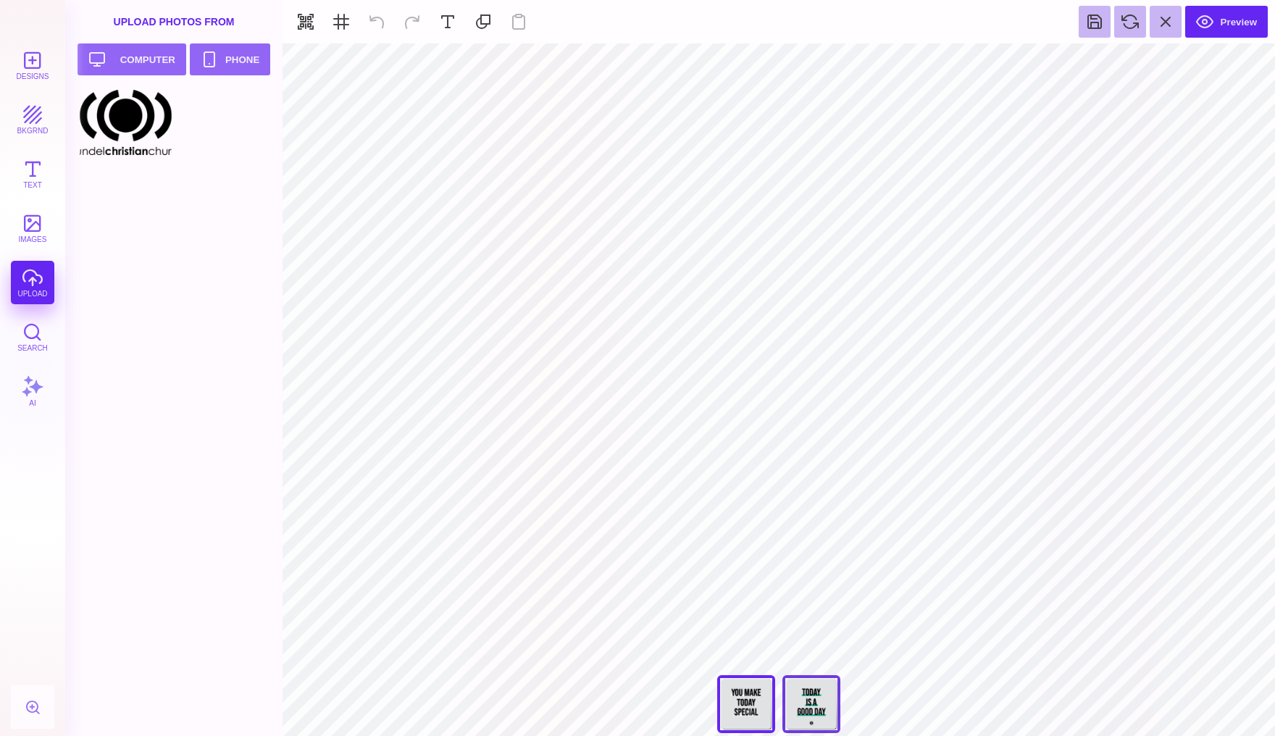
click at [809, 703] on div "Today Is A Good Day" at bounding box center [811, 704] width 58 height 58
click at [39, 62] on button "Designs" at bounding box center [32, 64] width 43 height 43
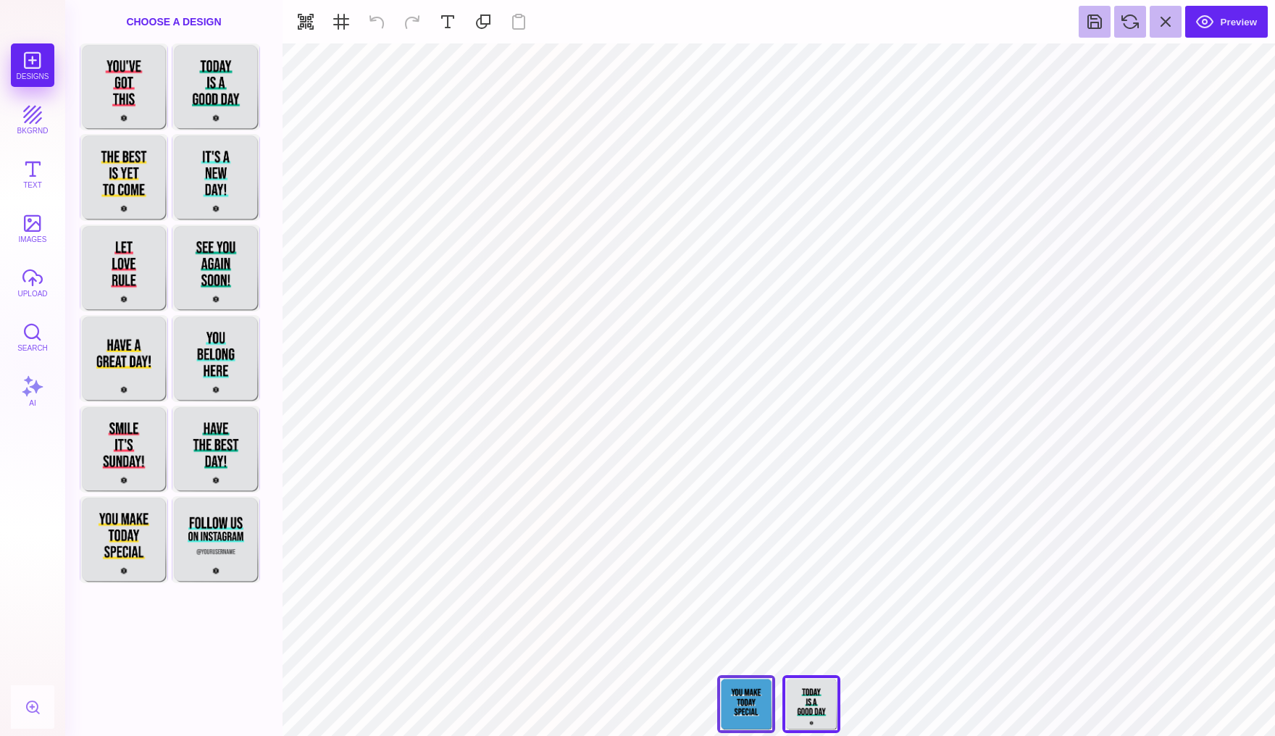
click at [745, 699] on div "You Make Today Special" at bounding box center [746, 704] width 58 height 58
type input "#000000"
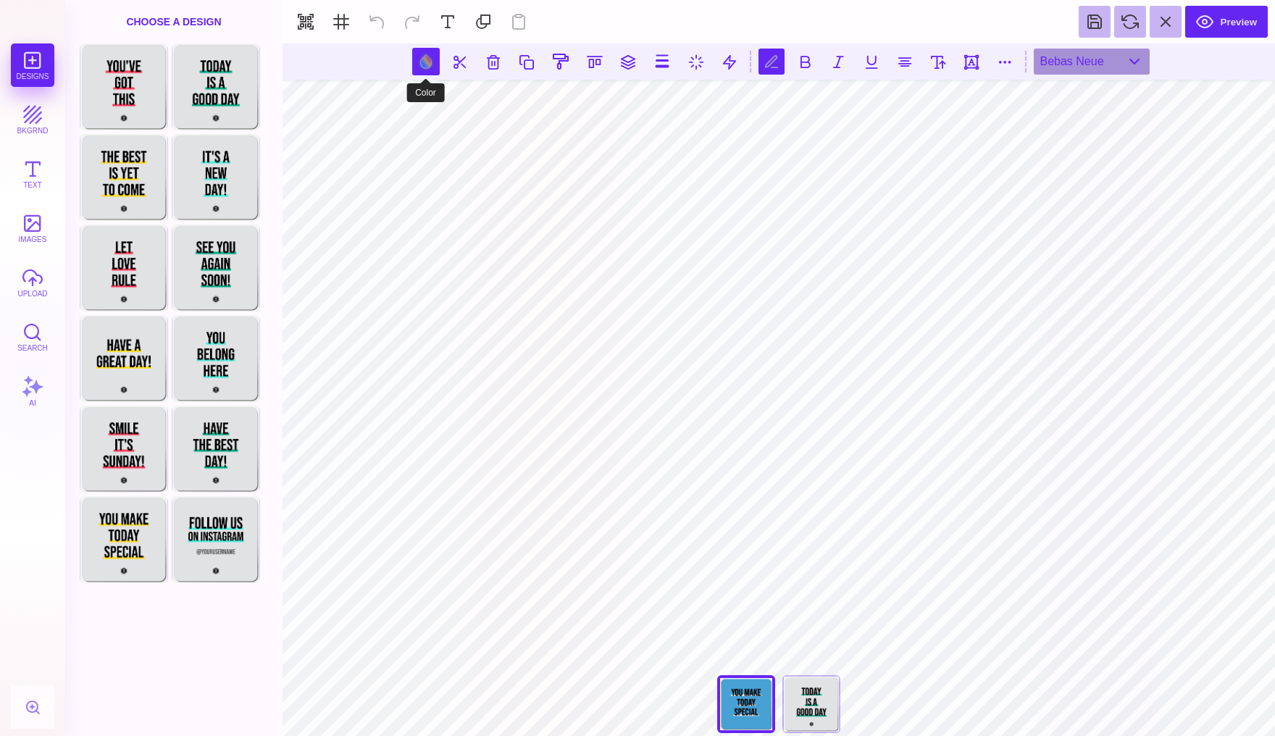
click at [414, 54] on button at bounding box center [426, 62] width 28 height 28
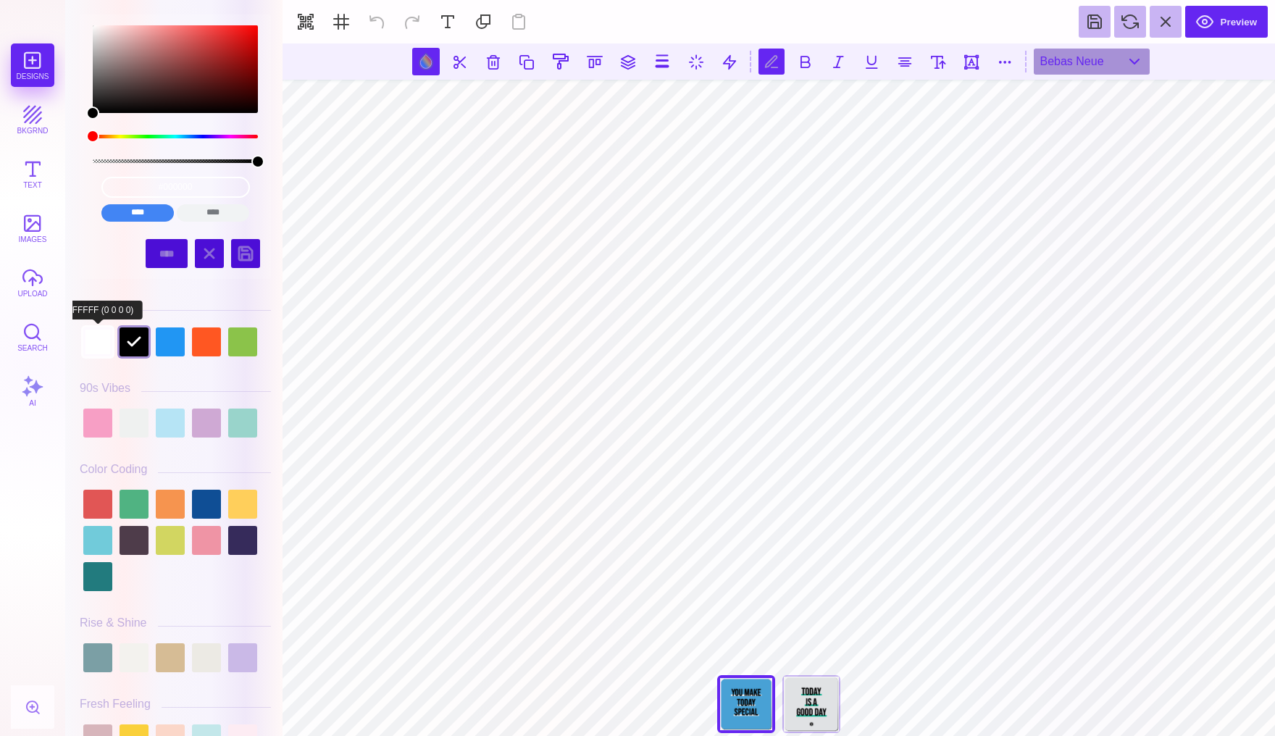
click at [100, 336] on div at bounding box center [97, 341] width 29 height 29
type input "#FFFFFF"
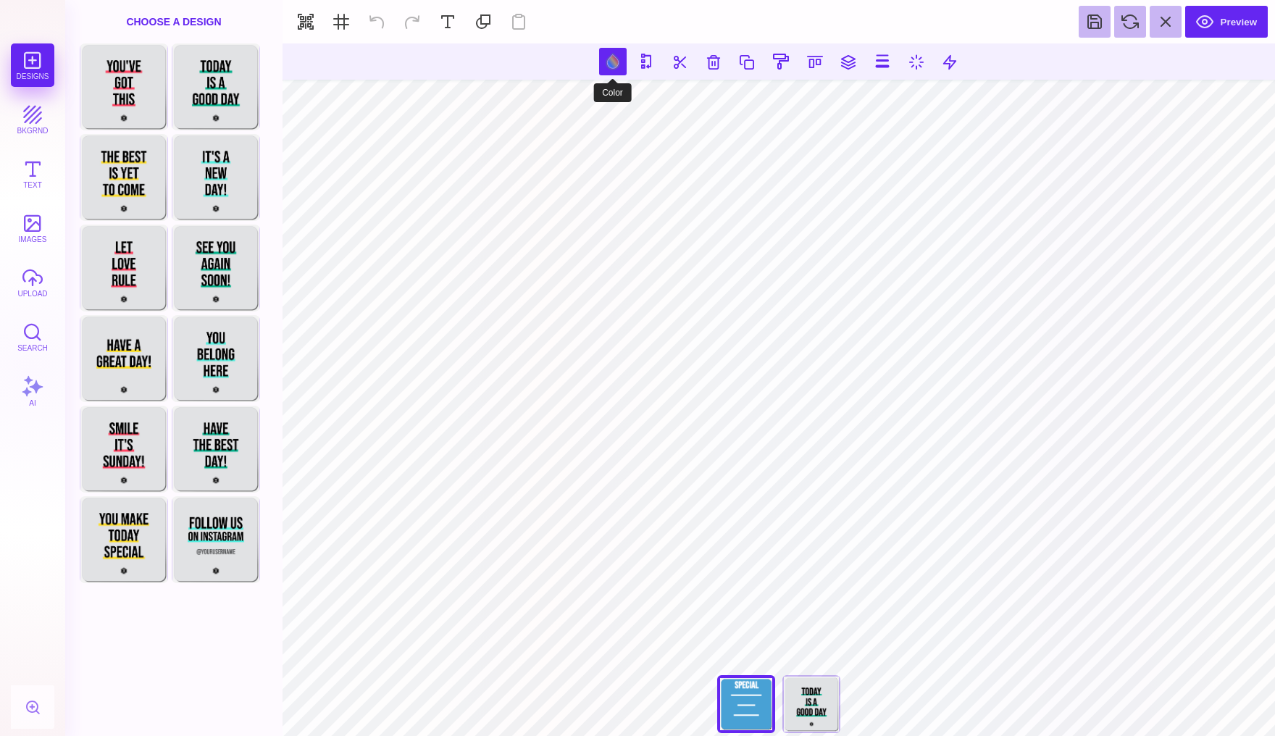
click at [612, 60] on button at bounding box center [613, 62] width 28 height 28
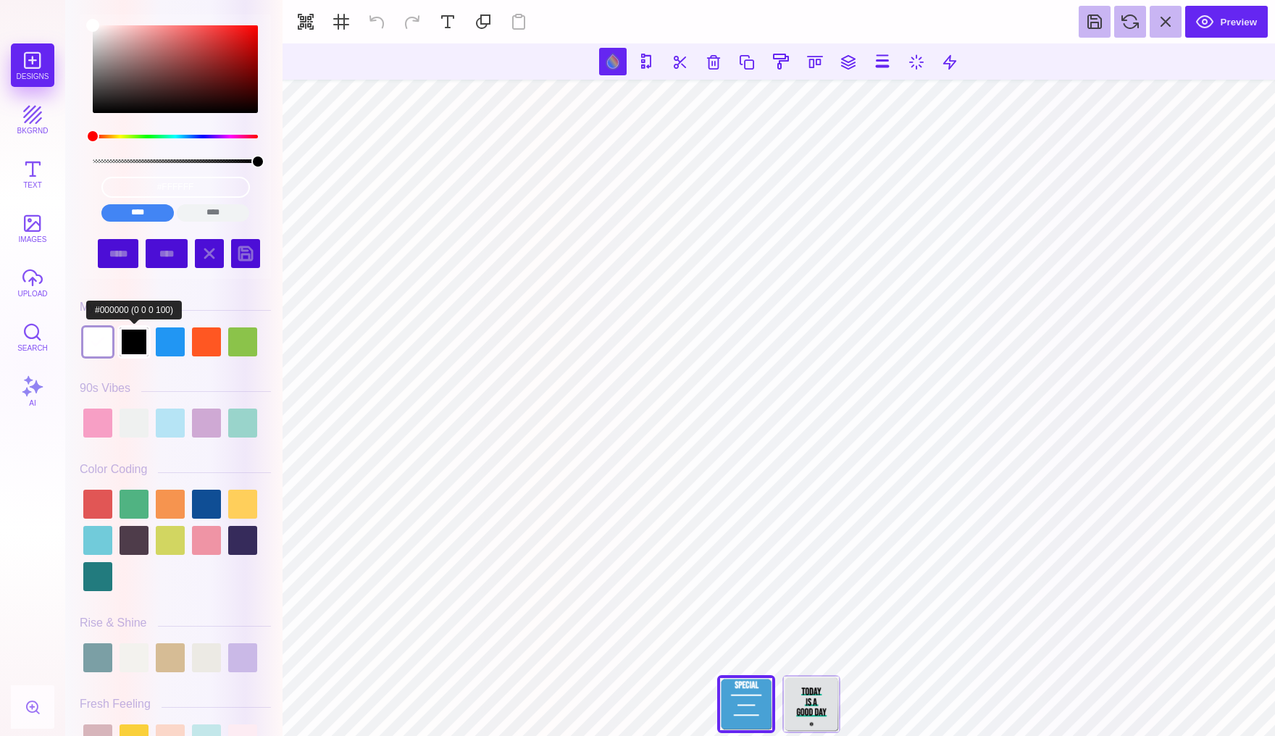
click at [121, 345] on div at bounding box center [134, 341] width 29 height 29
type input "#000000"
click at [133, 346] on div at bounding box center [134, 341] width 29 height 29
click at [138, 340] on div at bounding box center [134, 341] width 29 height 29
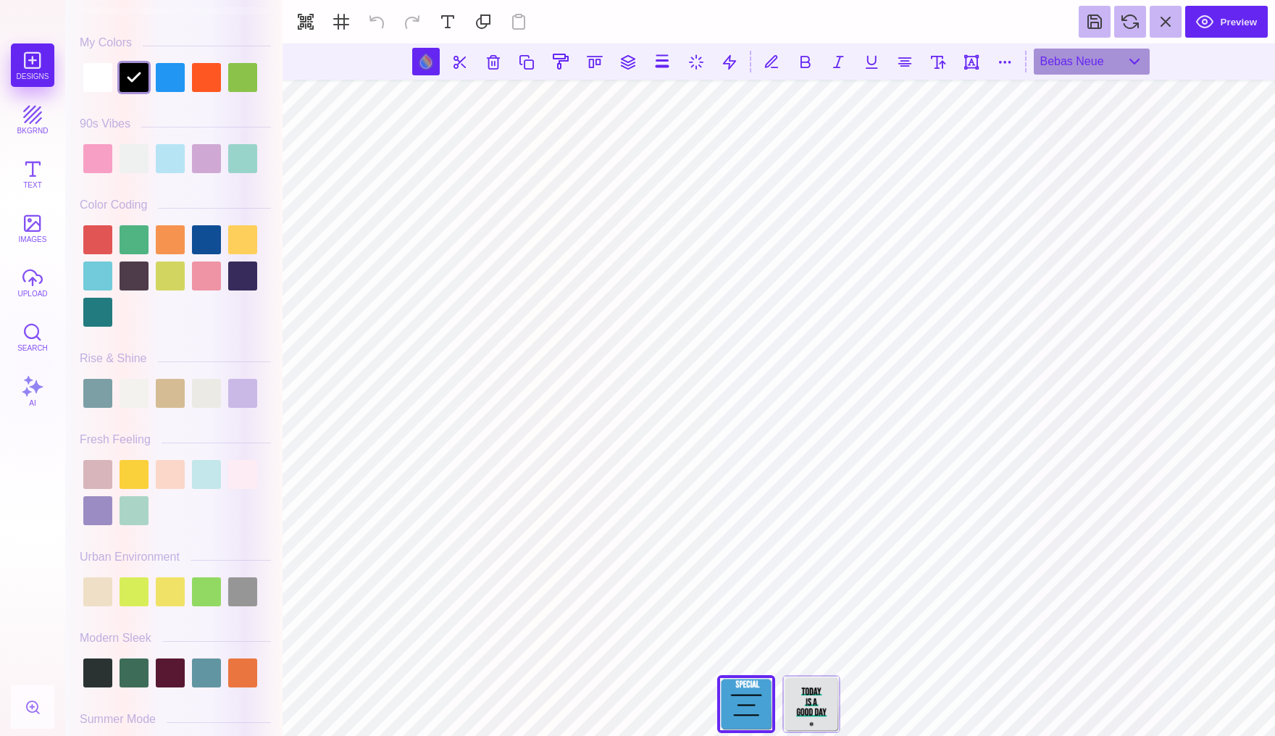
scroll to position [295, 0]
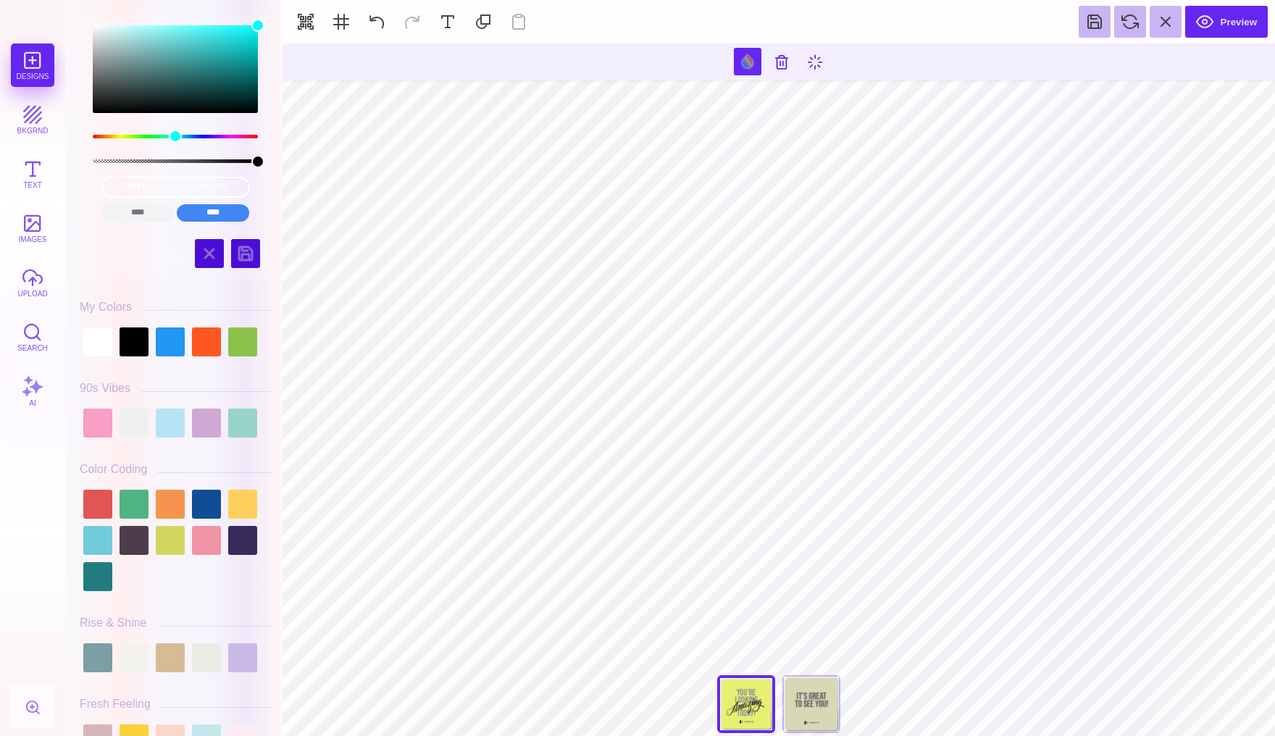
scroll to position [3680, 0]
